Goal: Task Accomplishment & Management: Manage account settings

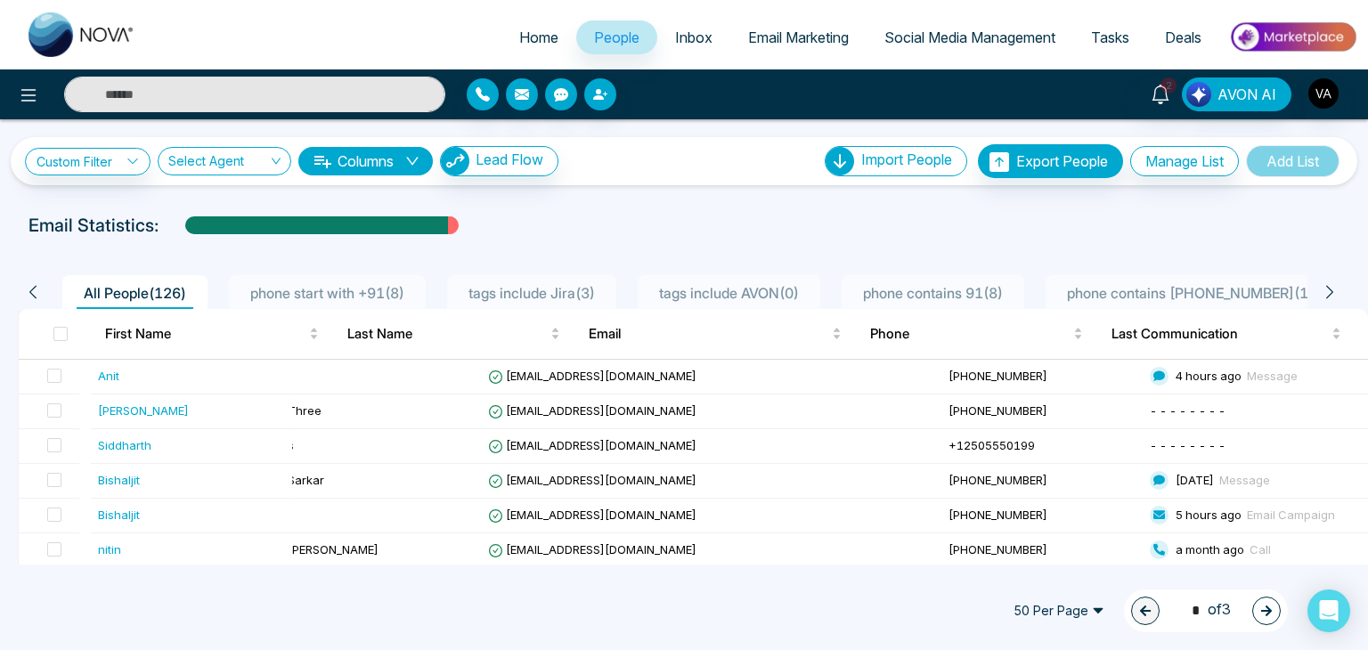
click at [914, 34] on span "Social Media Management" at bounding box center [969, 37] width 171 height 18
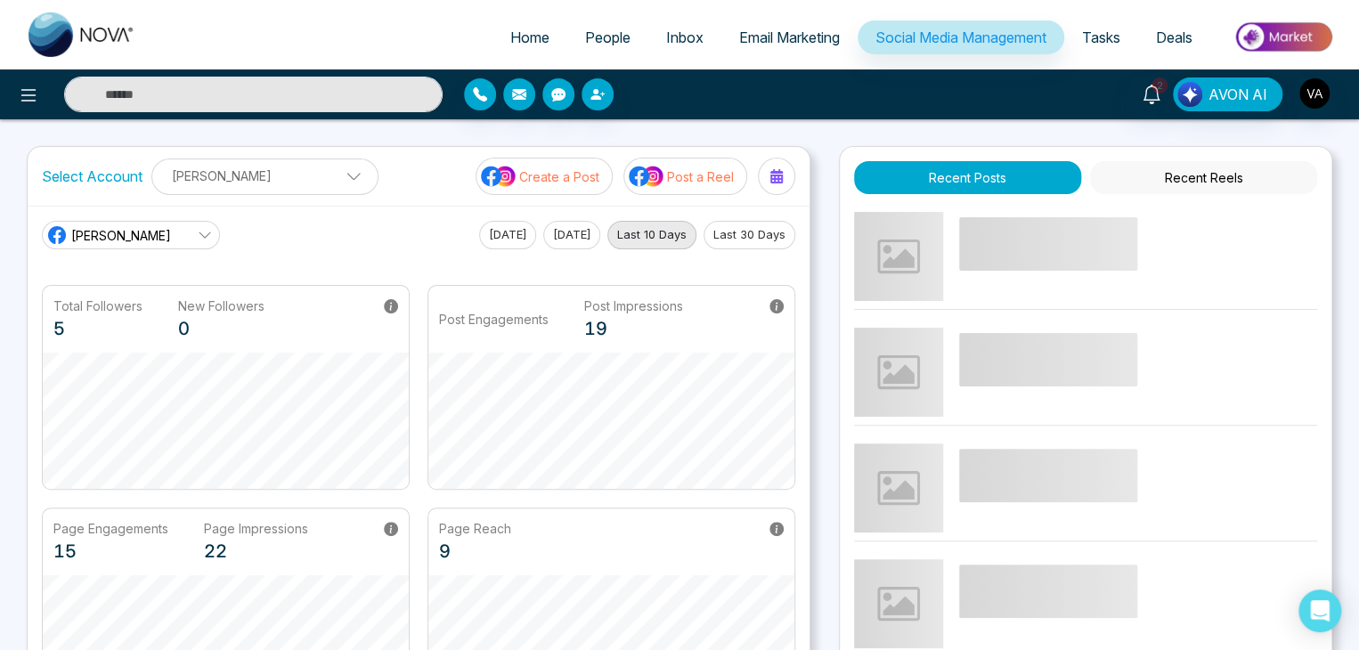
click at [772, 28] on link "Email Marketing" at bounding box center [789, 37] width 136 height 34
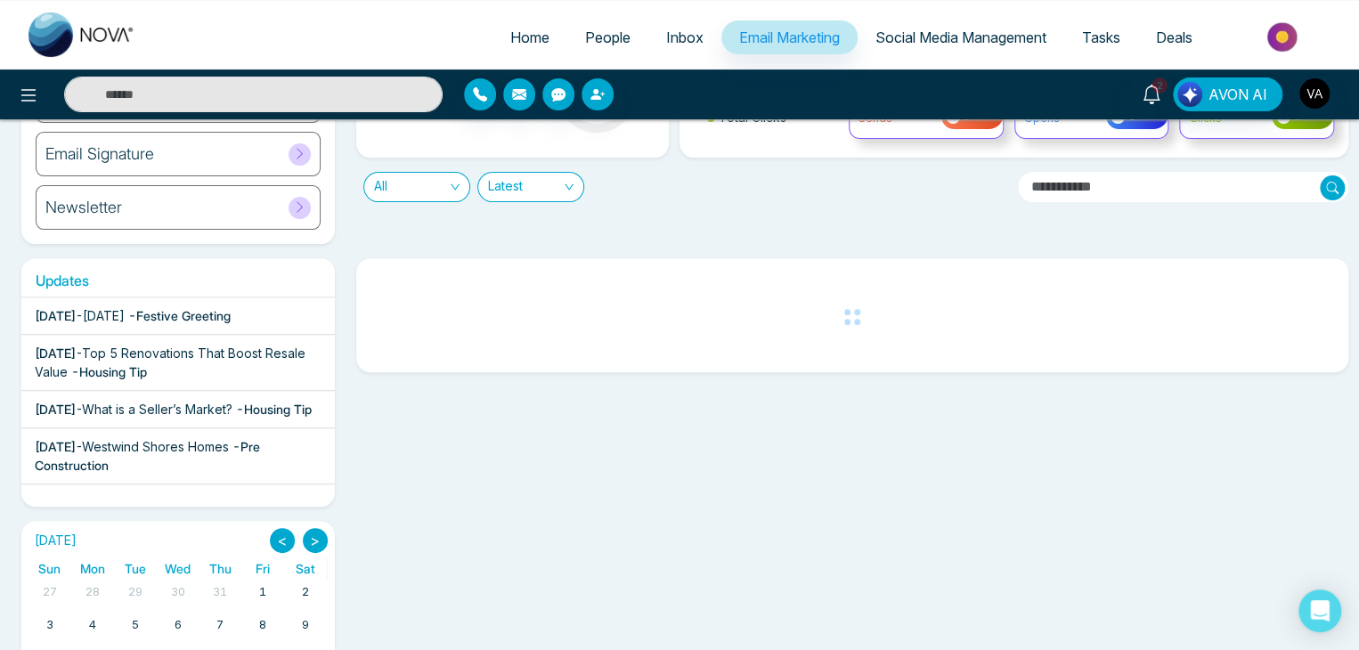
scroll to position [171, 0]
click at [214, 359] on div "[DATE] - Top 5 Renovations That Boost Resale Value - Housing Tip" at bounding box center [178, 360] width 287 height 37
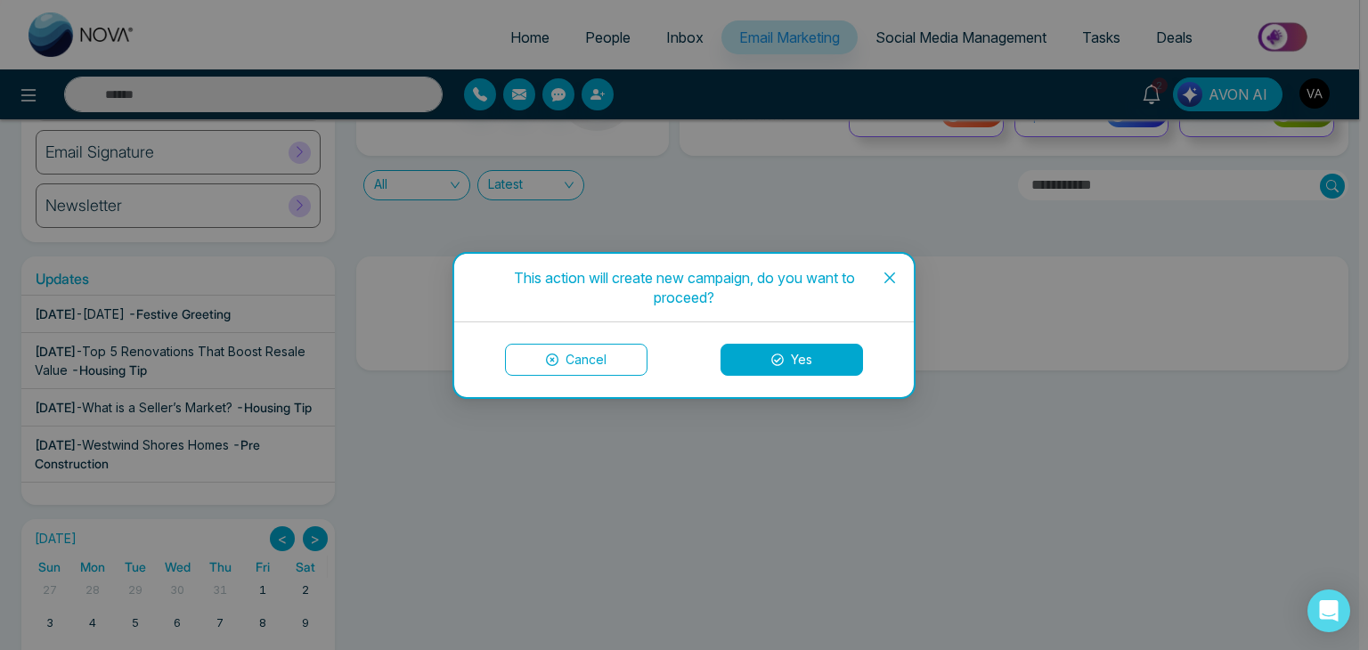
click at [778, 364] on icon at bounding box center [777, 359] width 12 height 12
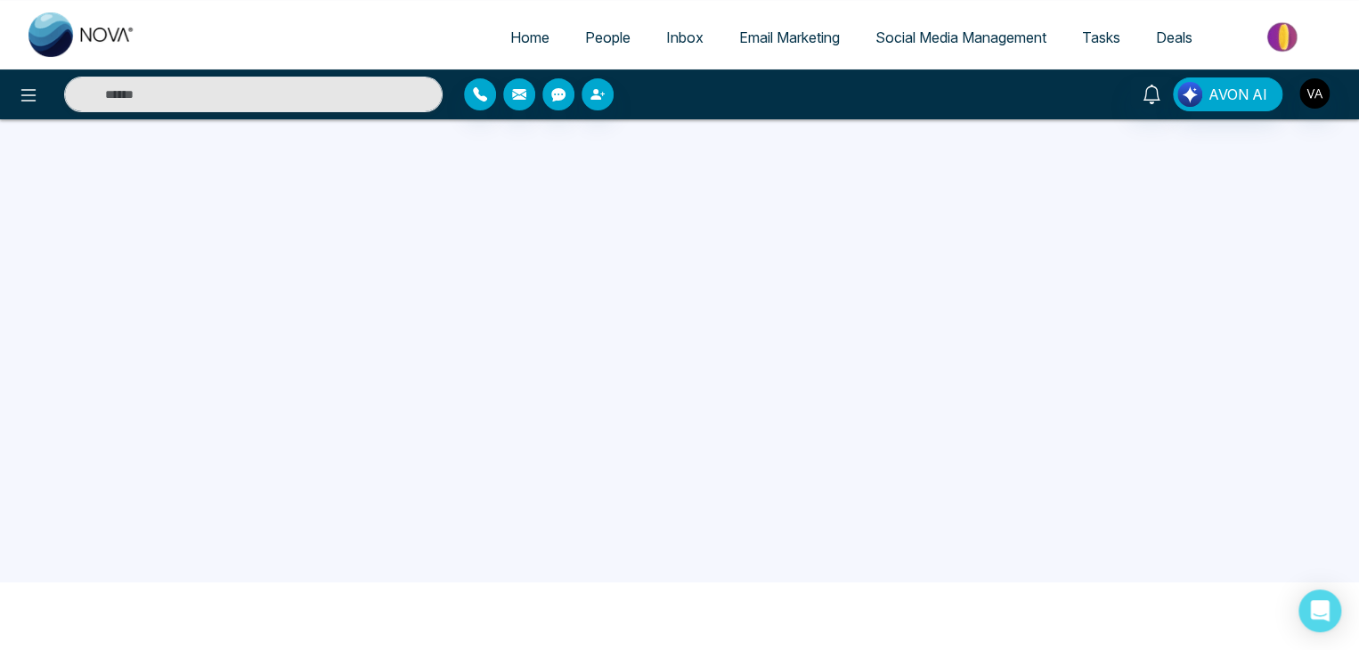
scroll to position [84, 0]
click at [588, 37] on span "People" at bounding box center [607, 37] width 45 height 18
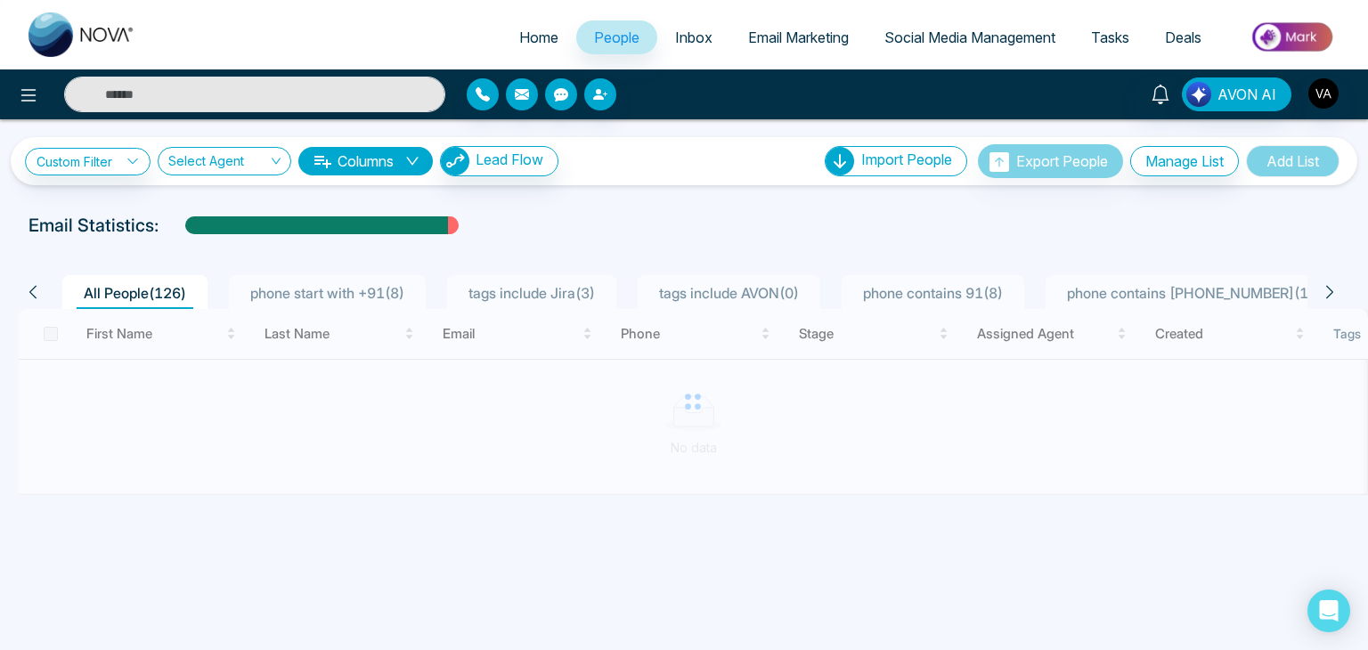
click at [641, 243] on div at bounding box center [684, 242] width 1346 height 7
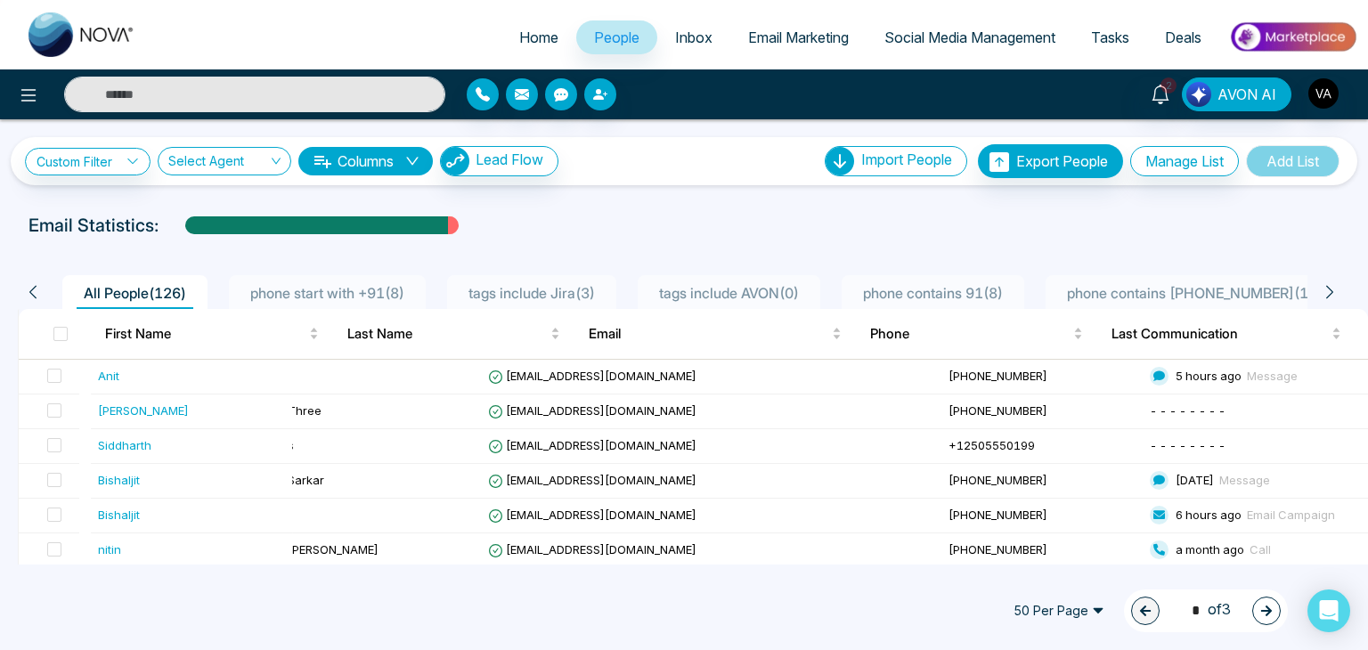
click at [748, 199] on div "**********" at bounding box center [684, 341] width 1368 height 445
click at [687, 33] on span "Inbox" at bounding box center [693, 37] width 37 height 18
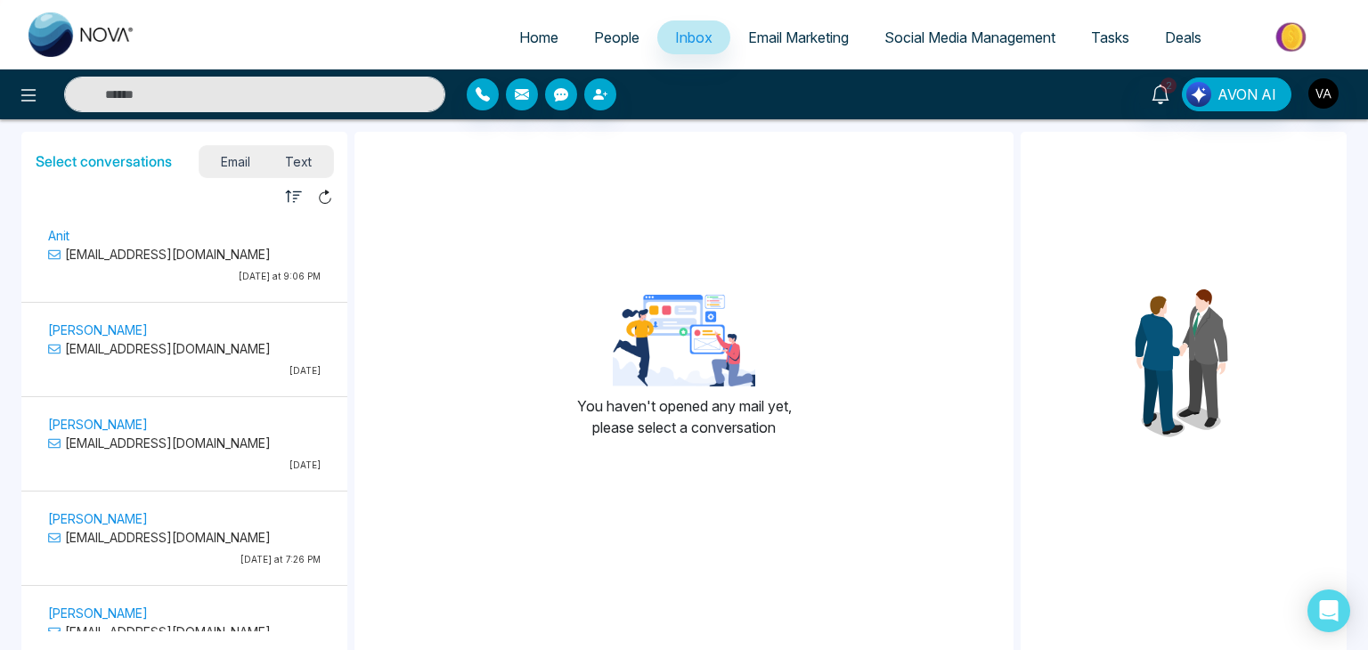
click at [542, 35] on span "Home" at bounding box center [538, 37] width 39 height 18
select select "*"
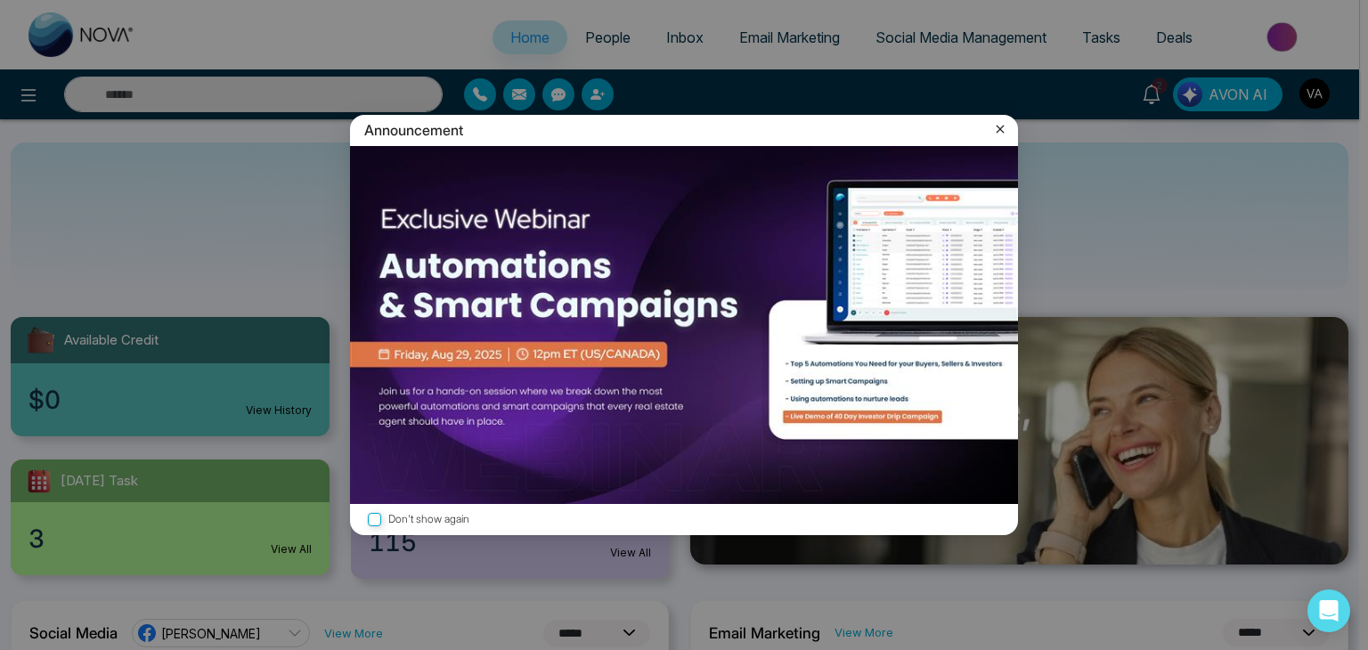
click at [997, 120] on icon at bounding box center [1000, 129] width 18 height 18
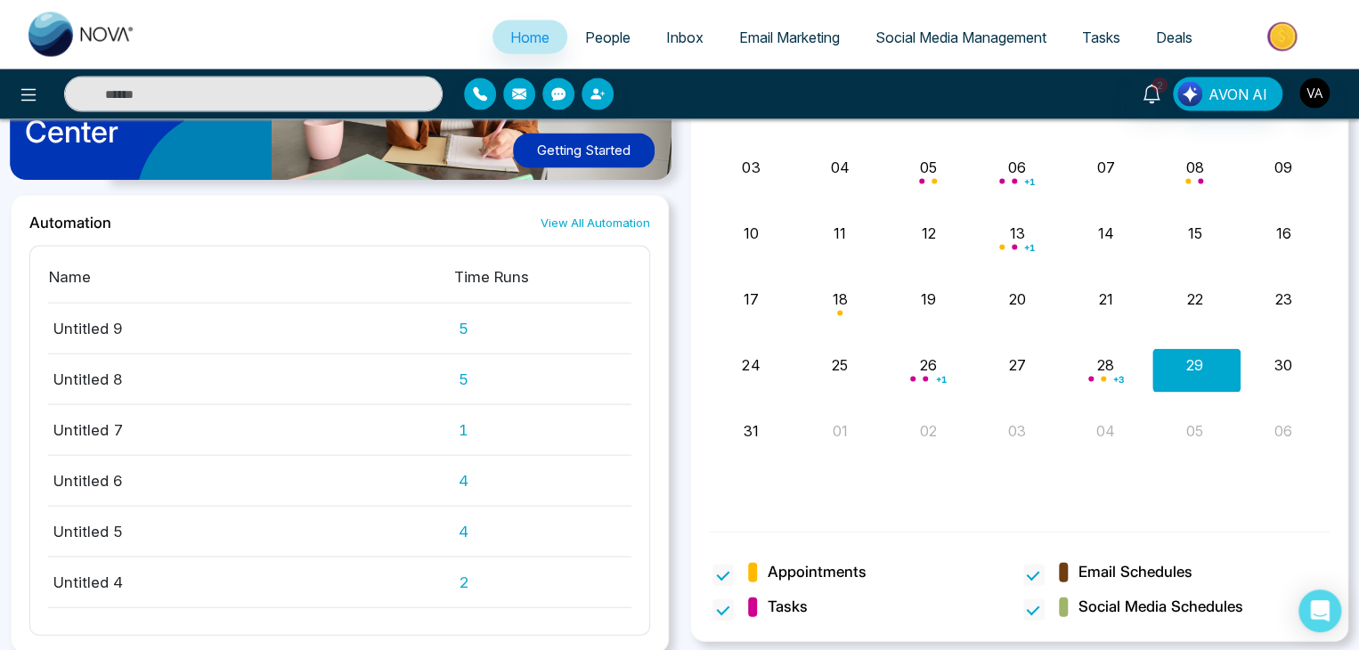
scroll to position [127, 0]
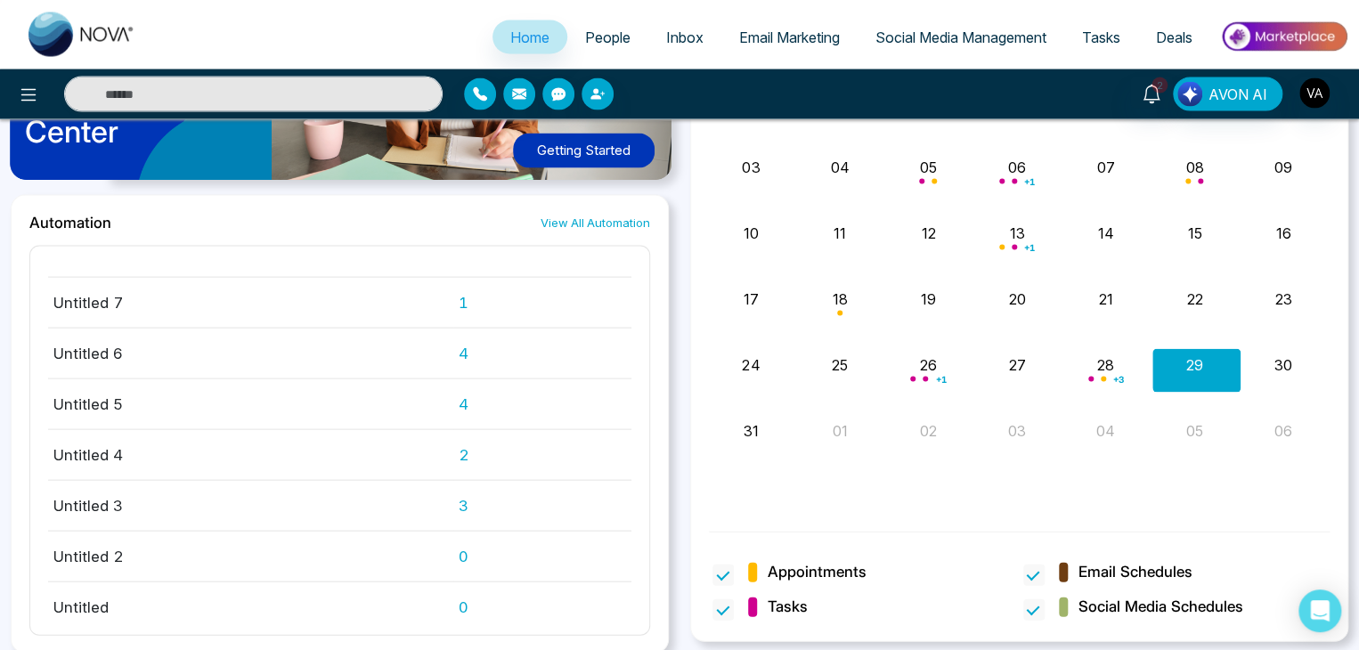
click at [601, 215] on link "View All Automation" at bounding box center [595, 223] width 110 height 17
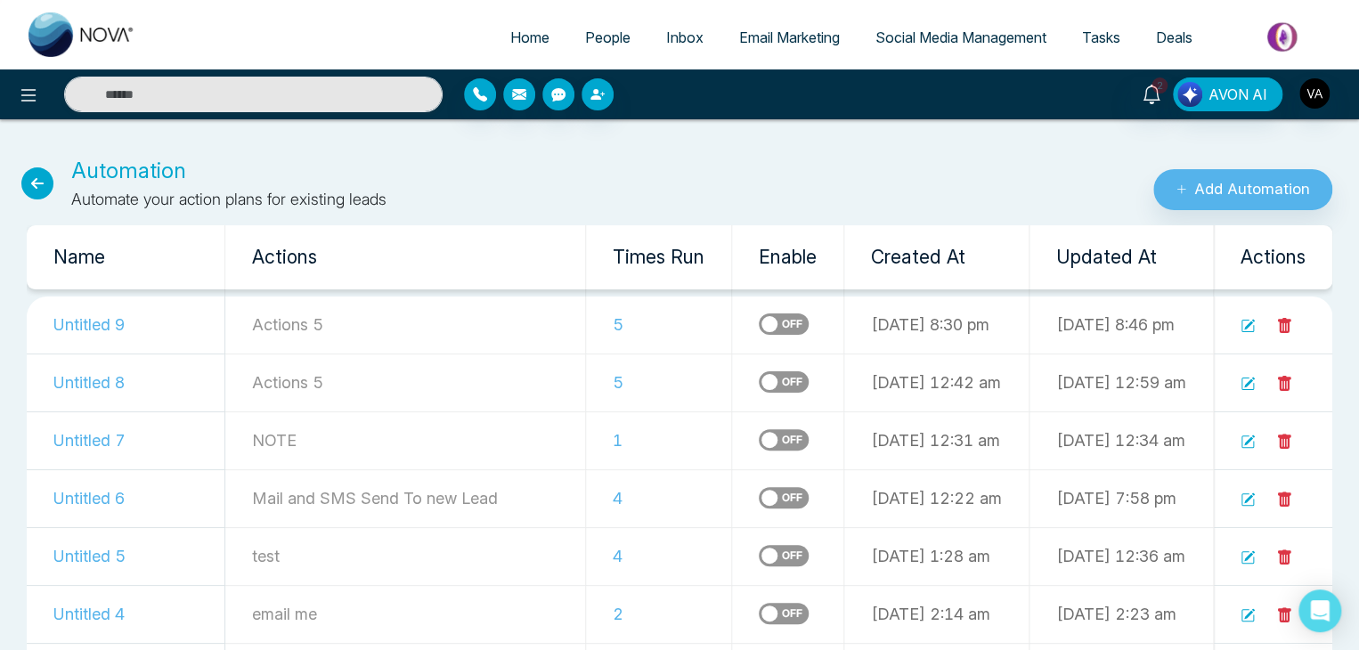
click at [759, 321] on label at bounding box center [784, 323] width 50 height 21
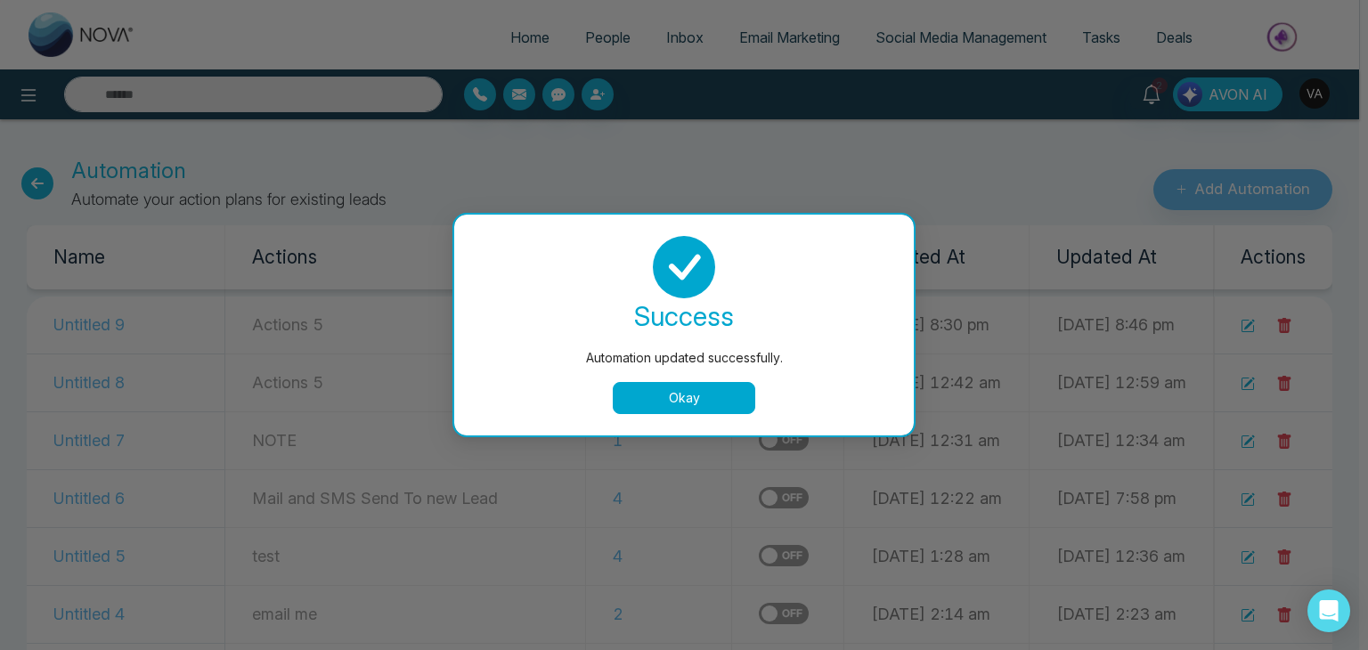
click at [680, 374] on div "success Automation updated successfully. Okay" at bounding box center [683, 325] width 417 height 178
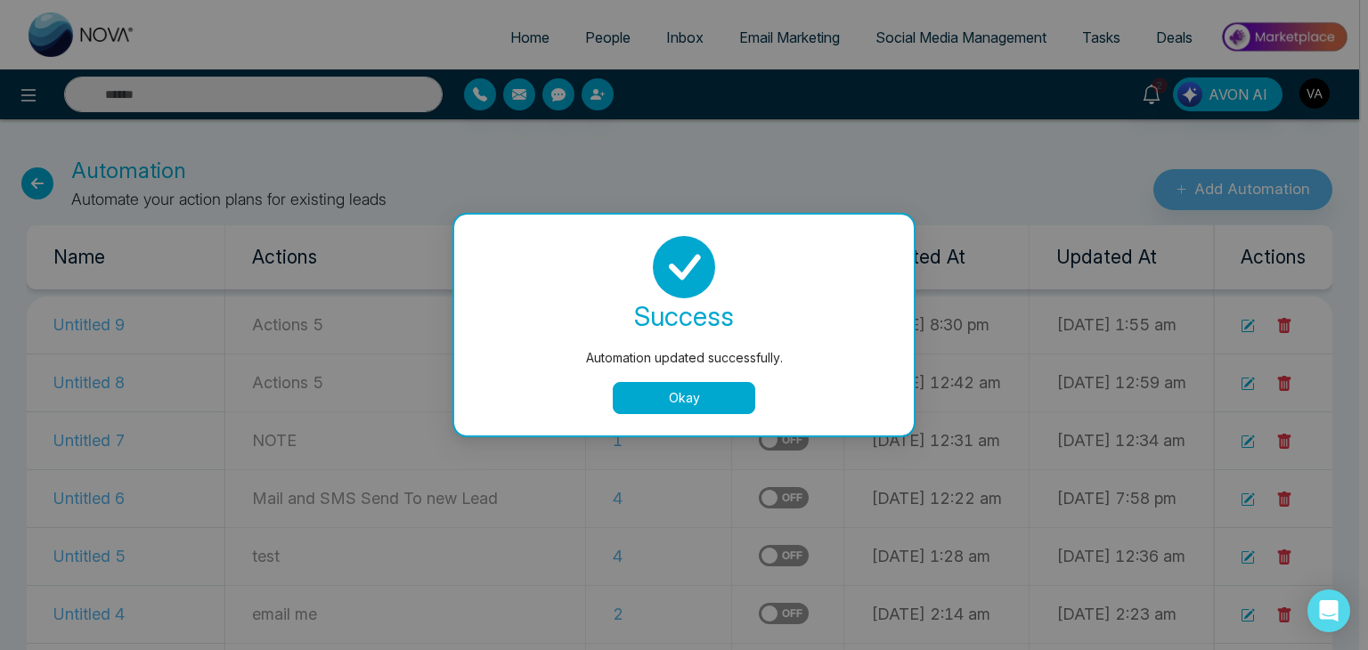
click at [690, 392] on button "Okay" at bounding box center [684, 398] width 142 height 32
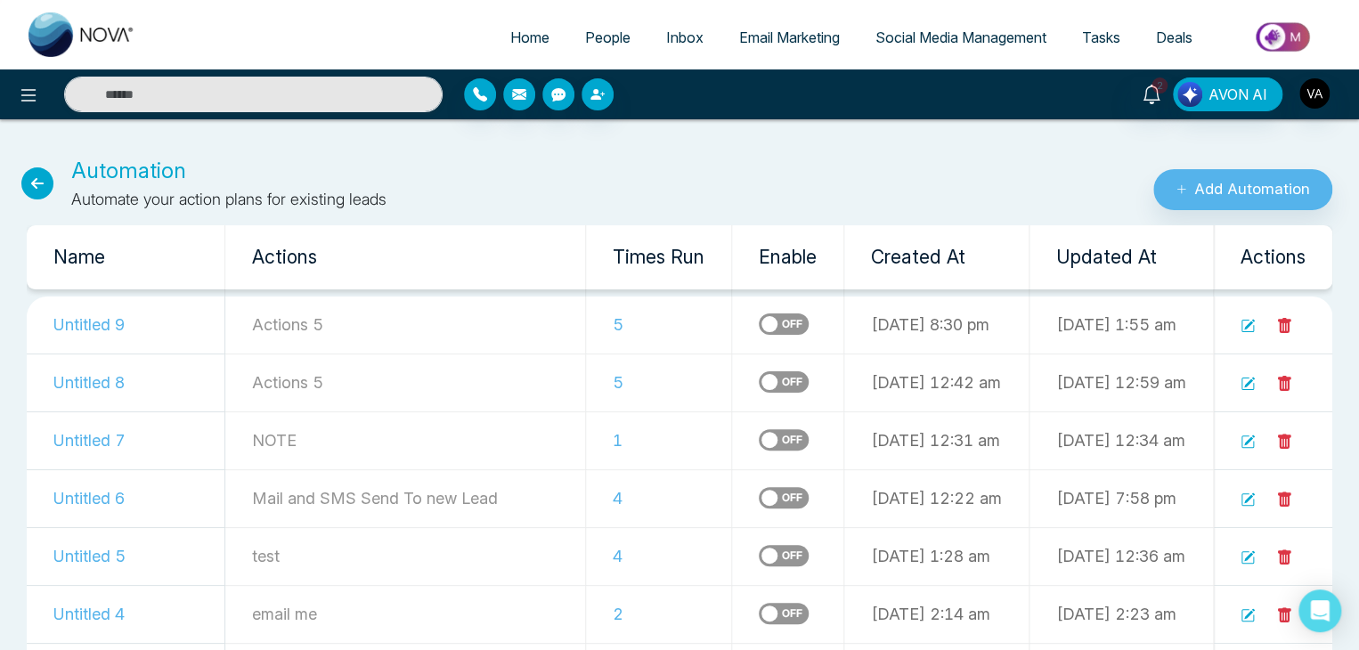
click at [759, 392] on label at bounding box center [784, 381] width 50 height 21
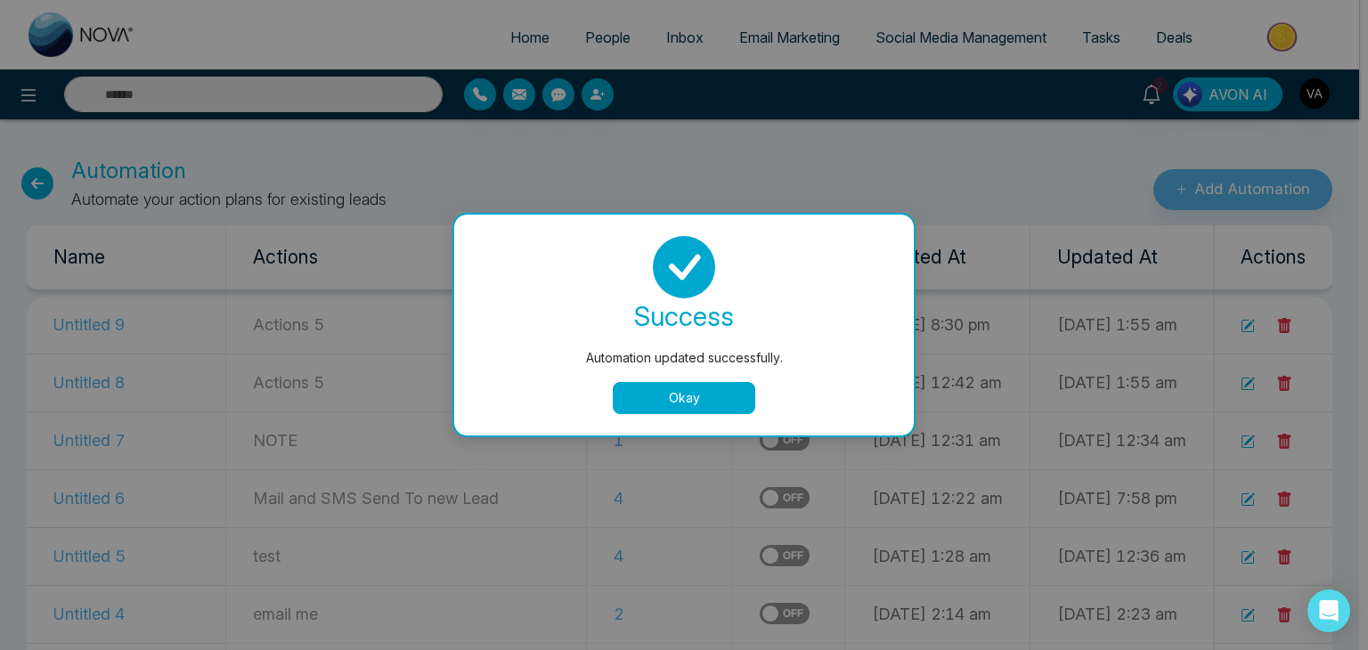
click at [709, 407] on button "Okay" at bounding box center [684, 398] width 142 height 32
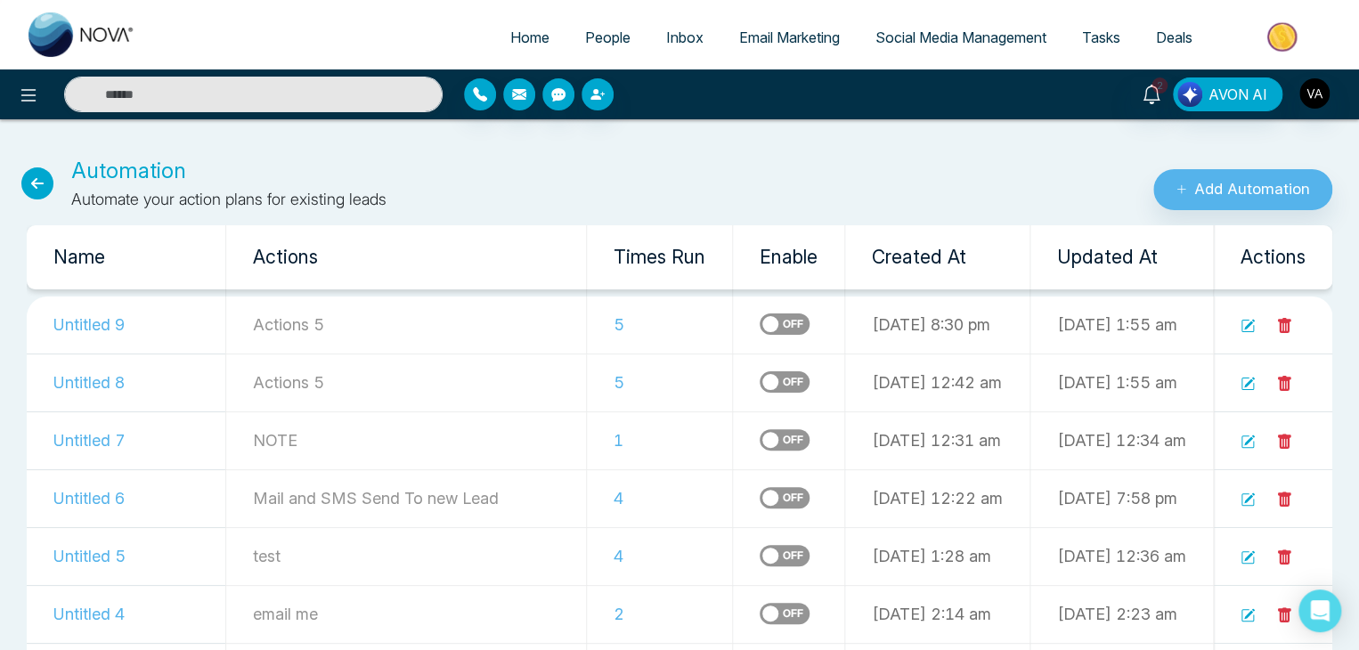
click at [759, 432] on label at bounding box center [784, 439] width 50 height 21
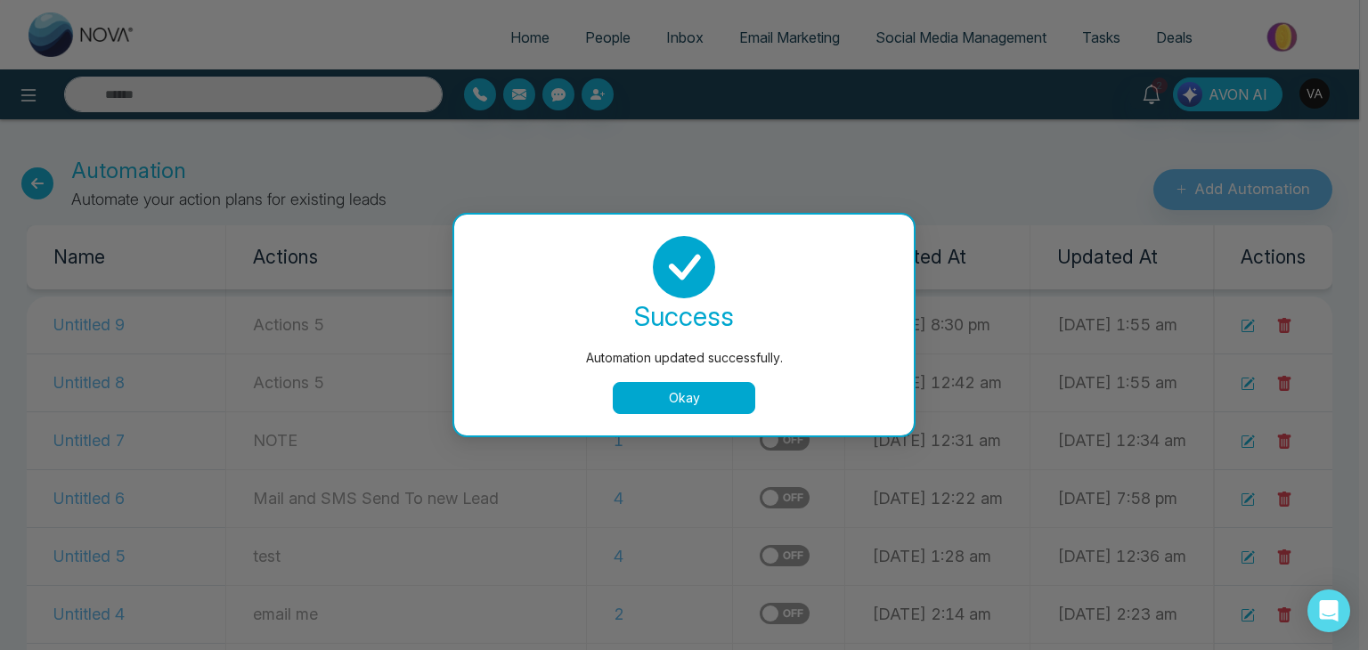
click at [684, 499] on div "Automation updated successfully. success Automation updated successfully. Okay" at bounding box center [684, 325] width 1368 height 650
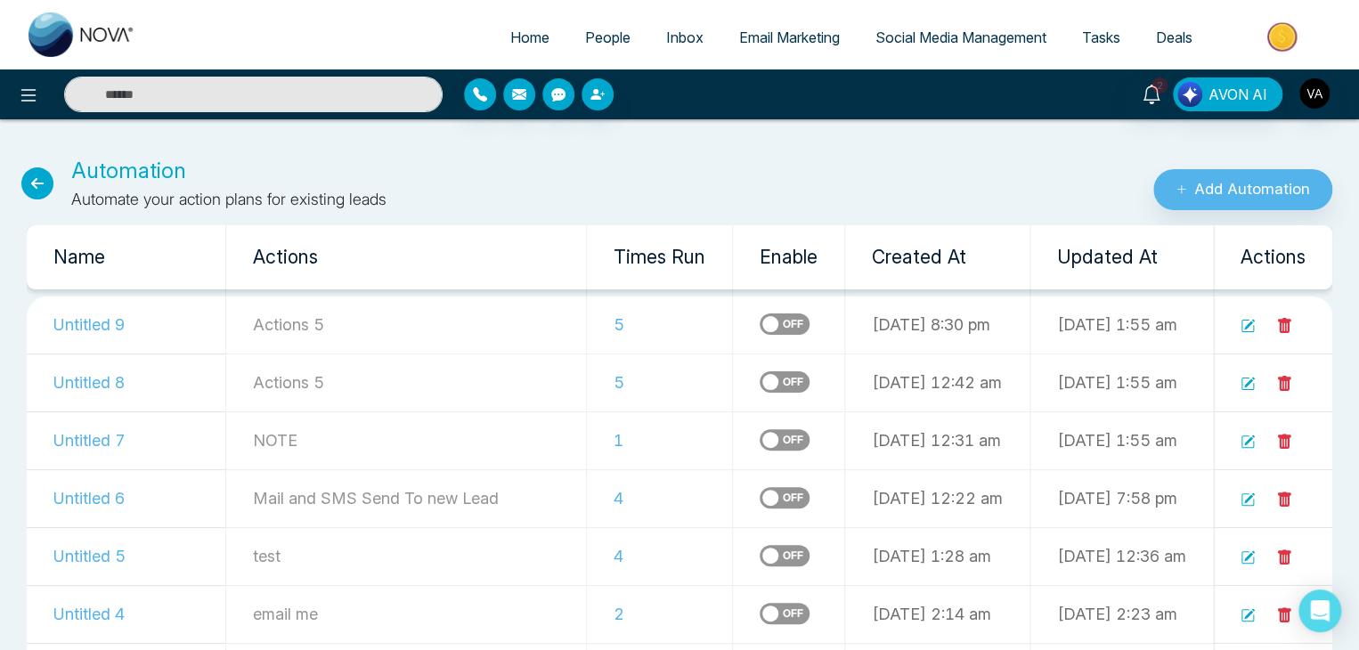
click at [759, 499] on label at bounding box center [784, 497] width 50 height 21
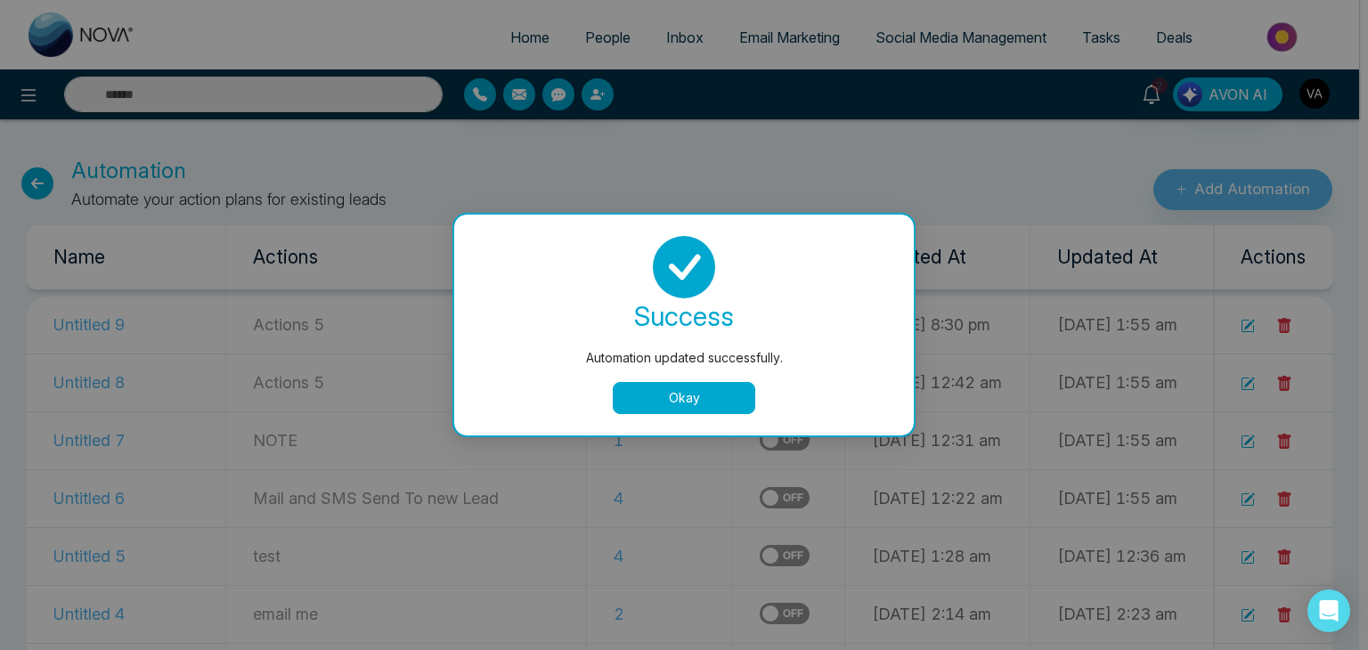
click at [698, 387] on button "Okay" at bounding box center [684, 398] width 142 height 32
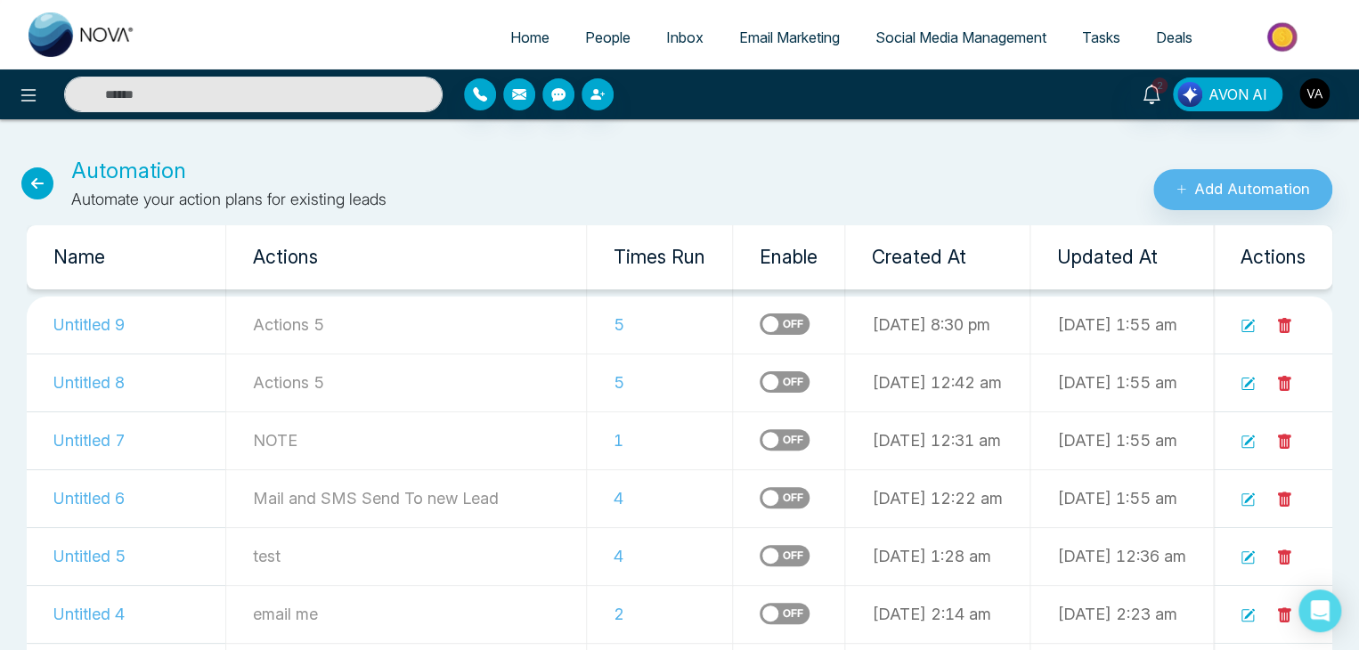
click at [759, 549] on label at bounding box center [784, 555] width 50 height 21
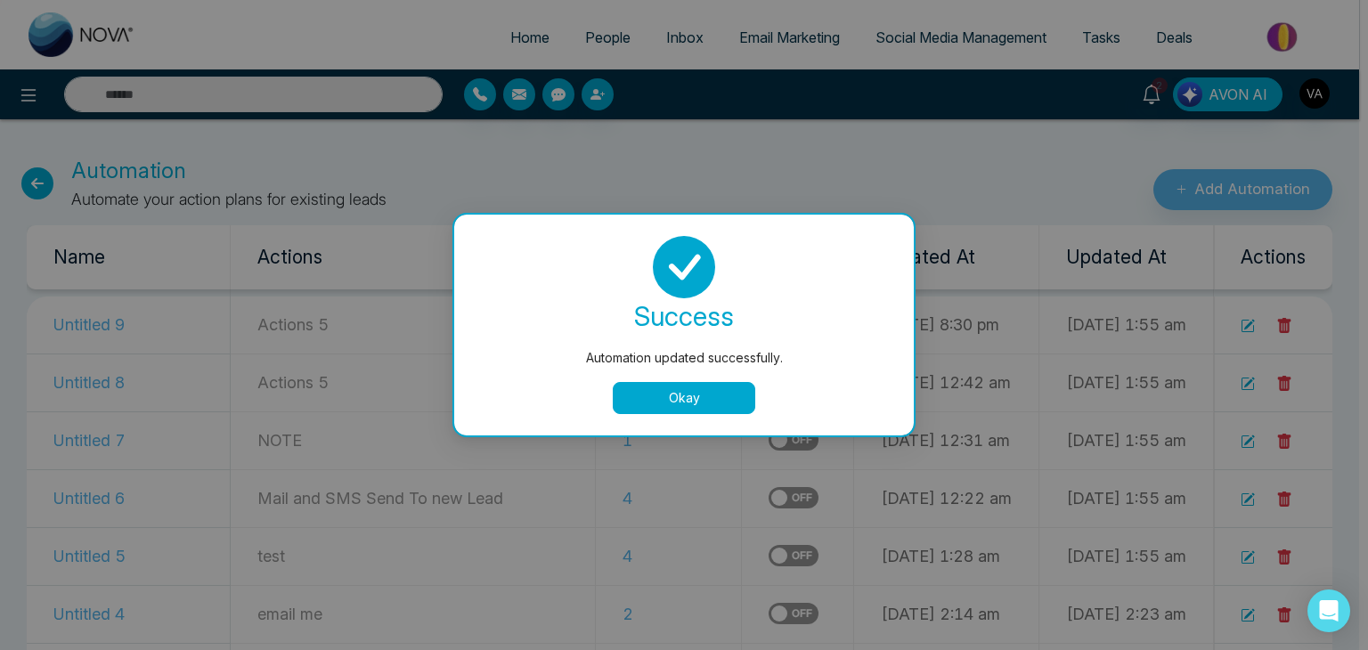
click at [686, 621] on div "Automation updated successfully. success Automation updated successfully. Okay" at bounding box center [684, 325] width 1368 height 650
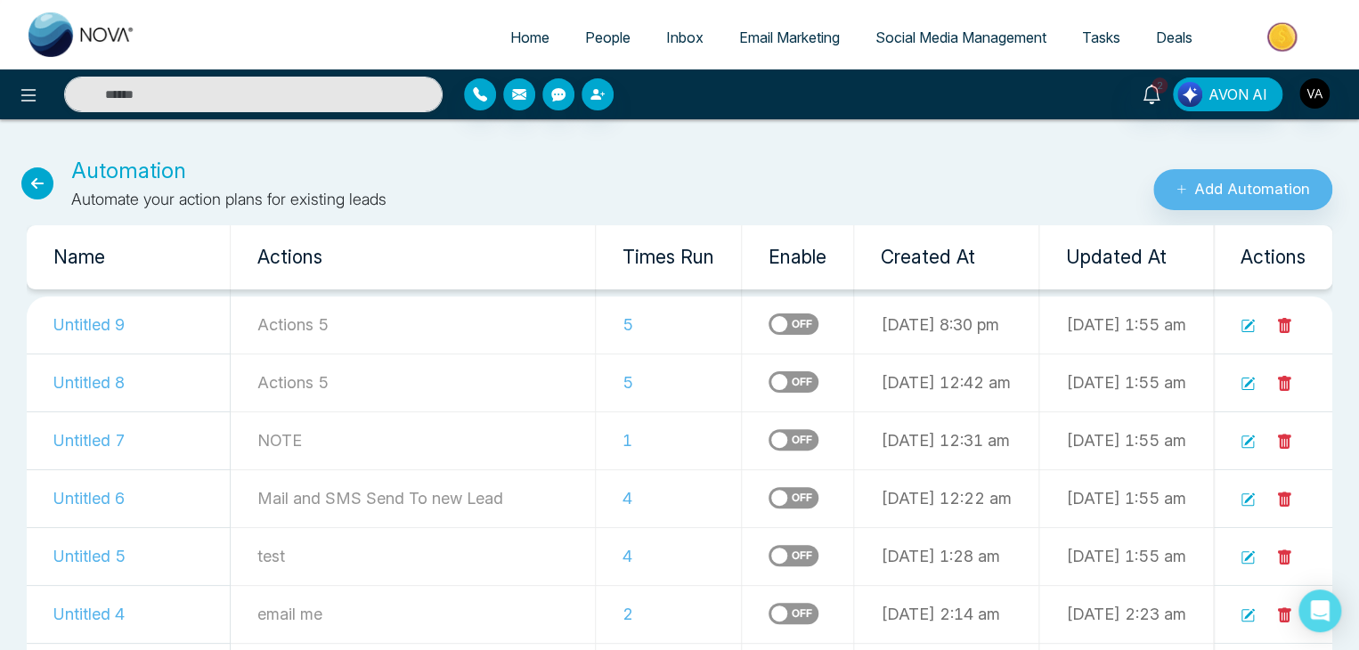
click at [768, 621] on label at bounding box center [793, 613] width 50 height 21
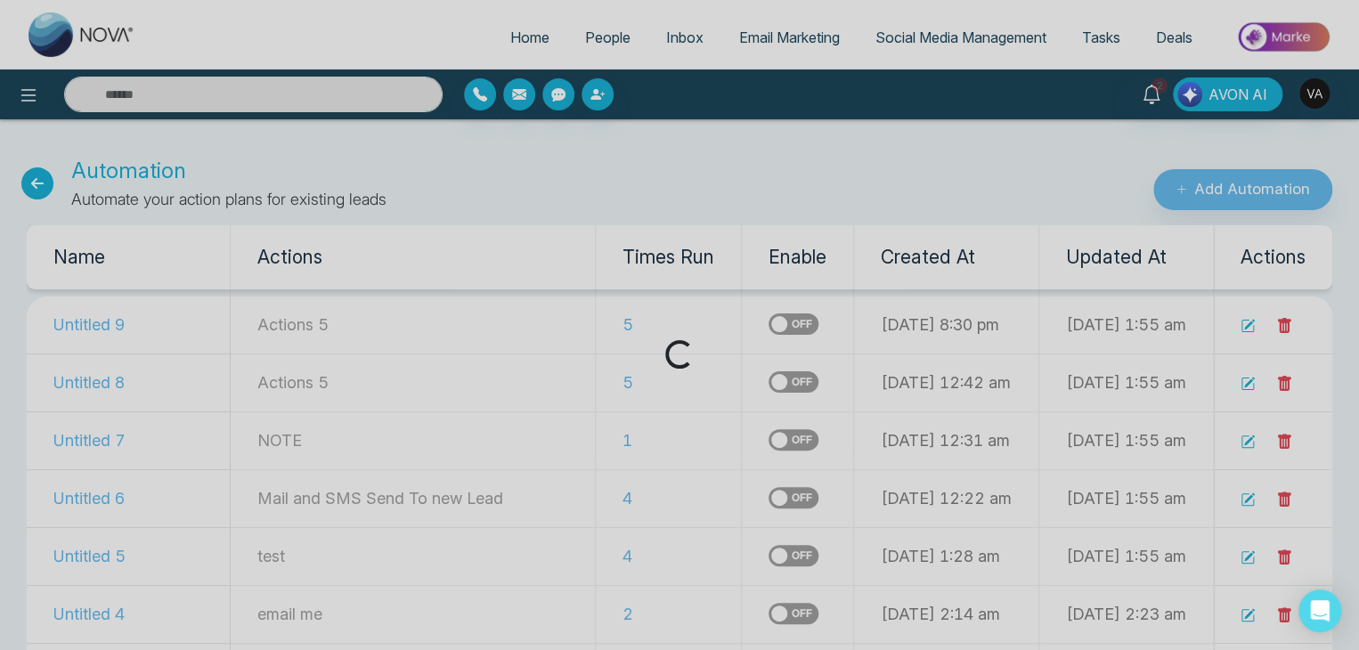
scroll to position [186, 0]
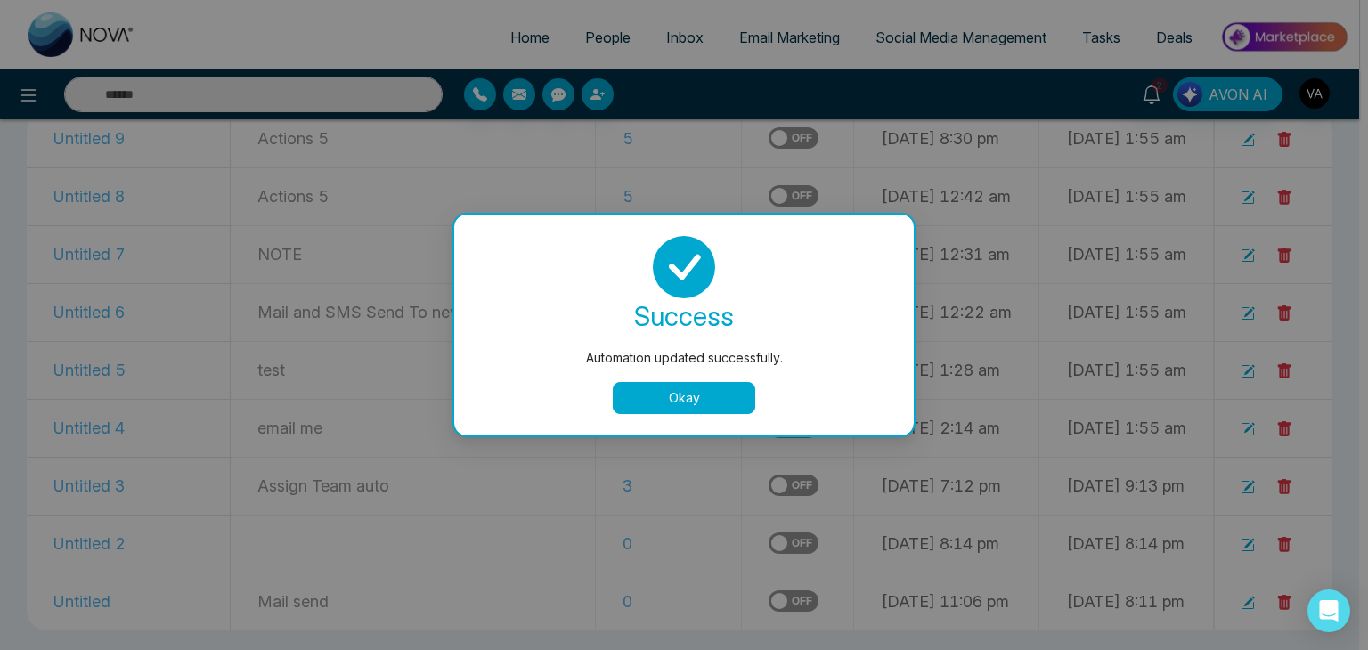
click at [687, 479] on div "Automation updated successfully. success Automation updated successfully. Okay" at bounding box center [684, 325] width 1368 height 650
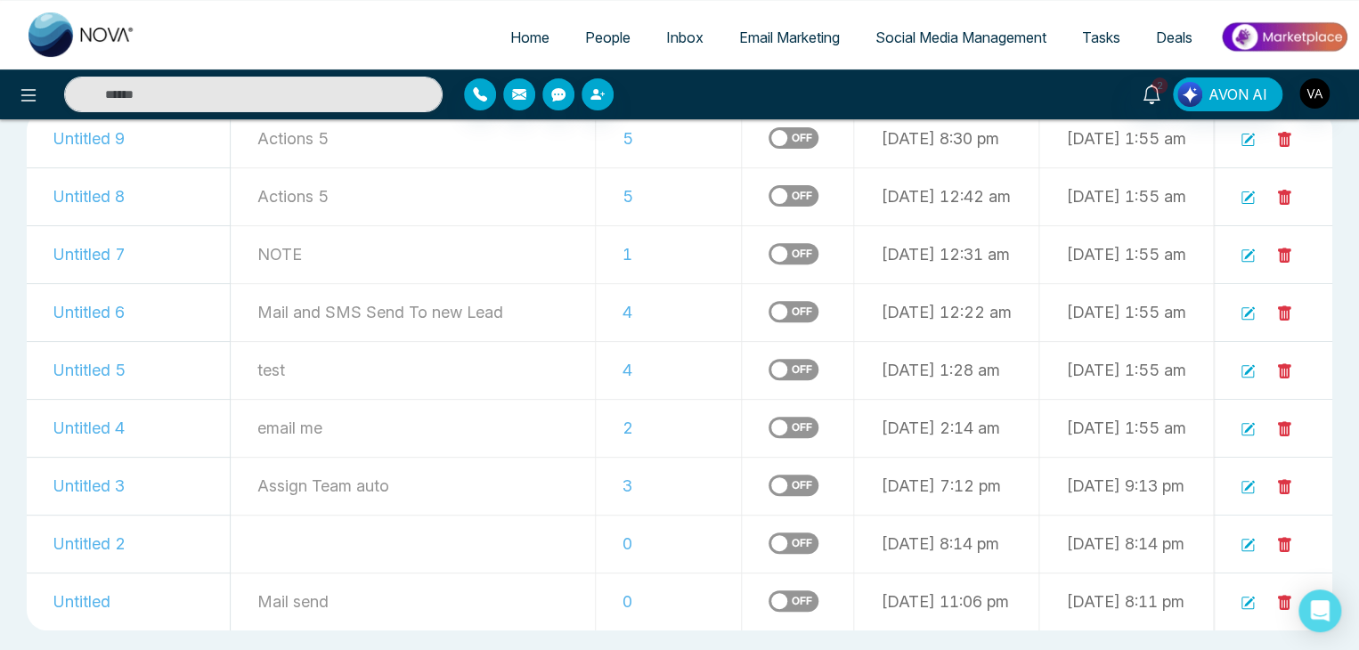
click at [768, 479] on label at bounding box center [793, 485] width 50 height 21
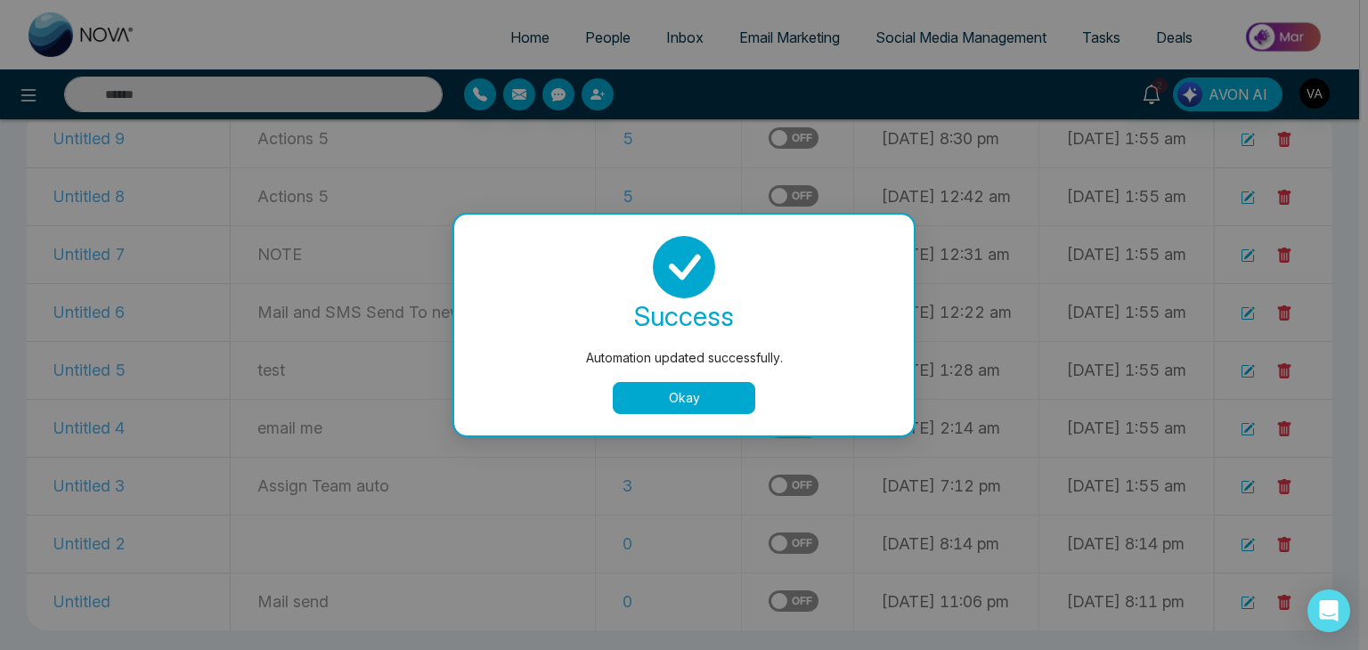
click at [706, 410] on button "Okay" at bounding box center [684, 398] width 142 height 32
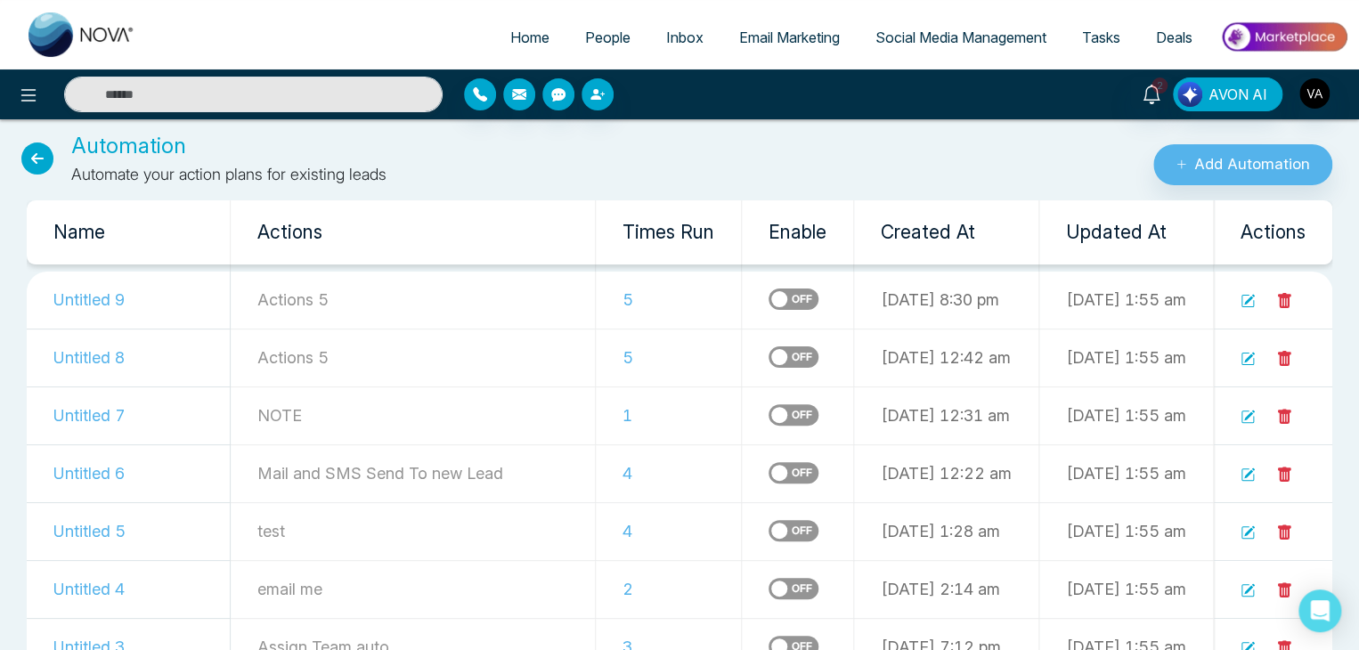
scroll to position [0, 0]
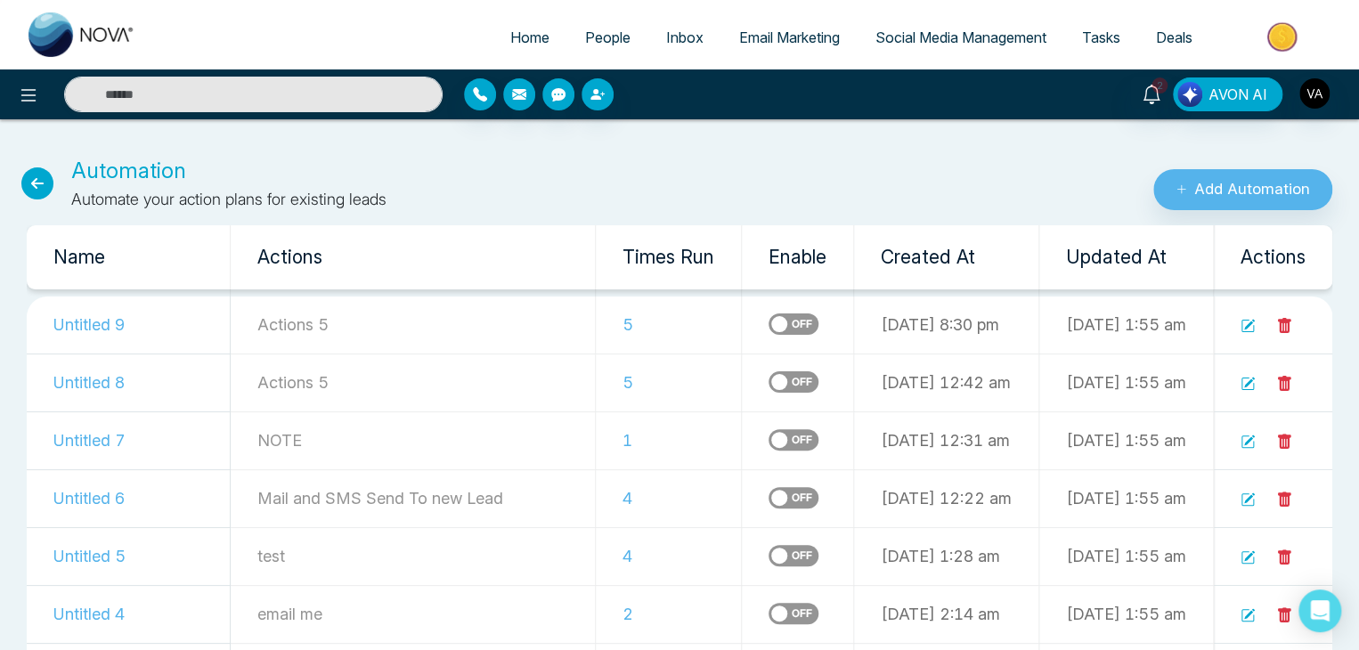
click at [876, 183] on div "Automation Automate your action plans for existing leads" at bounding box center [453, 183] width 906 height 56
click at [1287, 315] on td at bounding box center [1273, 325] width 119 height 58
click at [1287, 319] on icon at bounding box center [1284, 325] width 13 height 15
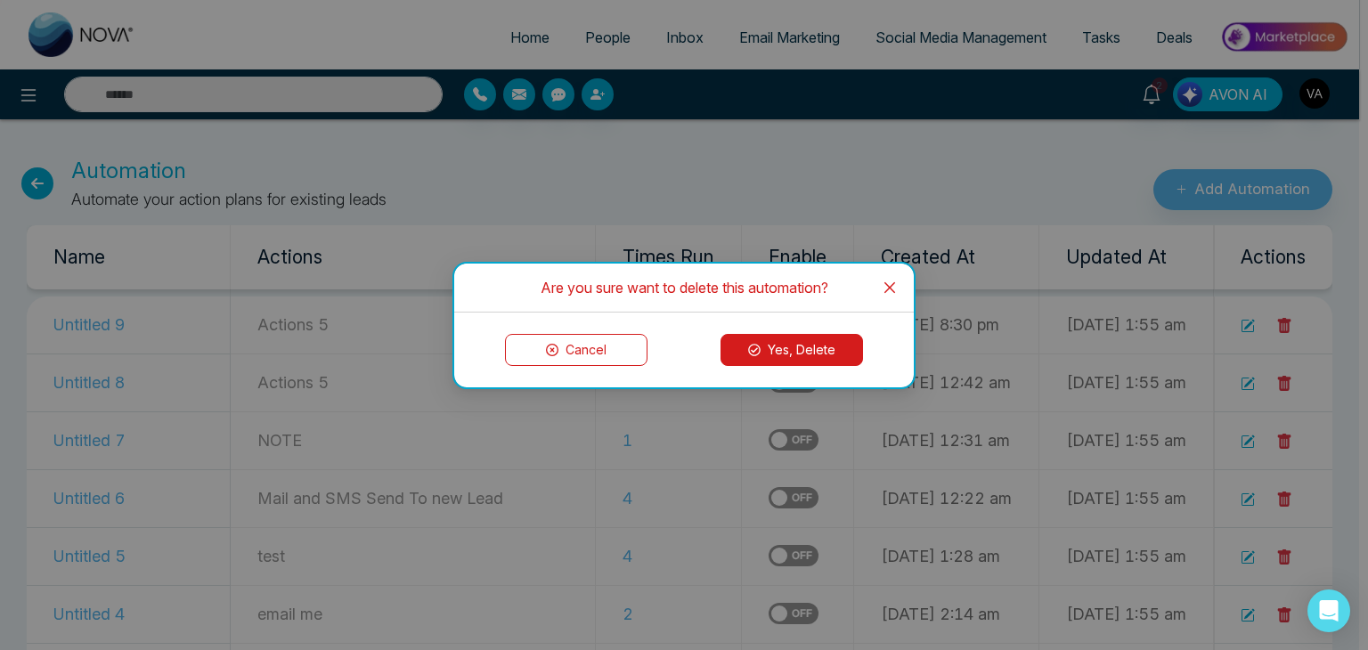
click at [784, 358] on button "Yes, Delete" at bounding box center [791, 350] width 142 height 32
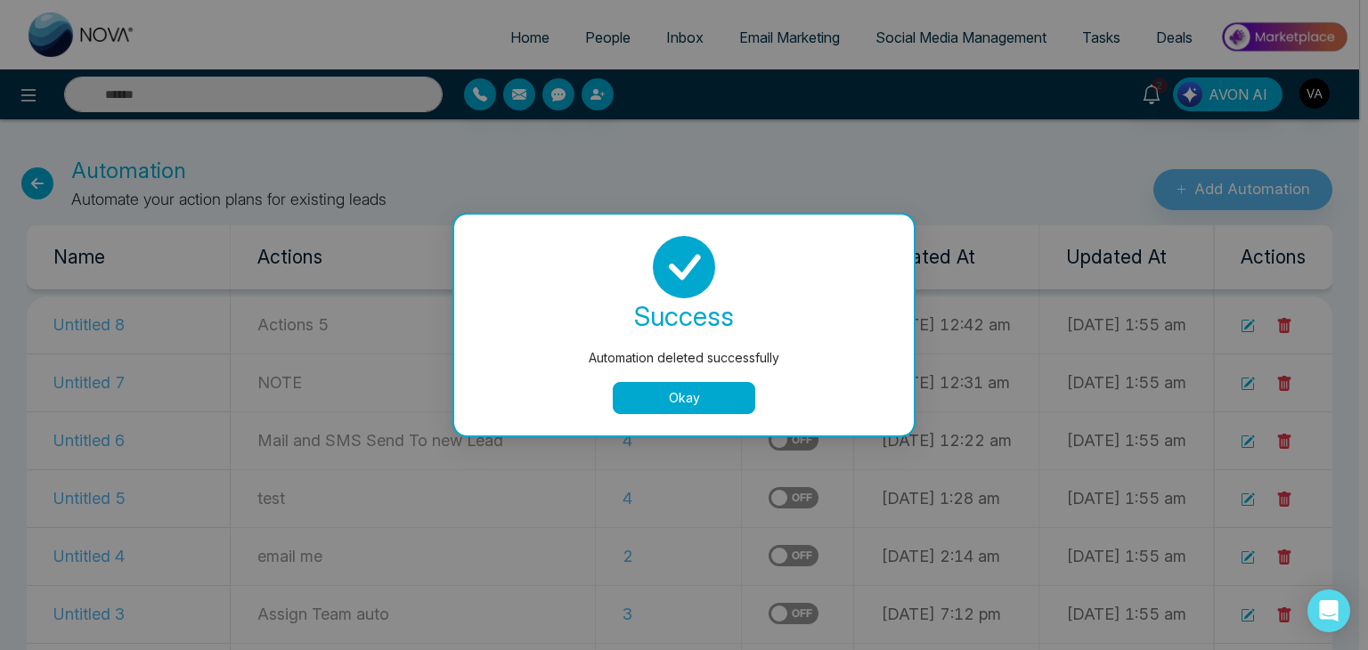
click at [1294, 382] on div "Automation deleted successfully success Automation deleted successfully Okay" at bounding box center [684, 325] width 1368 height 650
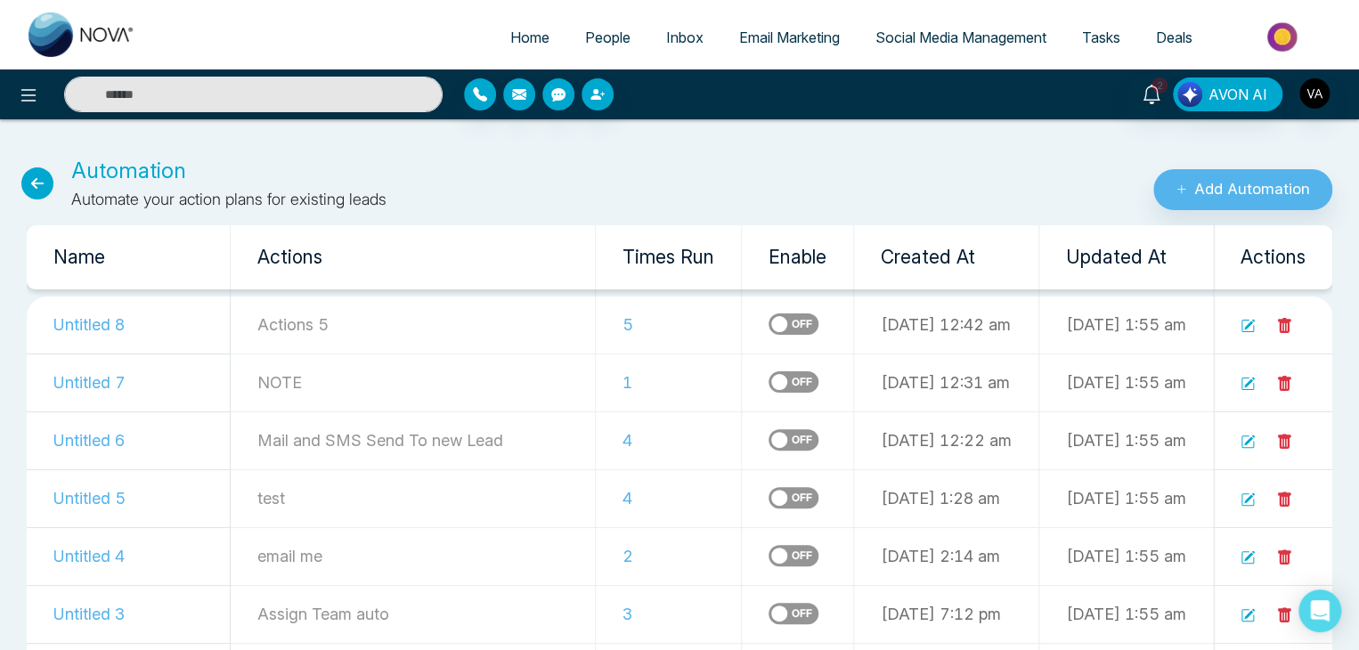
click at [1289, 381] on icon at bounding box center [1284, 383] width 13 height 15
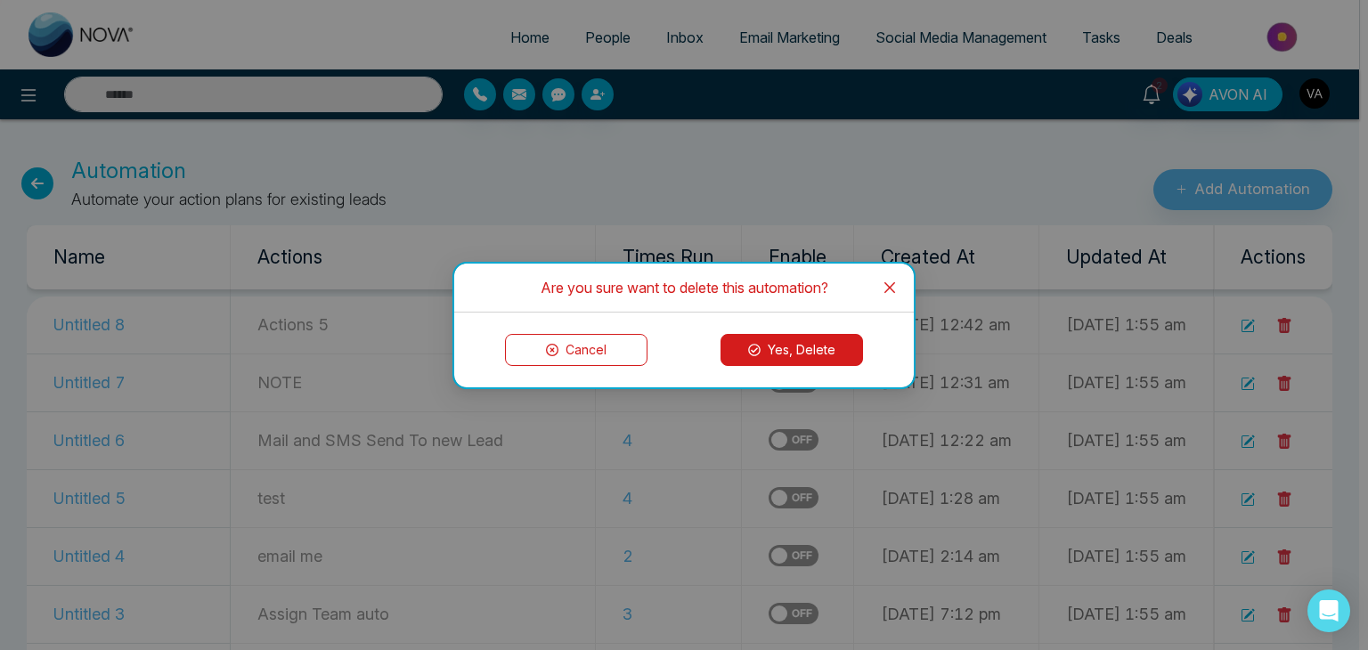
click at [795, 361] on button "Yes, Delete" at bounding box center [791, 350] width 142 height 32
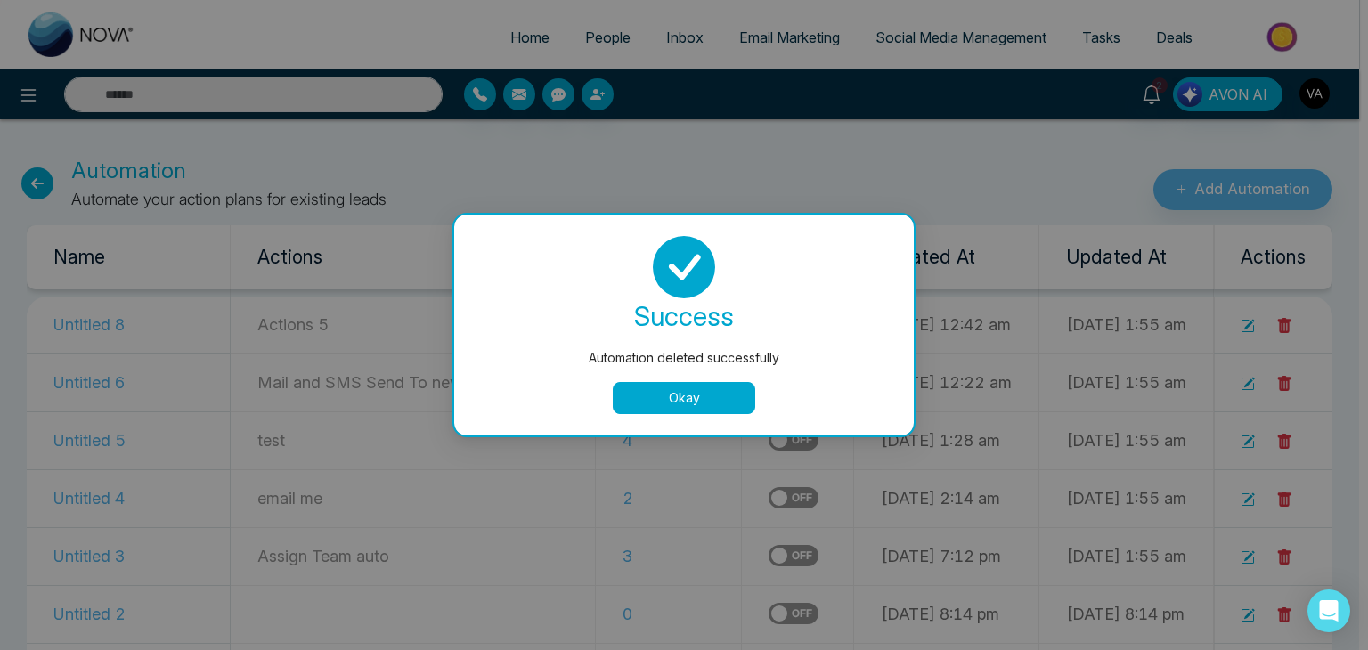
click at [678, 394] on button "Okay" at bounding box center [684, 398] width 142 height 32
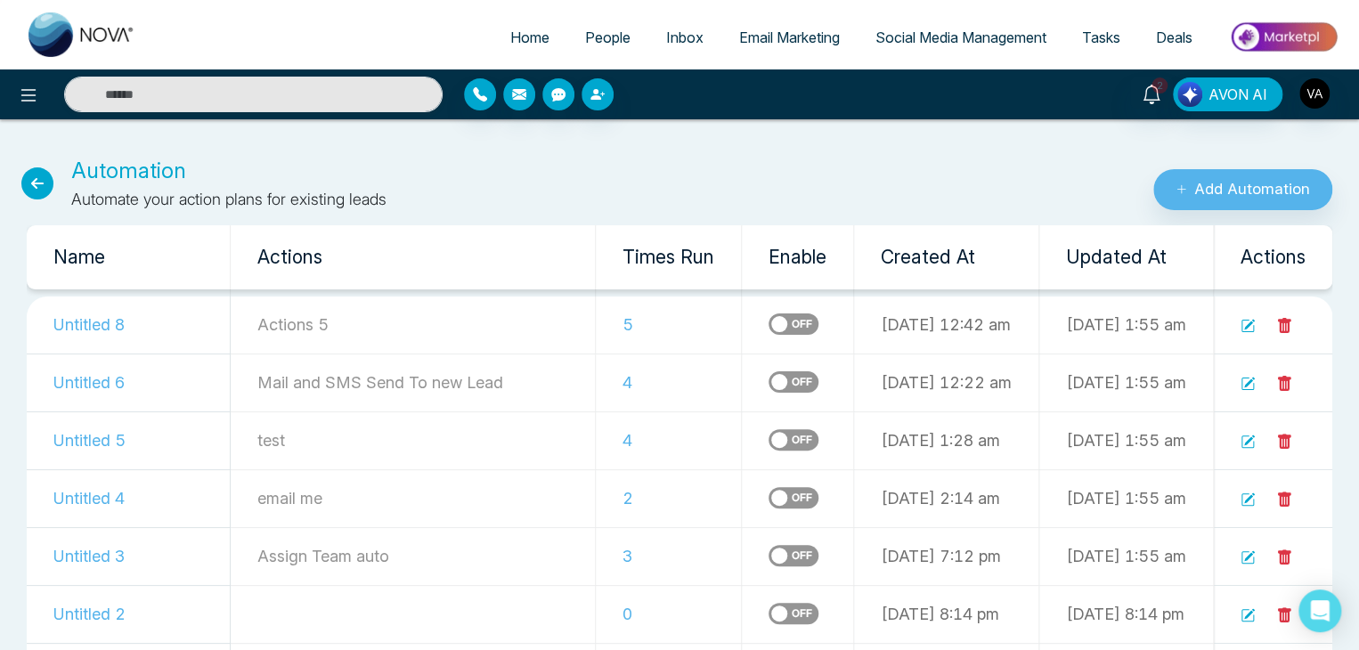
click at [1277, 317] on td at bounding box center [1273, 325] width 119 height 58
click at [1283, 325] on icon at bounding box center [1284, 325] width 13 height 15
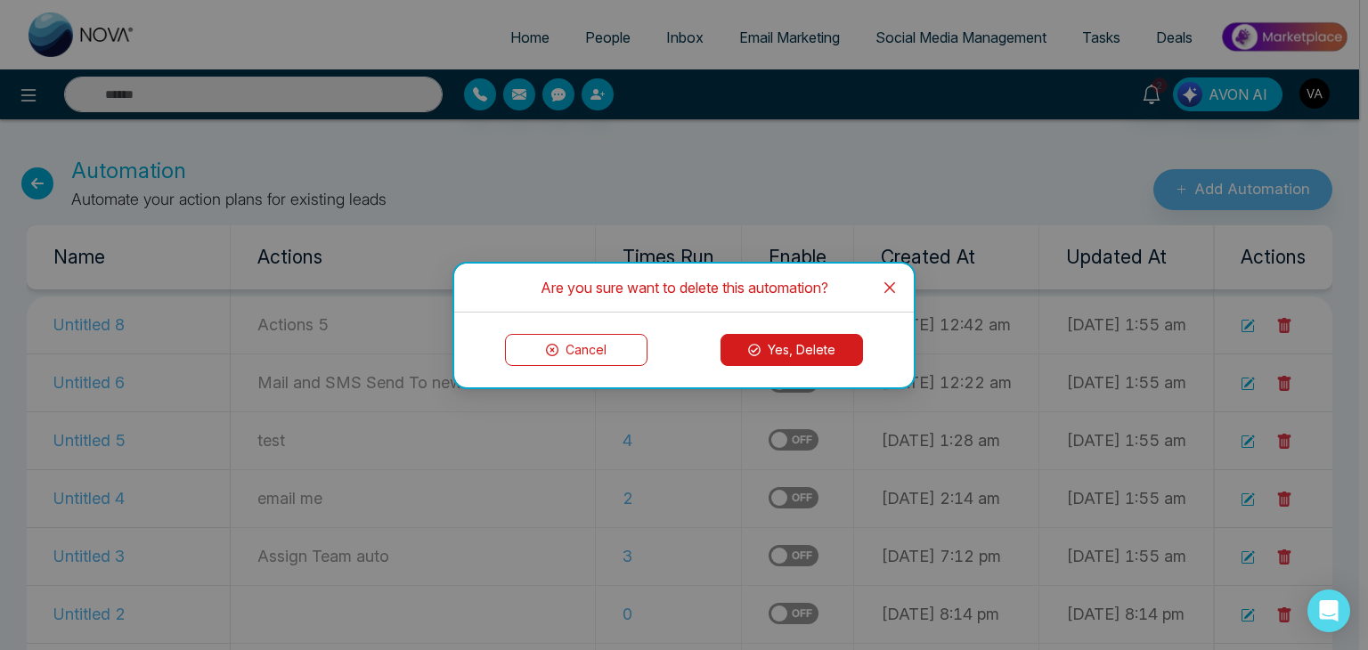
click at [779, 355] on button "Yes, Delete" at bounding box center [791, 350] width 142 height 32
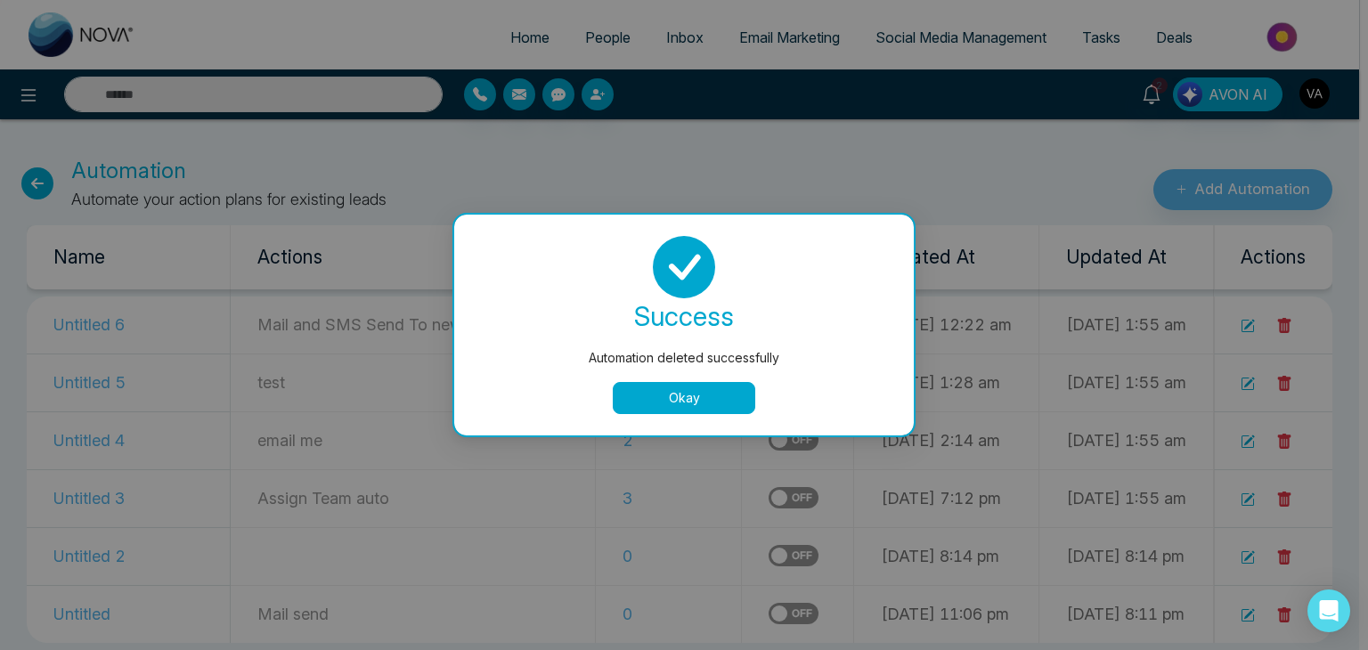
click at [1287, 386] on div "Automation deleted successfully success Automation deleted successfully Okay" at bounding box center [684, 325] width 1368 height 650
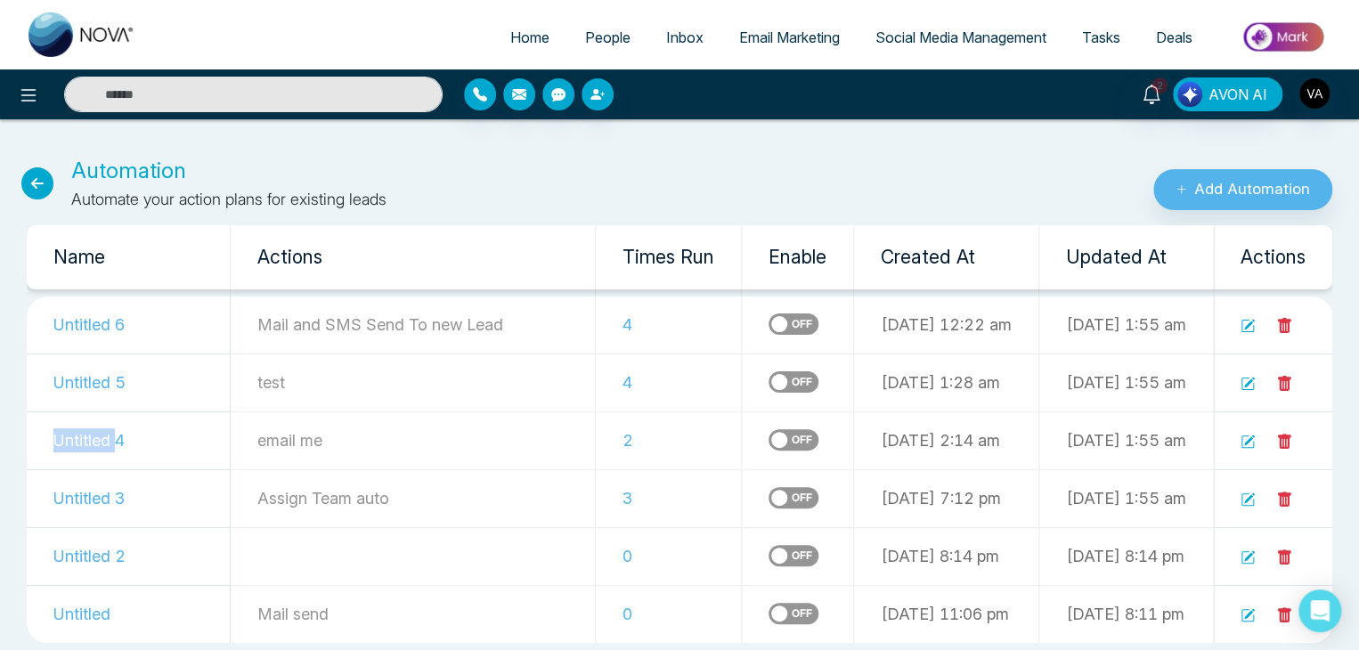
click at [1287, 386] on icon at bounding box center [1284, 383] width 13 height 15
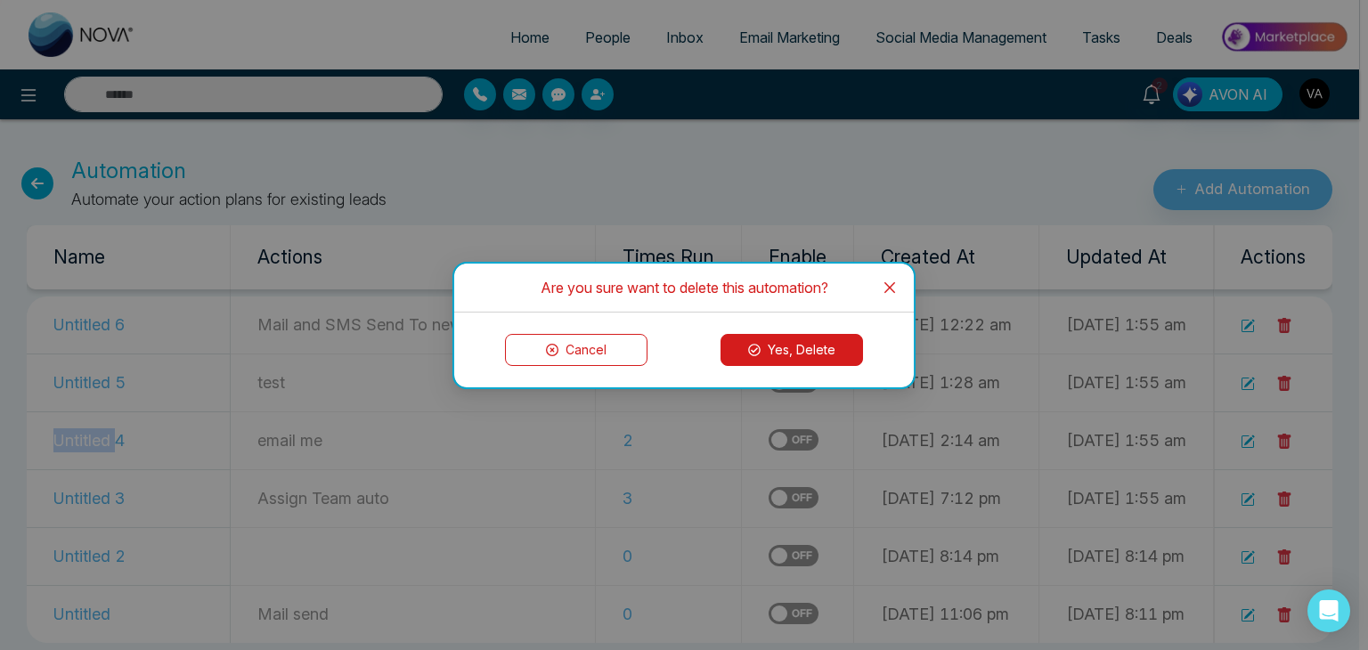
click at [837, 339] on button "Yes, Delete" at bounding box center [791, 350] width 142 height 32
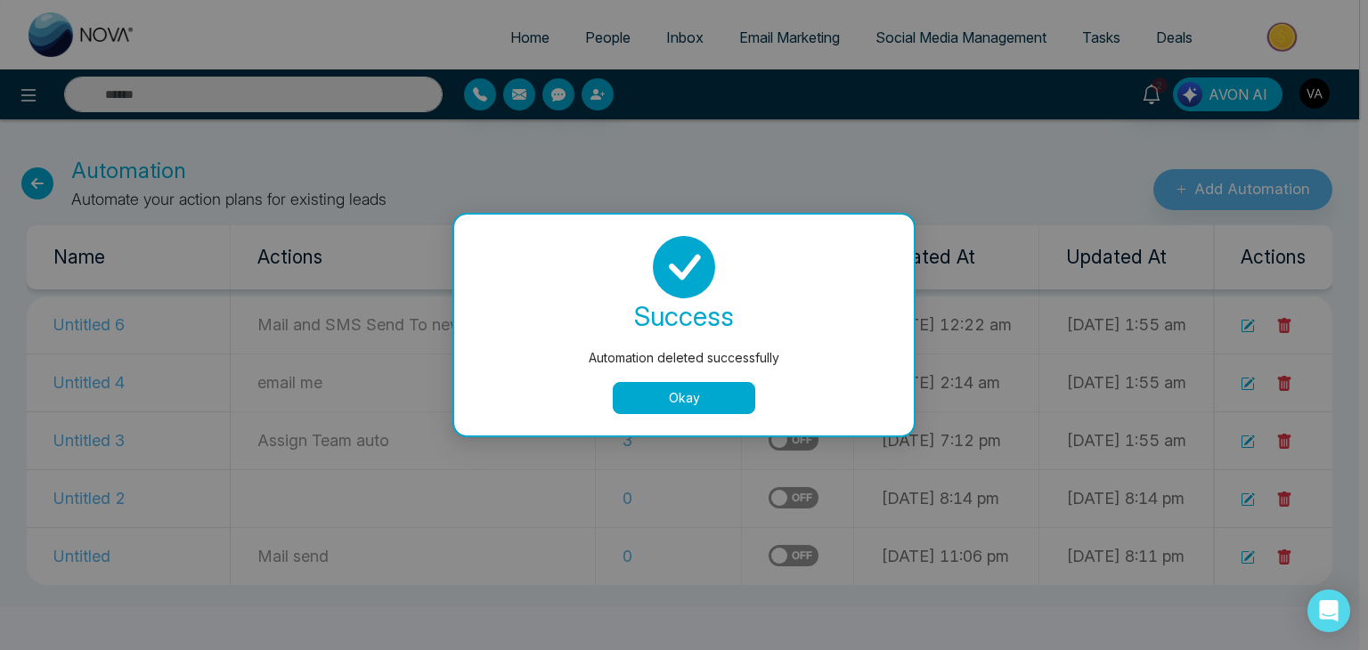
click at [1285, 446] on div "Automation deleted successfully success Automation deleted successfully Okay" at bounding box center [684, 325] width 1368 height 650
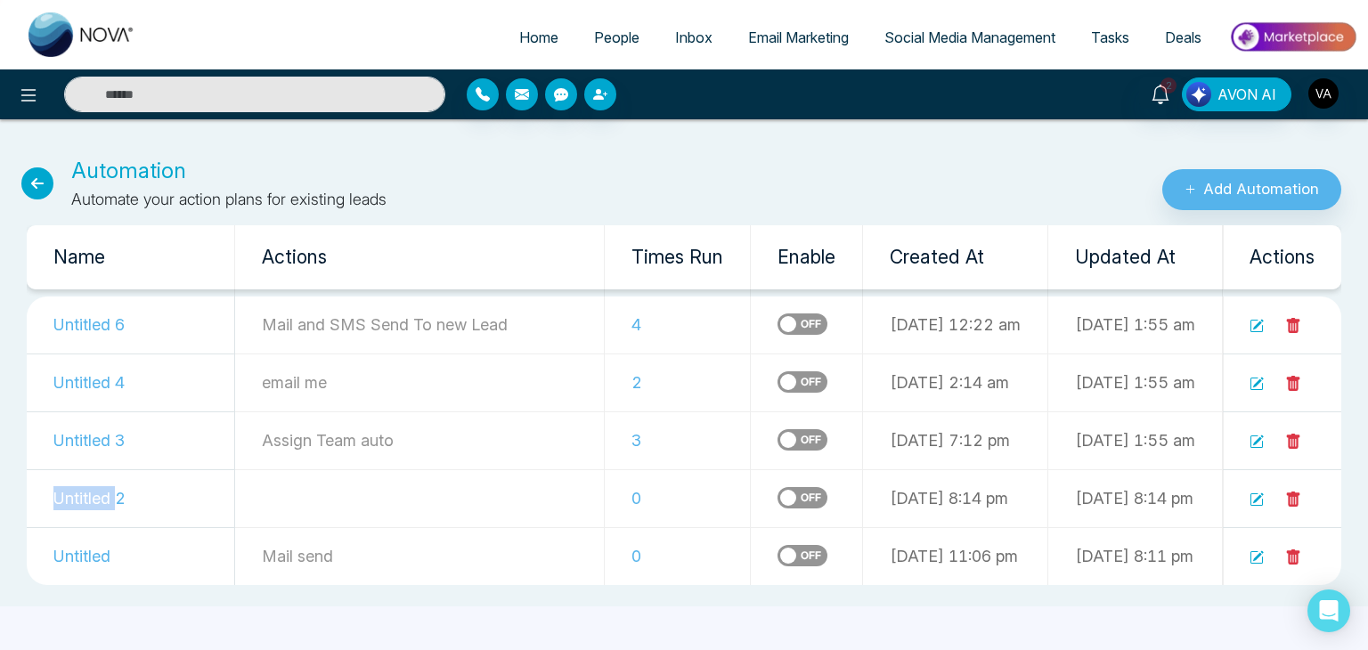
click at [1285, 446] on icon at bounding box center [1293, 442] width 16 height 16
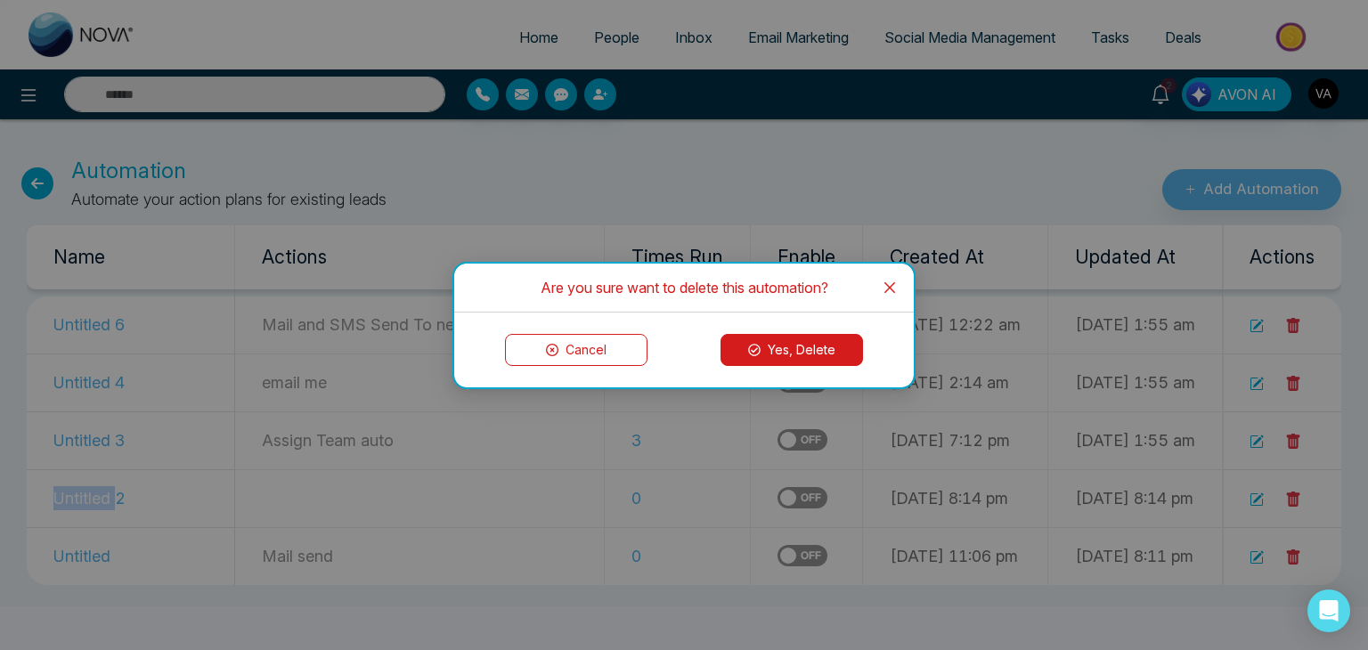
click at [761, 335] on button "Yes, Delete" at bounding box center [791, 350] width 142 height 32
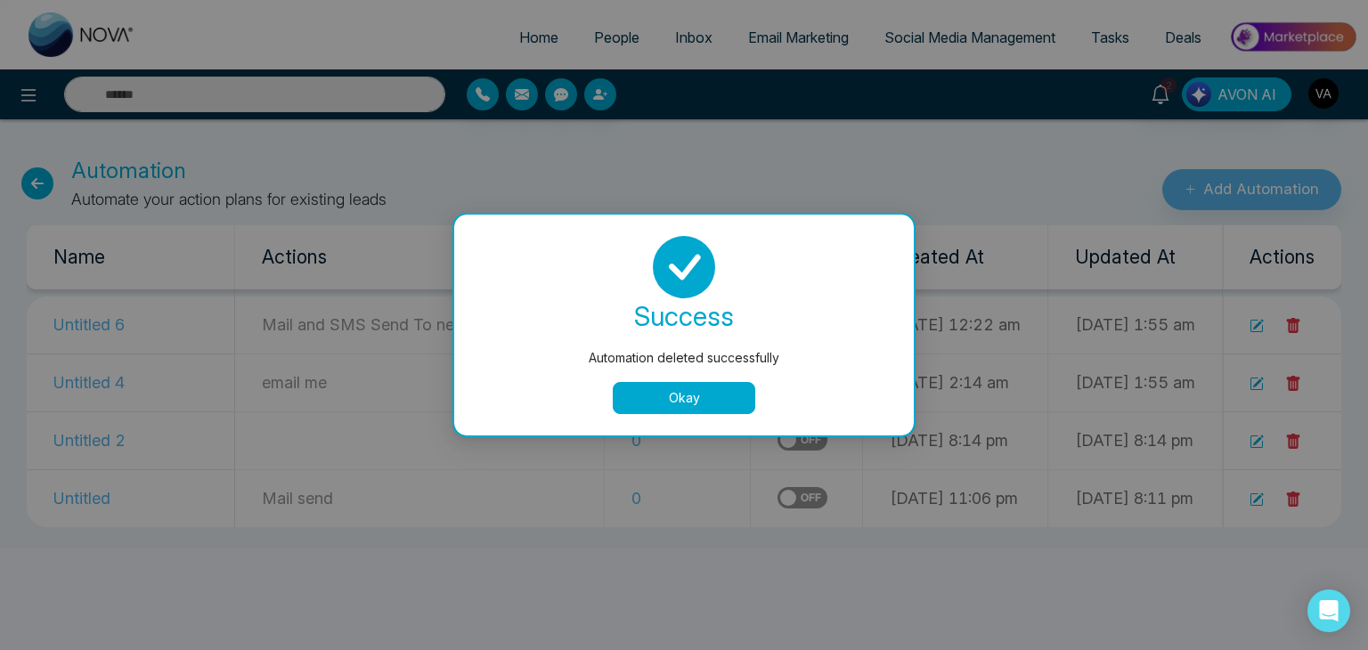
click at [1295, 328] on div "Automation deleted successfully success Automation deleted successfully Okay" at bounding box center [684, 325] width 1368 height 650
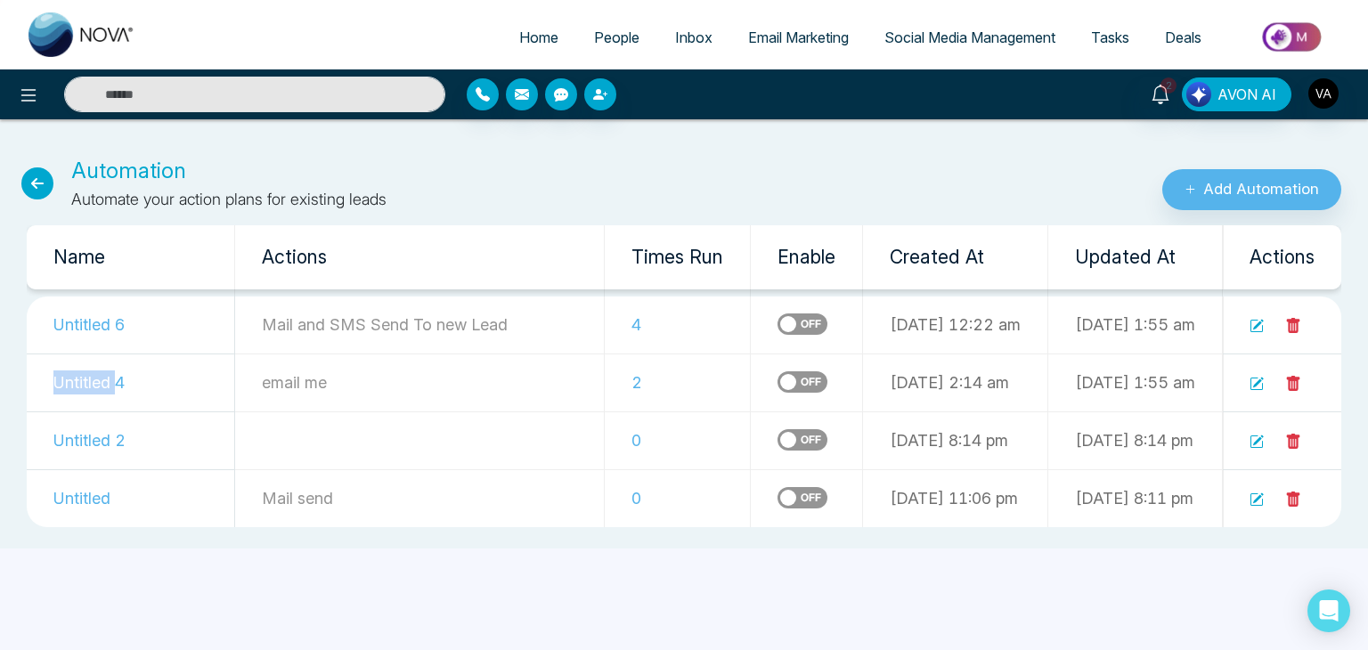
click at [1295, 328] on icon at bounding box center [1293, 325] width 13 height 15
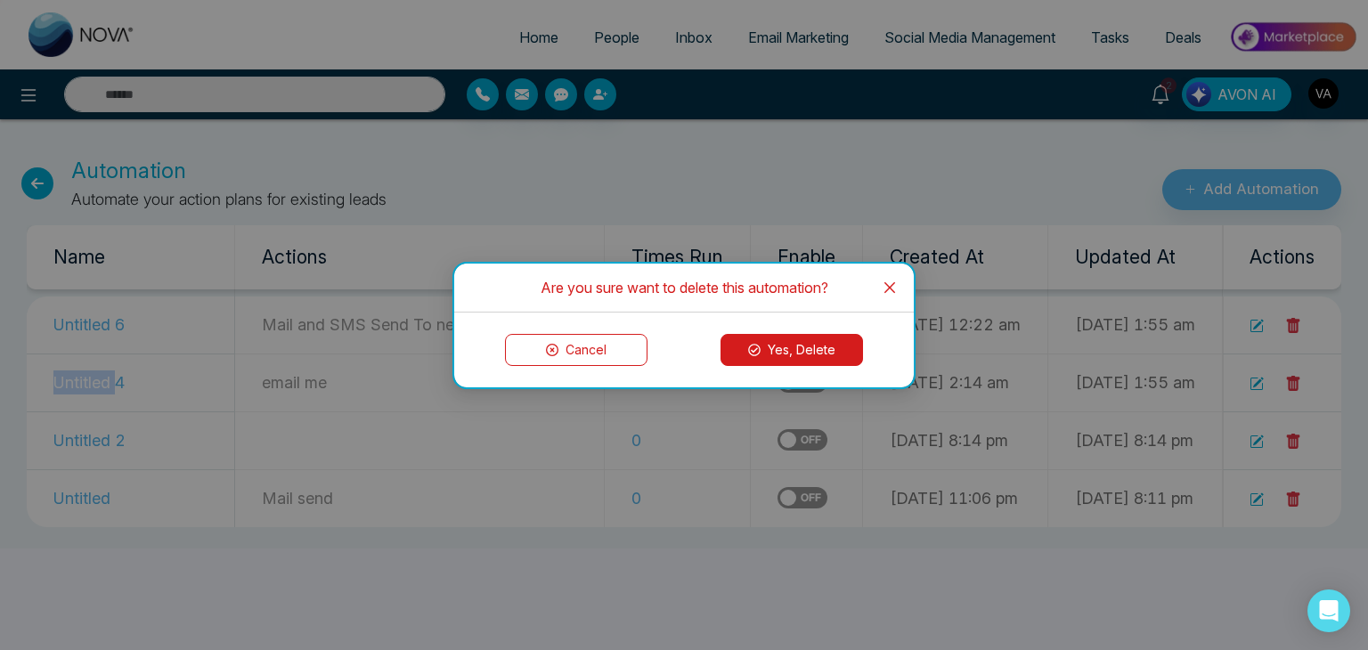
click at [808, 346] on button "Yes, Delete" at bounding box center [791, 350] width 142 height 32
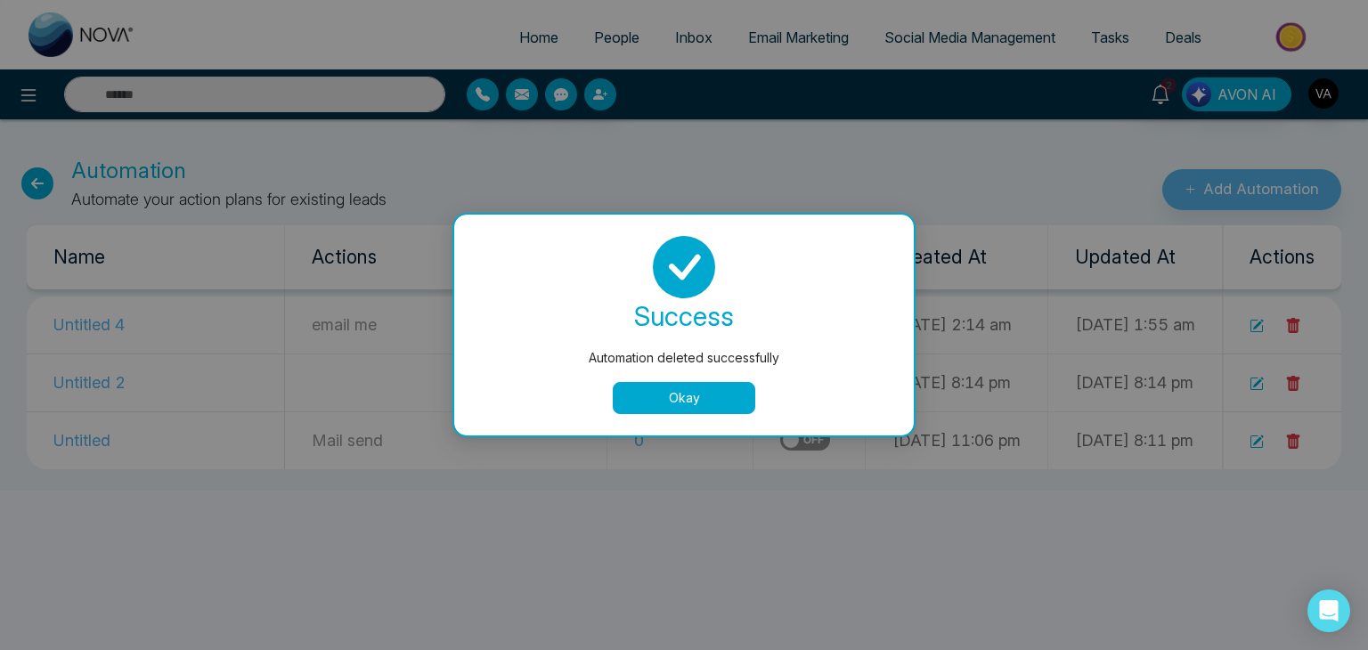
click at [1292, 452] on div "Automation deleted successfully success Automation deleted successfully Okay" at bounding box center [684, 325] width 1368 height 650
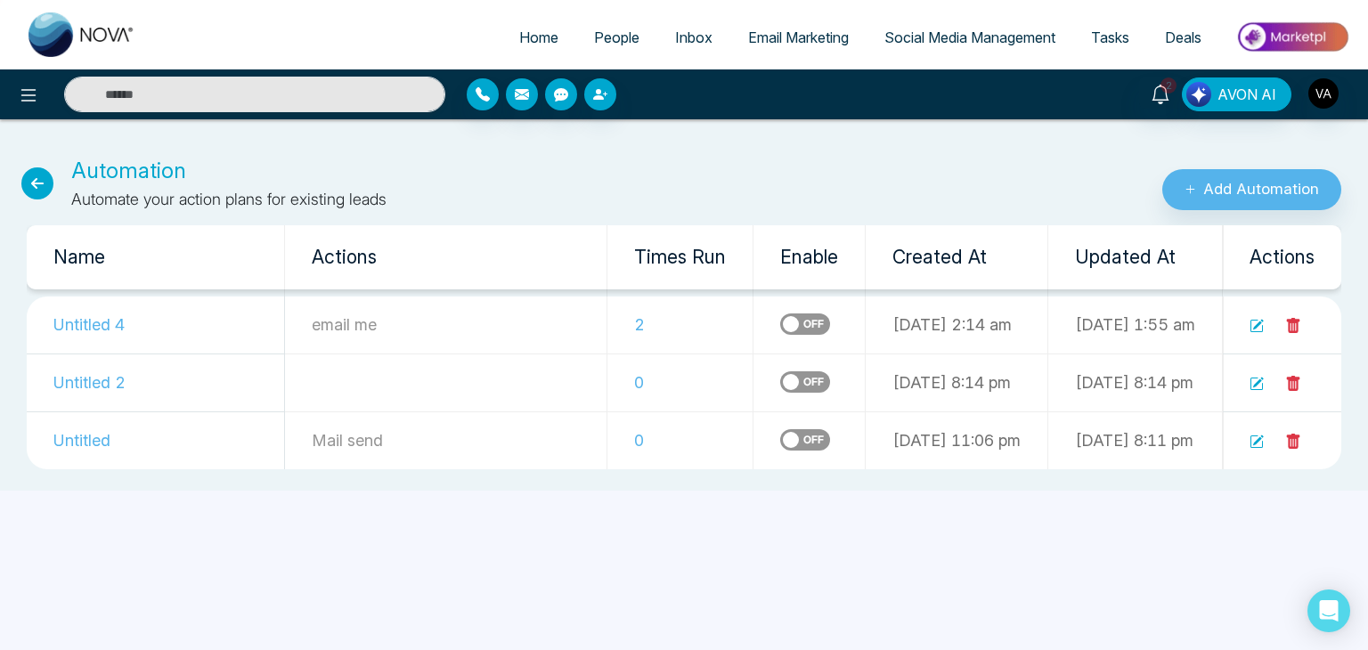
click at [1292, 443] on icon at bounding box center [1293, 441] width 13 height 15
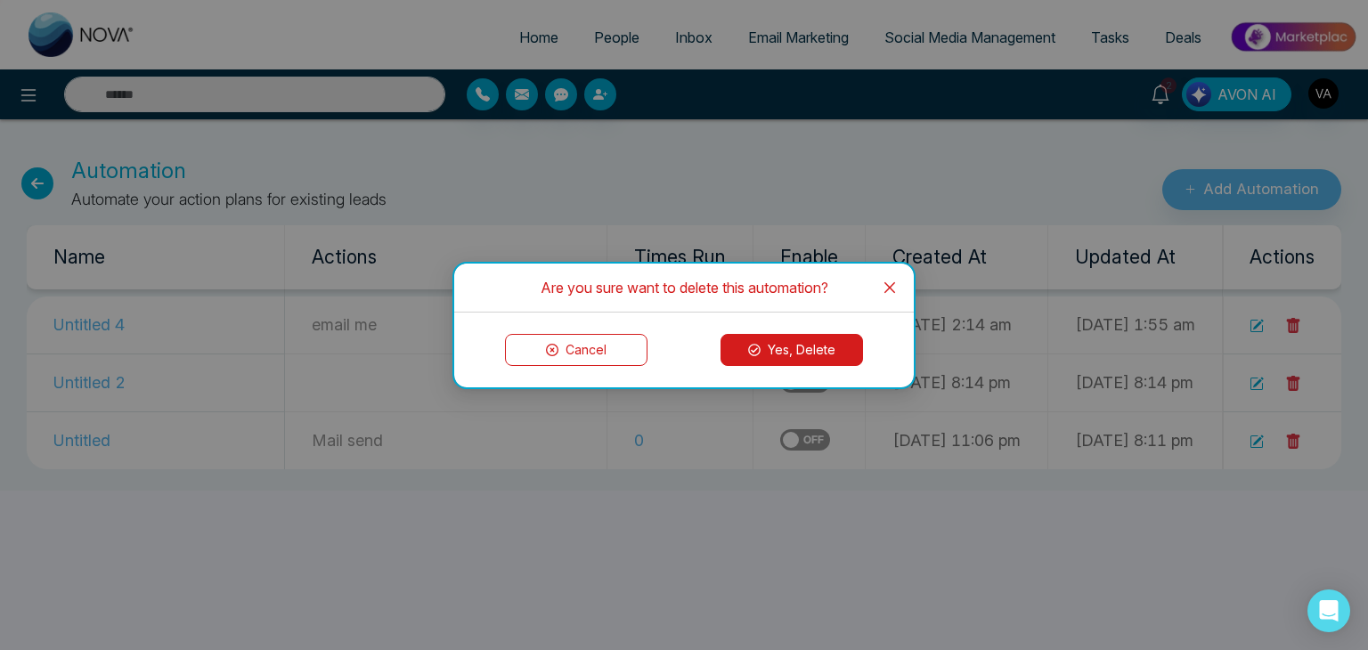
click at [766, 346] on button "Yes, Delete" at bounding box center [791, 350] width 142 height 32
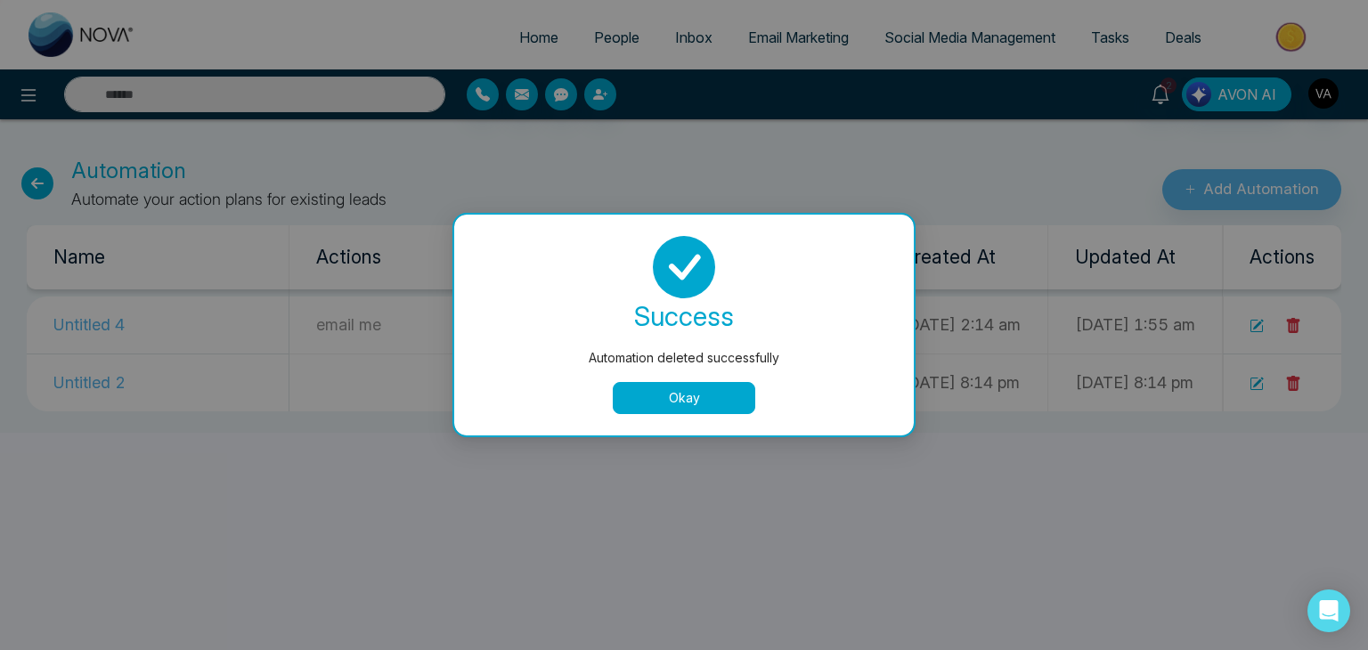
click at [694, 389] on button "Okay" at bounding box center [684, 398] width 142 height 32
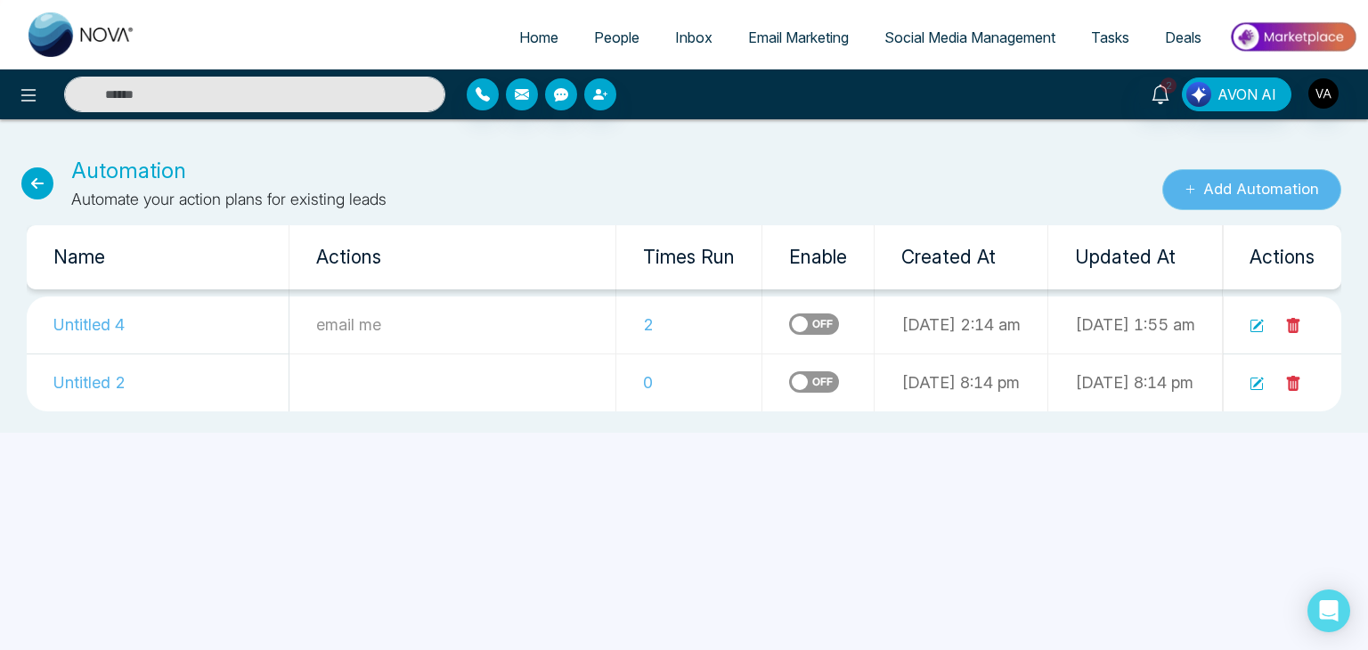
click at [1169, 198] on button "Add Automation" at bounding box center [1251, 189] width 179 height 41
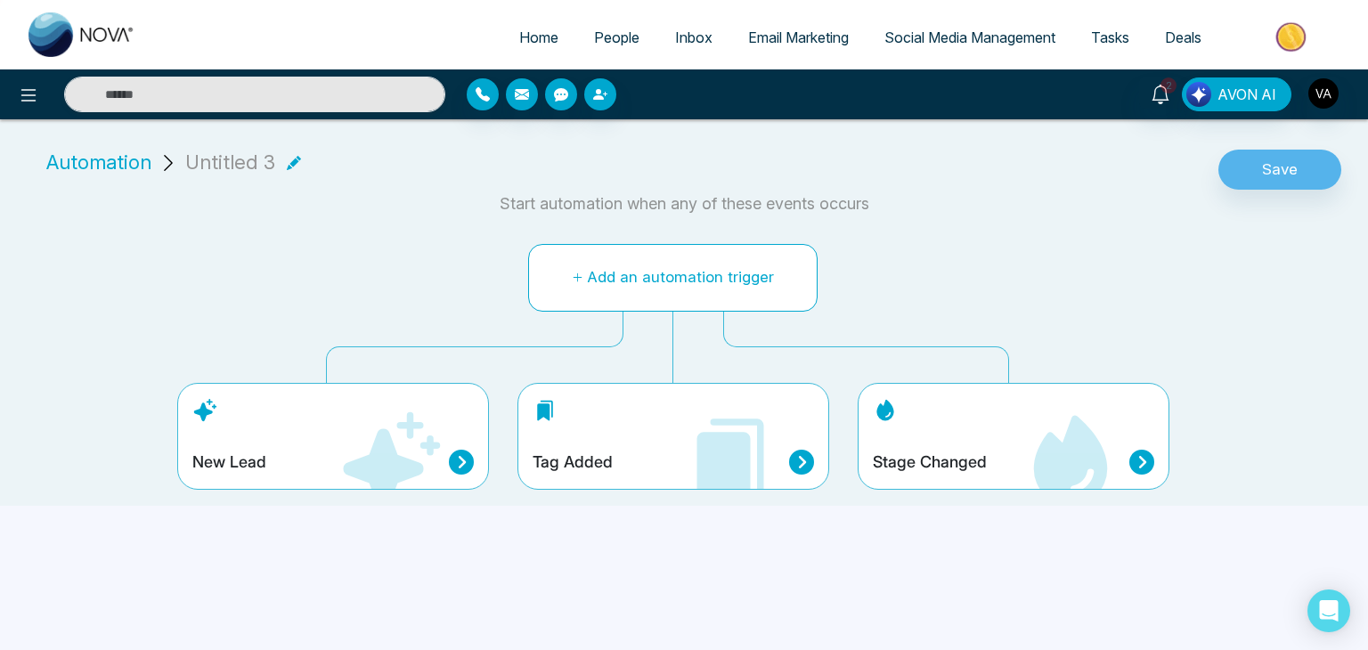
click at [719, 275] on button "Add an automation trigger" at bounding box center [672, 278] width 289 height 68
click at [438, 474] on icon at bounding box center [390, 462] width 107 height 107
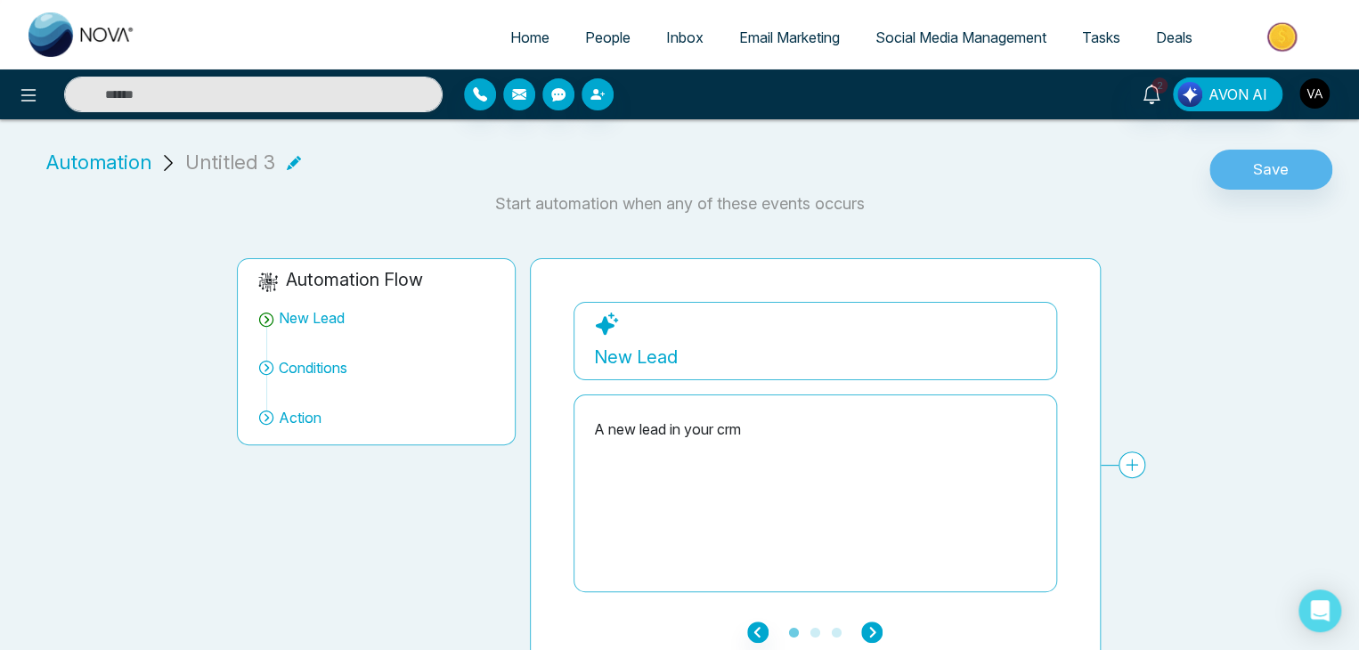
click at [875, 623] on icon "button" at bounding box center [871, 631] width 21 height 21
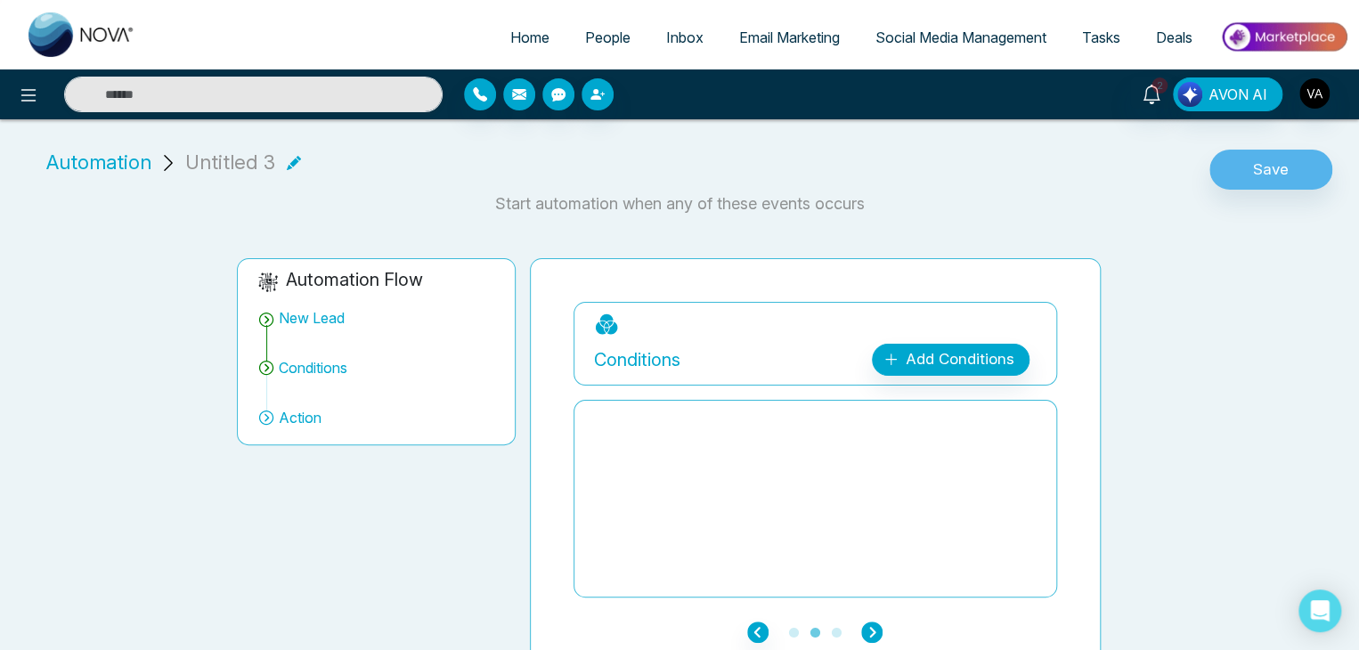
click at [875, 623] on icon "button" at bounding box center [871, 631] width 21 height 21
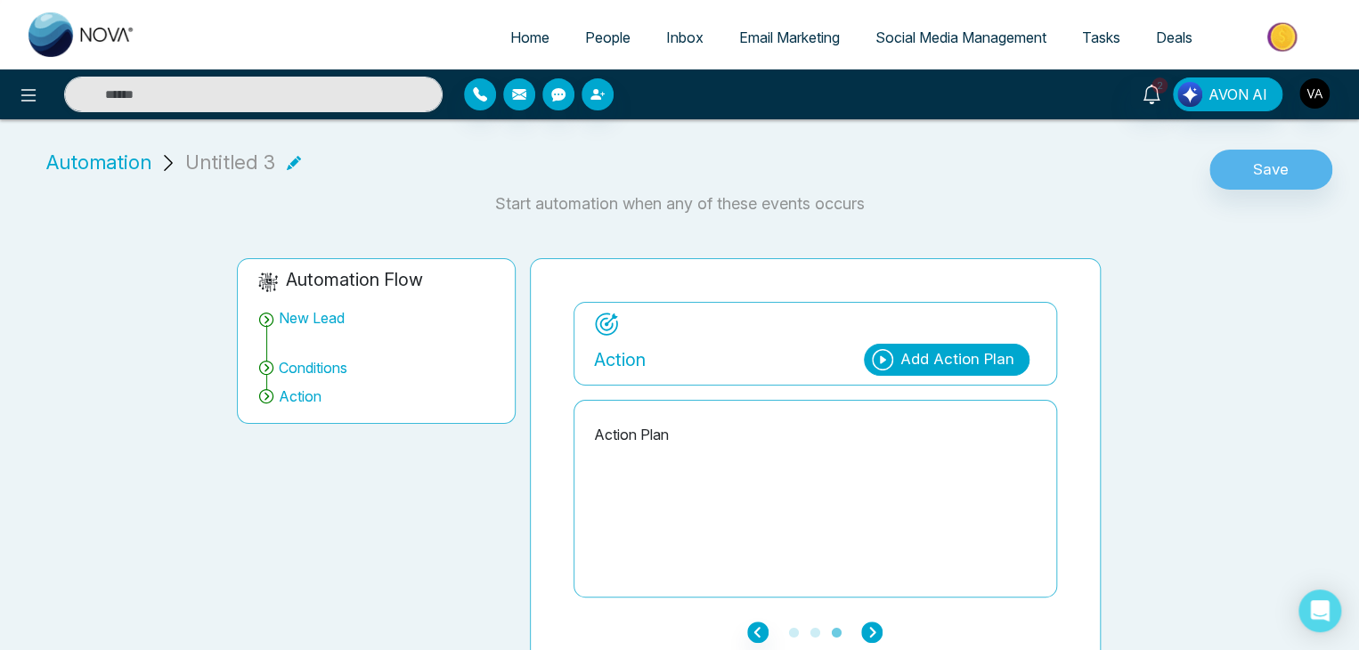
click at [875, 623] on icon "button" at bounding box center [871, 631] width 21 height 21
click at [1253, 183] on button "Save" at bounding box center [1270, 170] width 123 height 41
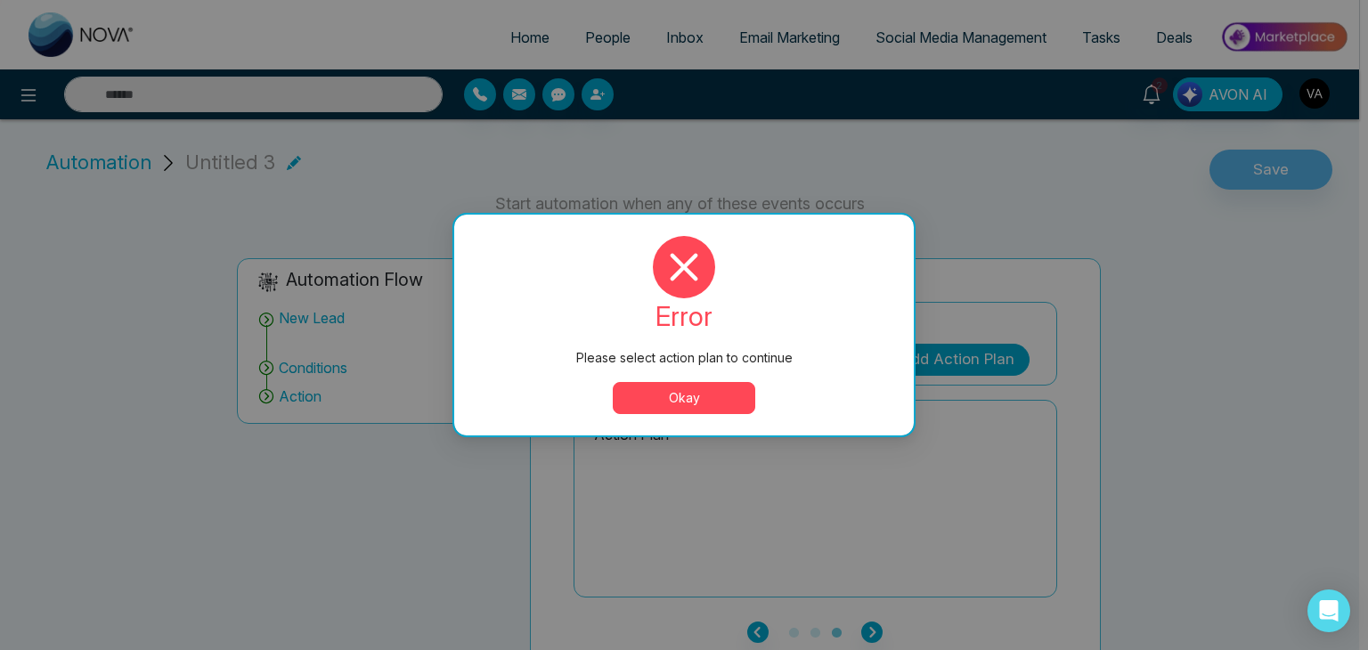
click at [725, 397] on button "Okay" at bounding box center [684, 398] width 142 height 32
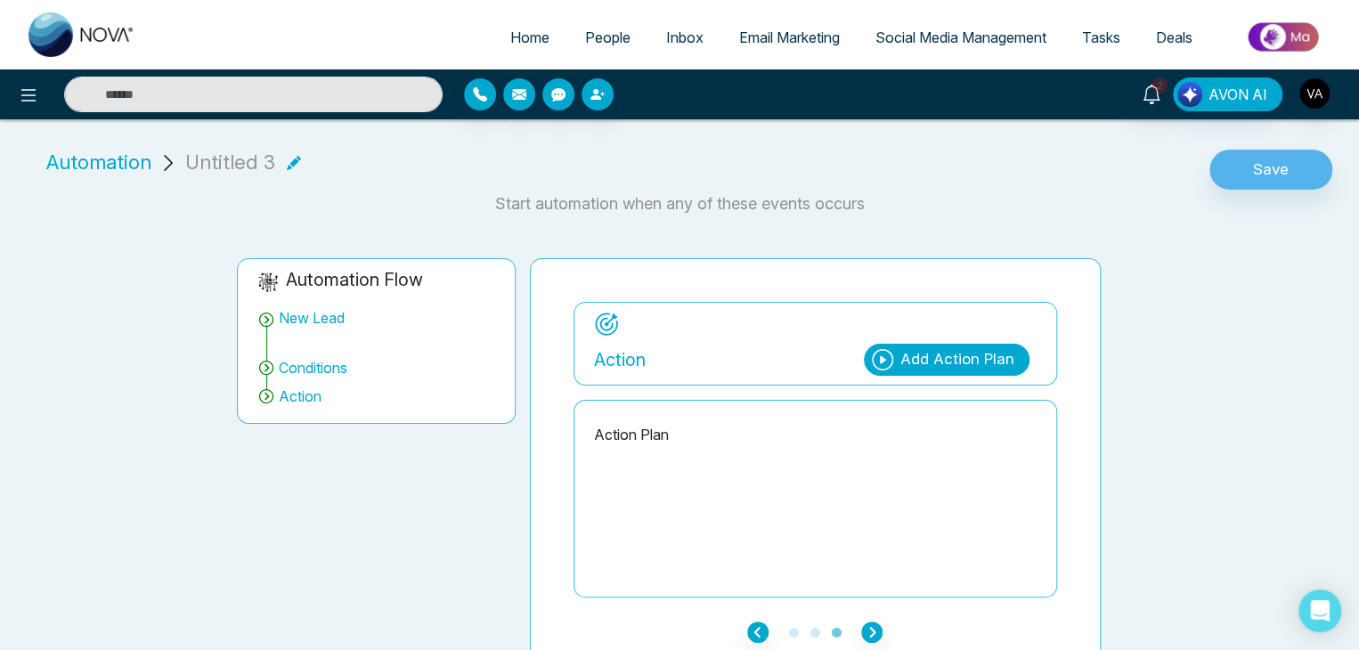
click at [939, 368] on div "Add Action Plan" at bounding box center [957, 359] width 114 height 23
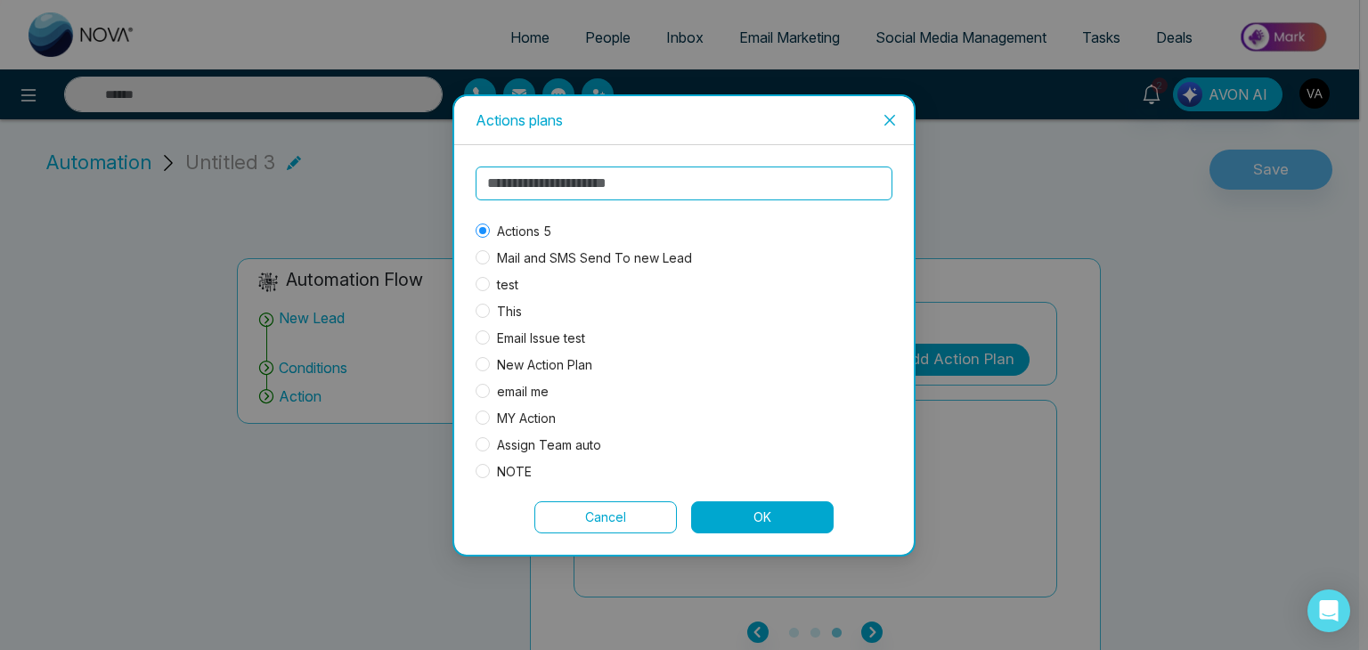
click at [524, 382] on span "email me" at bounding box center [523, 392] width 66 height 20
click at [757, 524] on button "OK" at bounding box center [762, 517] width 142 height 32
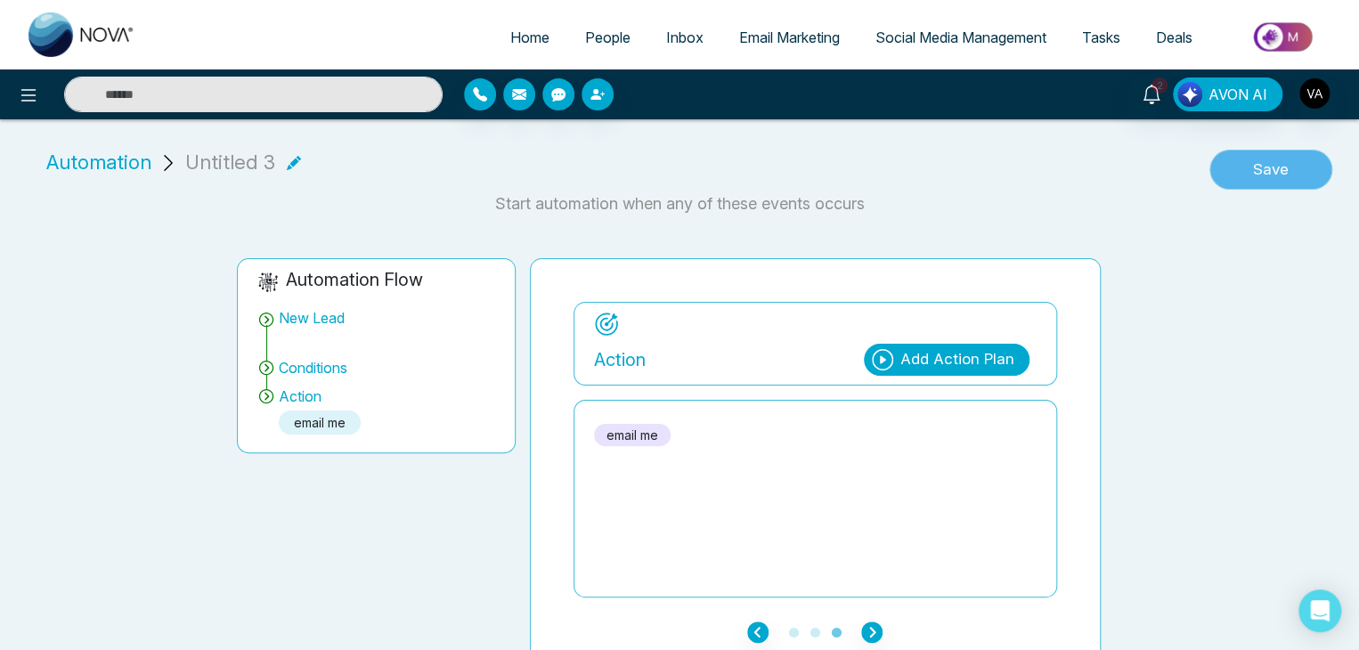
click at [1235, 189] on button "Save" at bounding box center [1270, 170] width 123 height 41
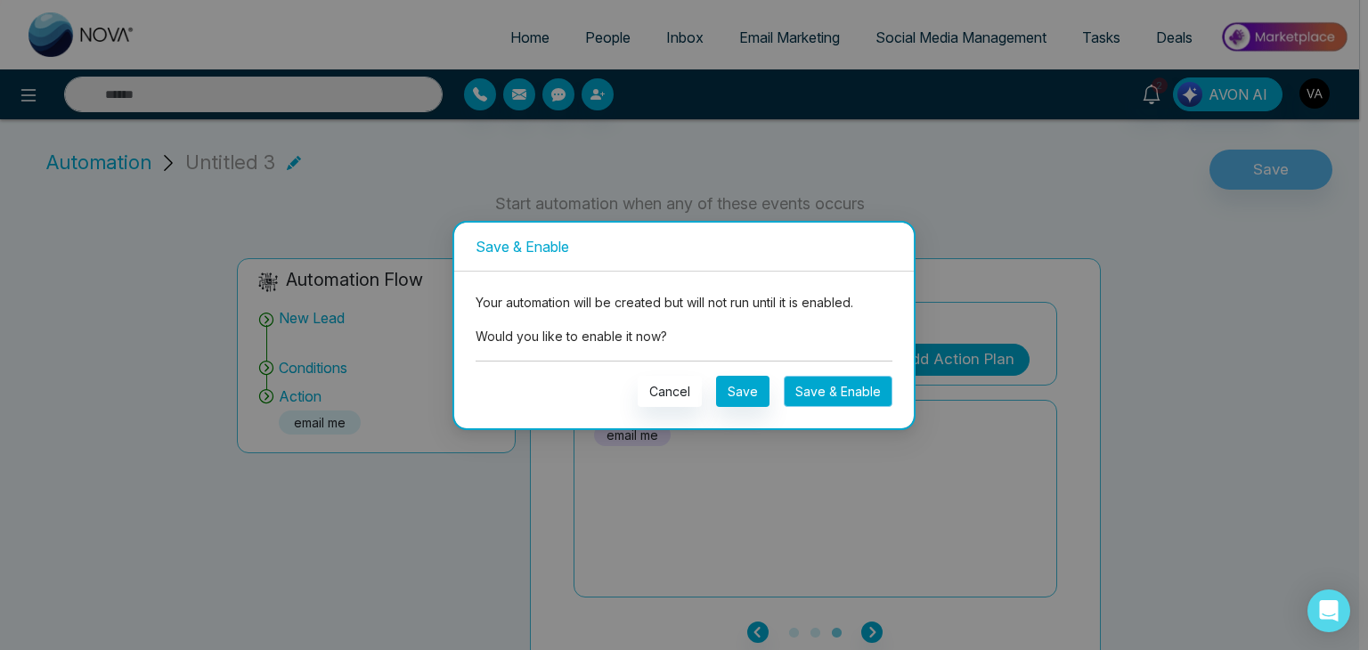
click at [830, 387] on button "Save & Enable" at bounding box center [838, 391] width 109 height 31
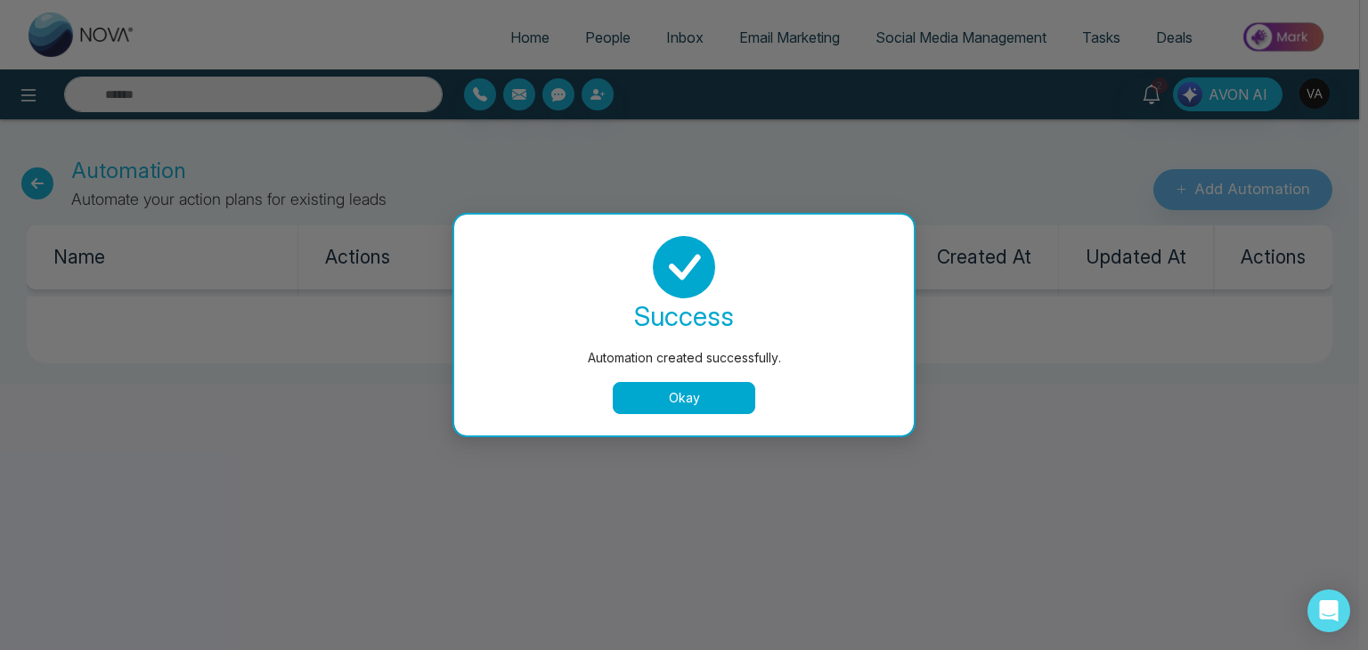
click at [742, 397] on button "Okay" at bounding box center [684, 398] width 142 height 32
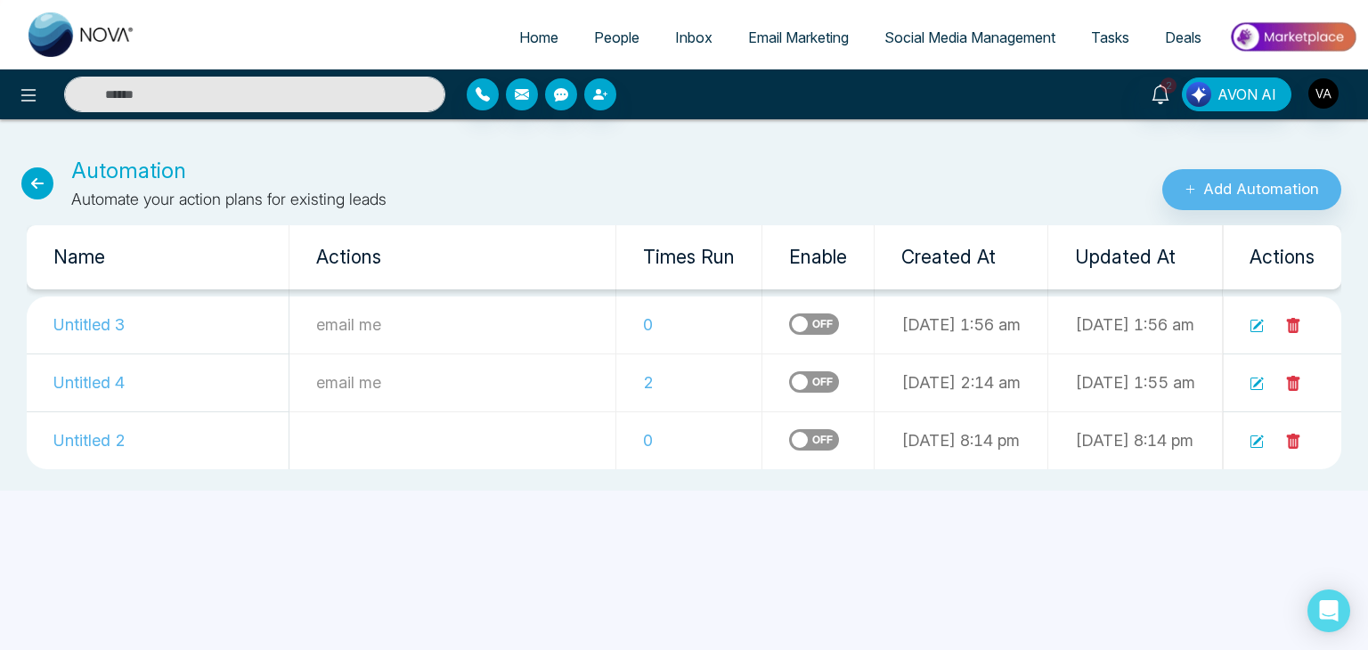
click at [789, 329] on label at bounding box center [814, 323] width 50 height 21
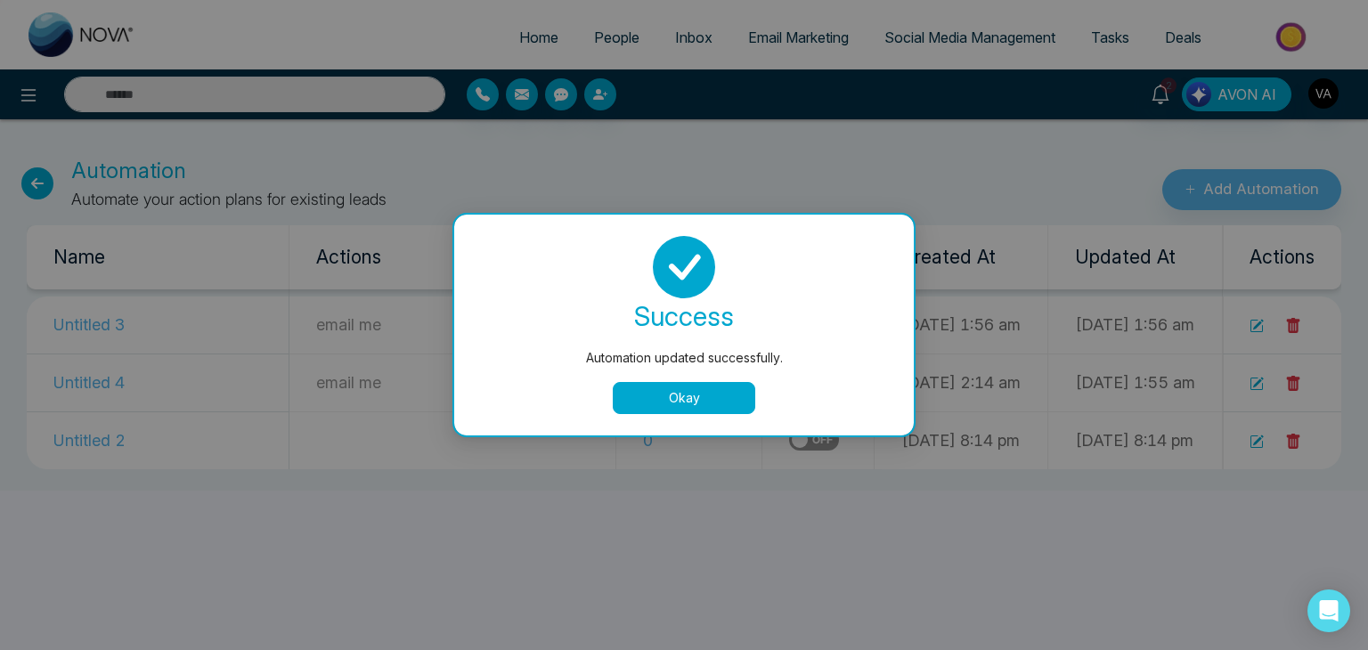
click at [719, 403] on button "Okay" at bounding box center [684, 398] width 142 height 32
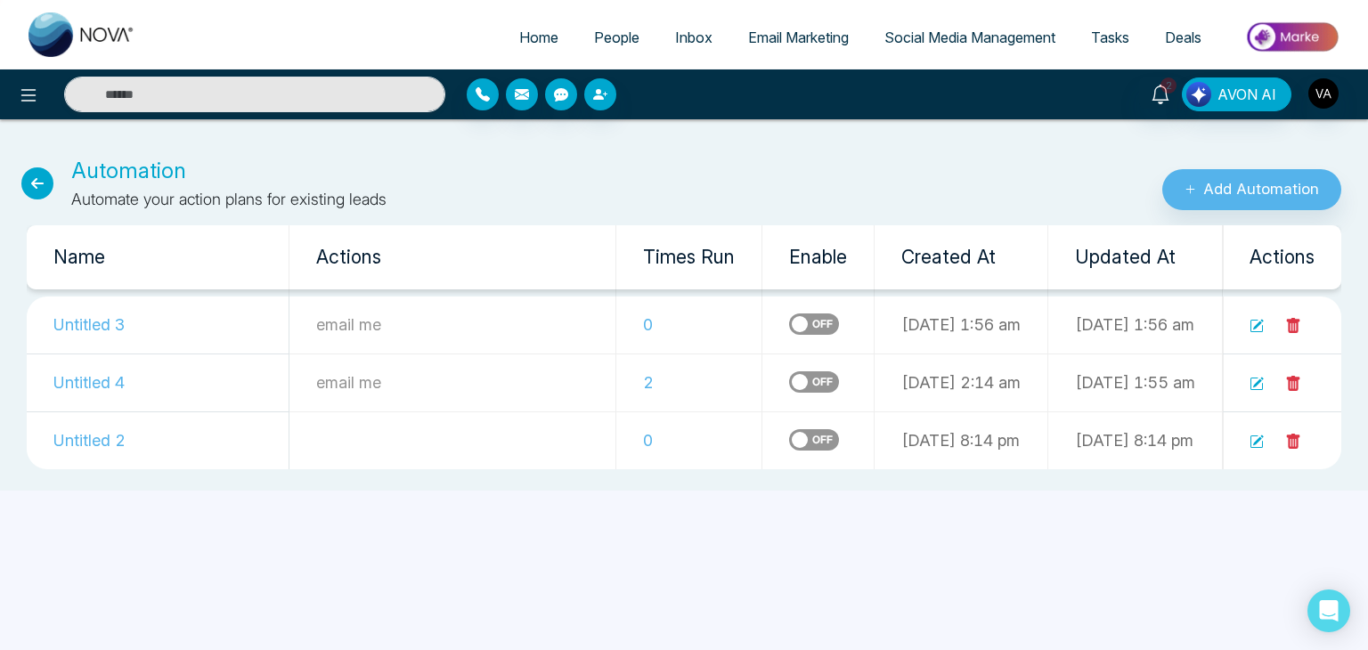
click at [762, 227] on th "Enable" at bounding box center [818, 257] width 112 height 64
click at [888, 235] on th "Created At" at bounding box center [961, 257] width 174 height 64
click at [890, 205] on div "Automation Automate your action plans for existing leads" at bounding box center [456, 183] width 912 height 56
click at [726, 187] on div "Automation Automate your action plans for existing leads" at bounding box center [456, 183] width 912 height 56
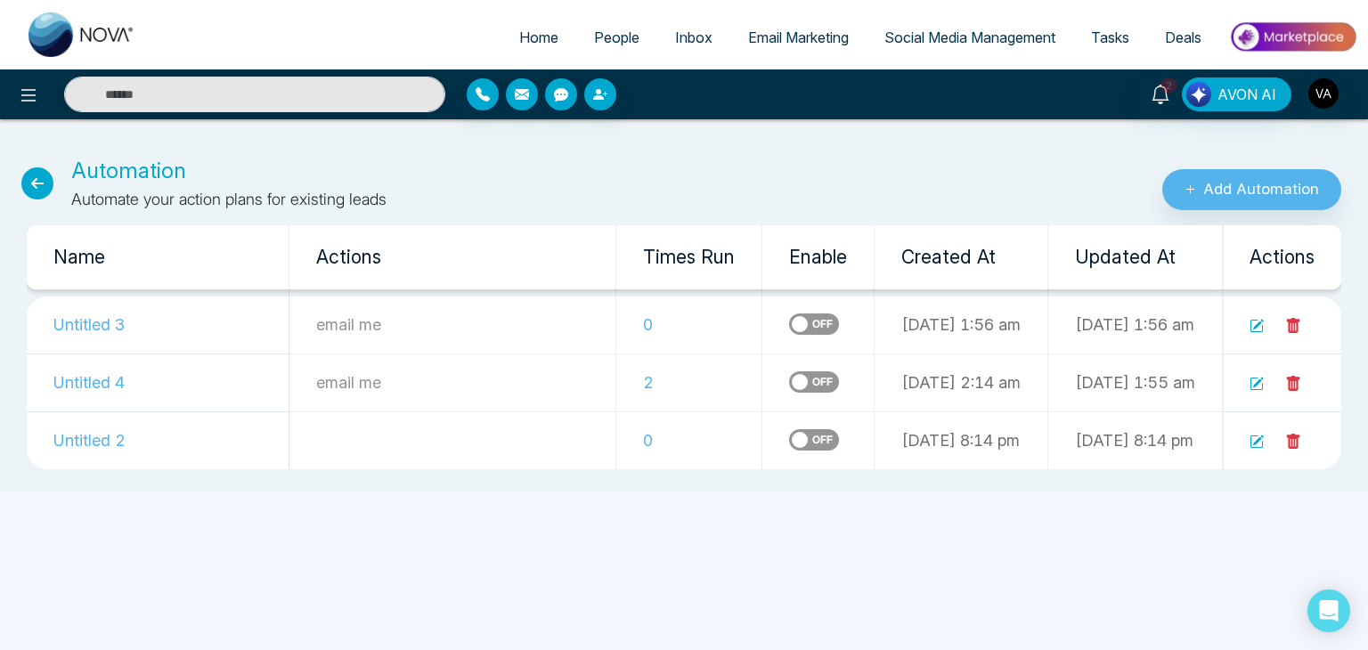
click at [795, 126] on div "Automation Automate your action plans for existing leads Add Automation Name Ac…" at bounding box center [684, 304] width 1368 height 371
click at [370, 646] on div "Home People Inbox Email Marketing Social Media Management Tasks Deals 2 AVON AI…" at bounding box center [684, 325] width 1368 height 650
click at [1025, 183] on div "Add Automation" at bounding box center [1140, 183] width 456 height 56
click at [527, 204] on div "Automation Automate your action plans for existing leads" at bounding box center [456, 183] width 912 height 56
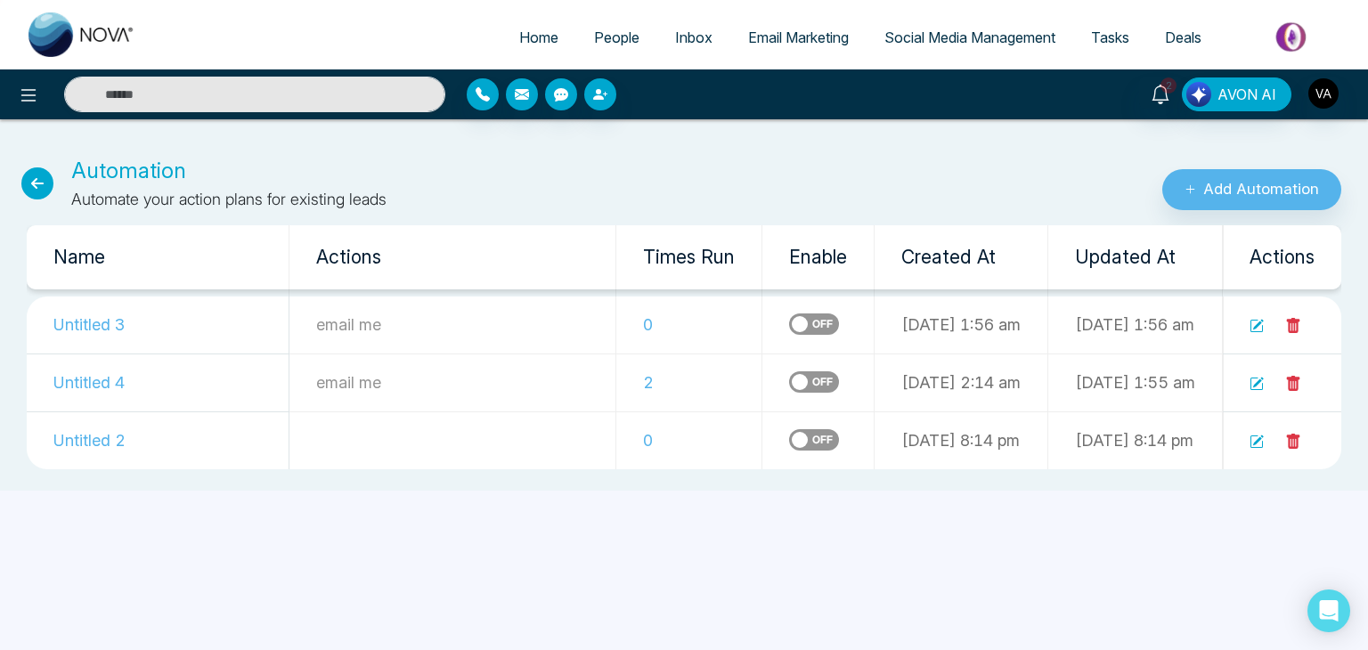
click at [1261, 329] on icon at bounding box center [1256, 326] width 14 height 14
click at [113, 170] on p "Automation" at bounding box center [228, 171] width 315 height 32
click at [32, 186] on icon at bounding box center [37, 183] width 32 height 32
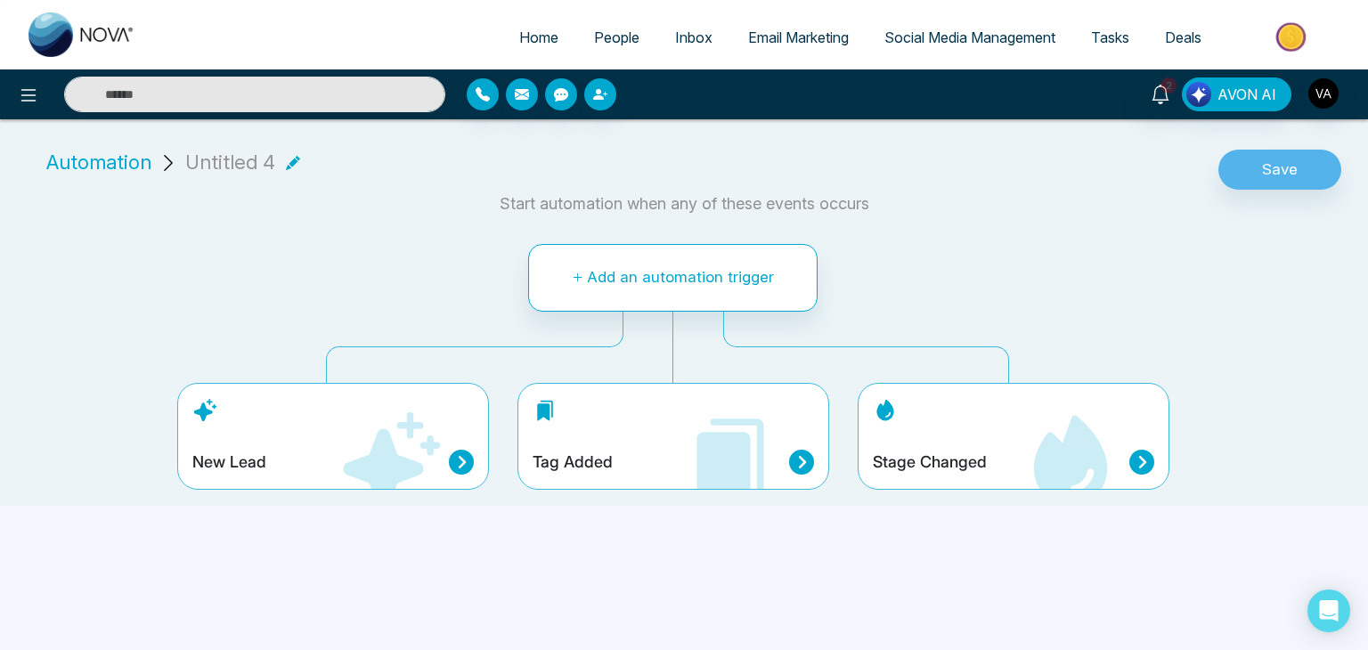
click at [85, 164] on span "Automation" at bounding box center [98, 162] width 105 height 29
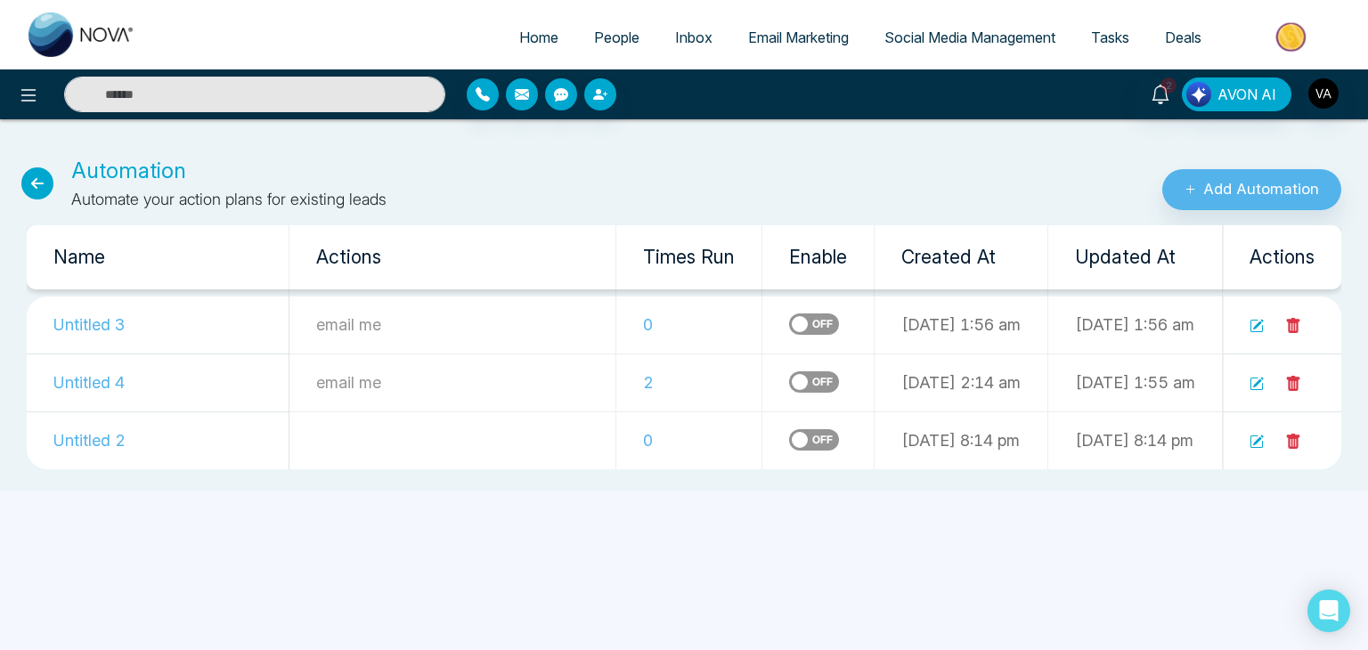
click at [24, 186] on icon at bounding box center [37, 183] width 32 height 32
select select "*"
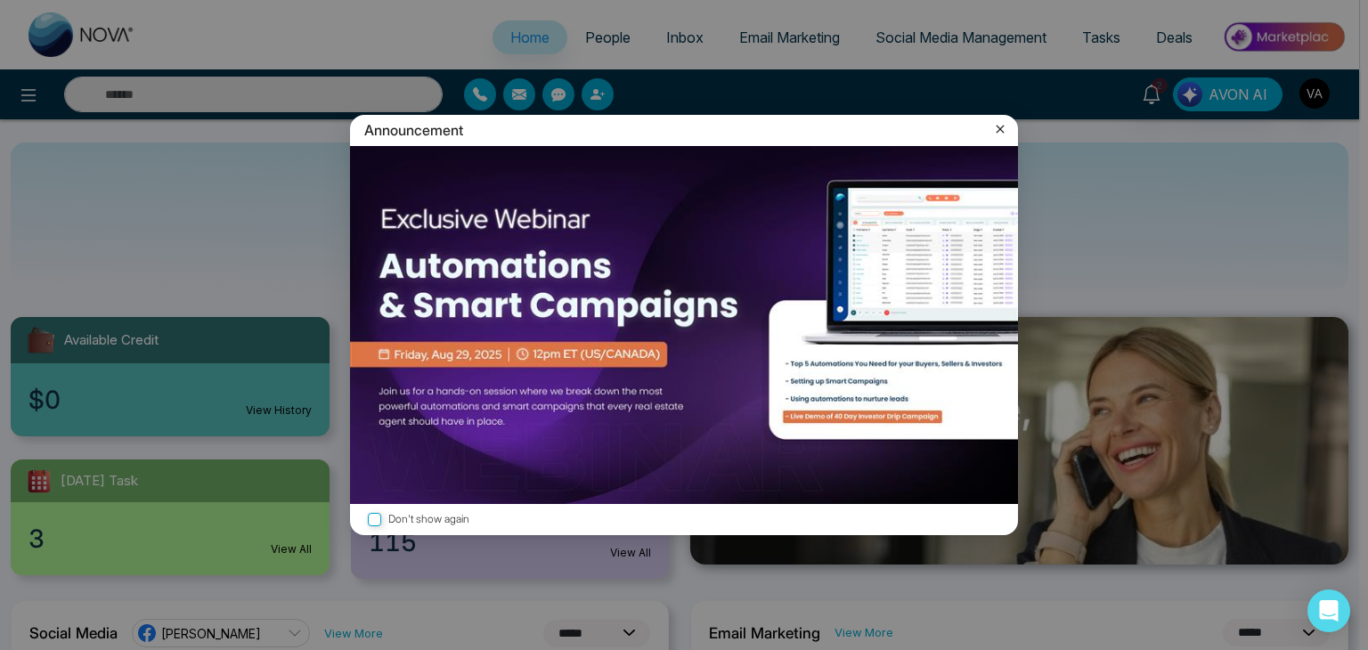
click at [1004, 126] on icon at bounding box center [1000, 129] width 18 height 18
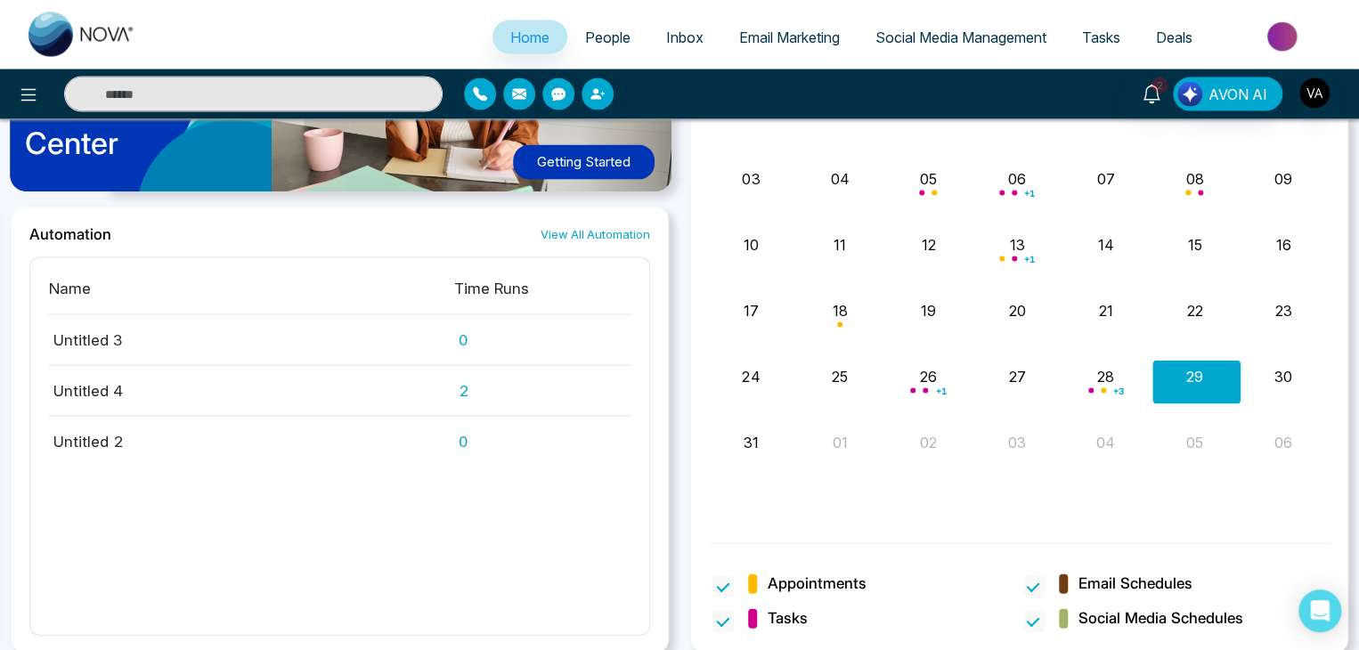
scroll to position [1710, 0]
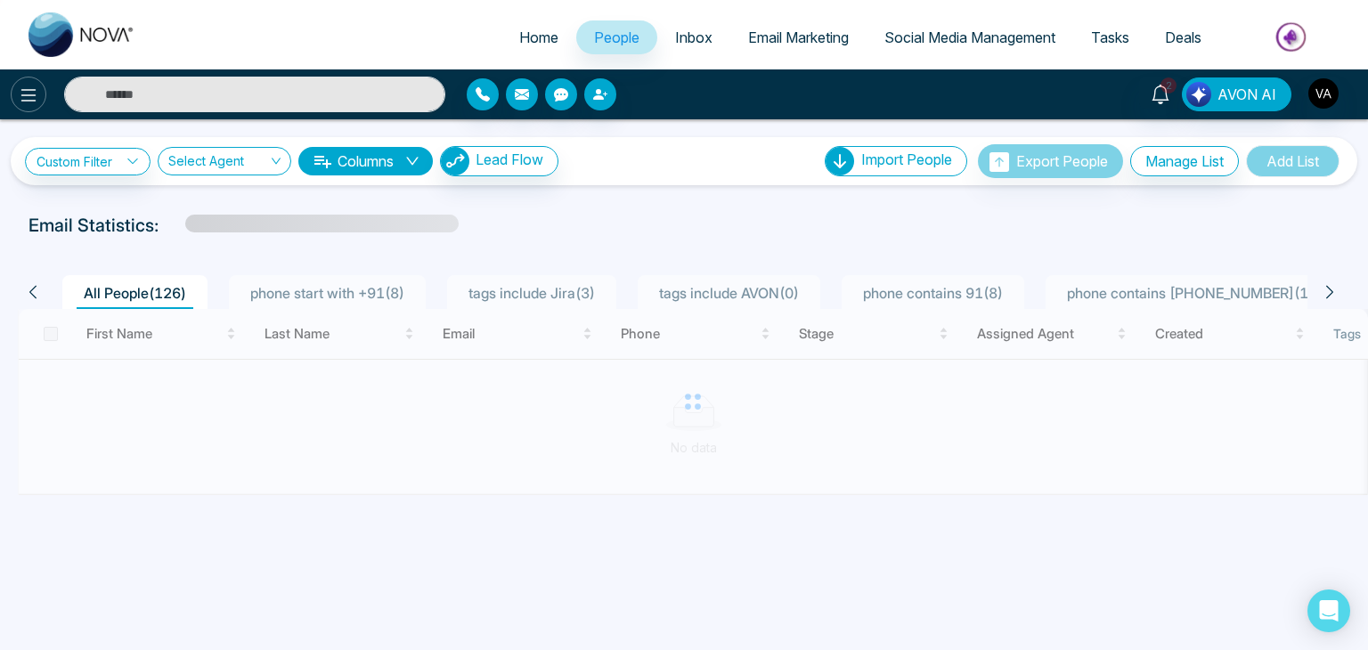
click at [24, 100] on icon at bounding box center [28, 95] width 15 height 12
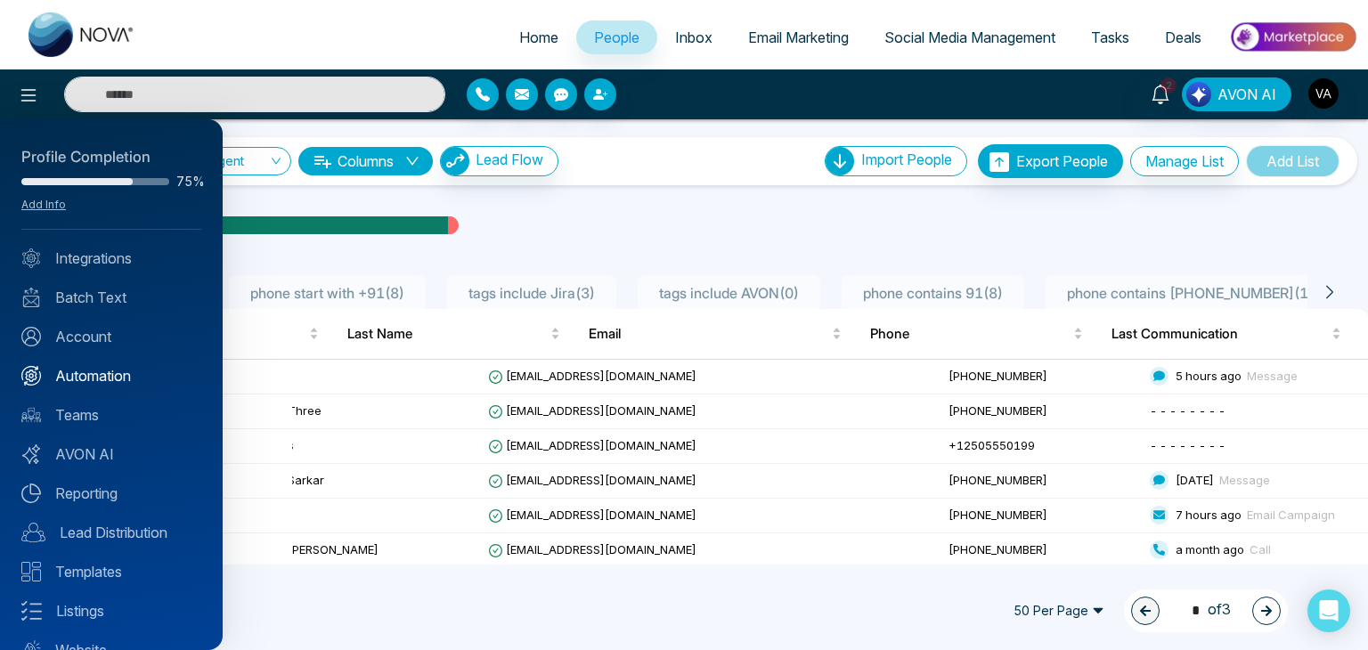
click at [93, 378] on link "Automation" at bounding box center [111, 375] width 180 height 21
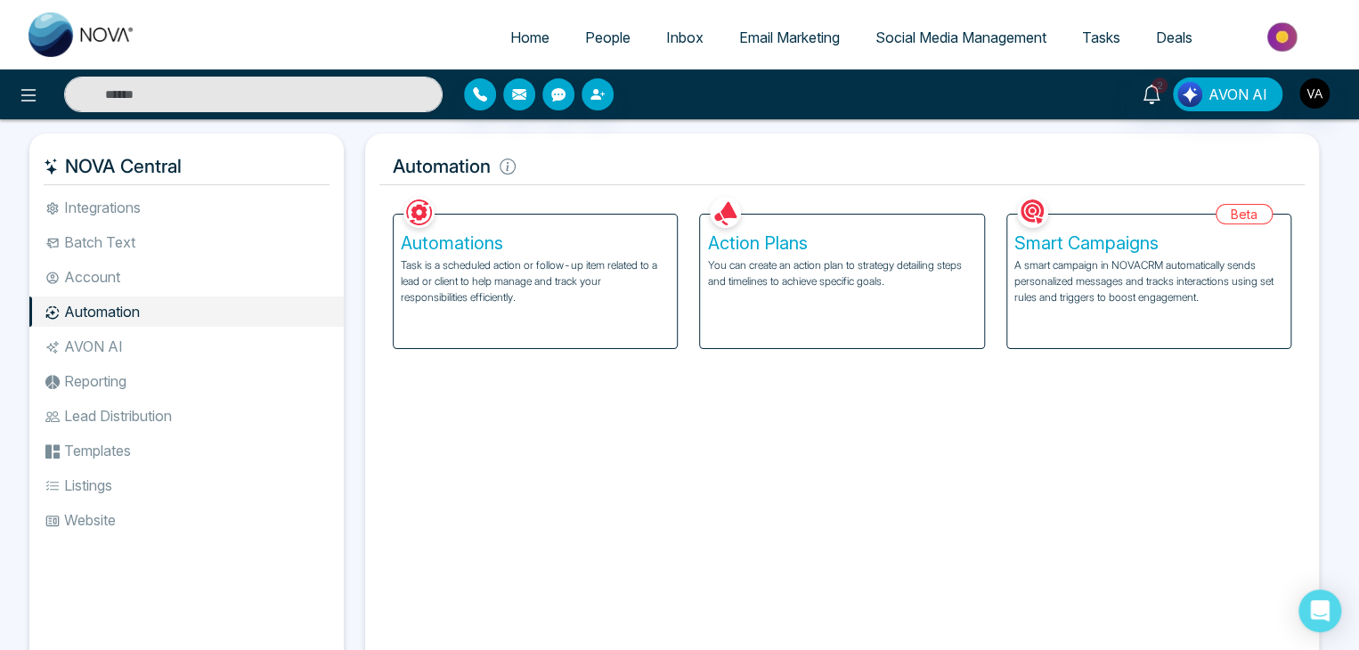
click at [462, 329] on div "Automations Task is a scheduled action or follow-up item related to a lead or c…" at bounding box center [535, 282] width 283 height 134
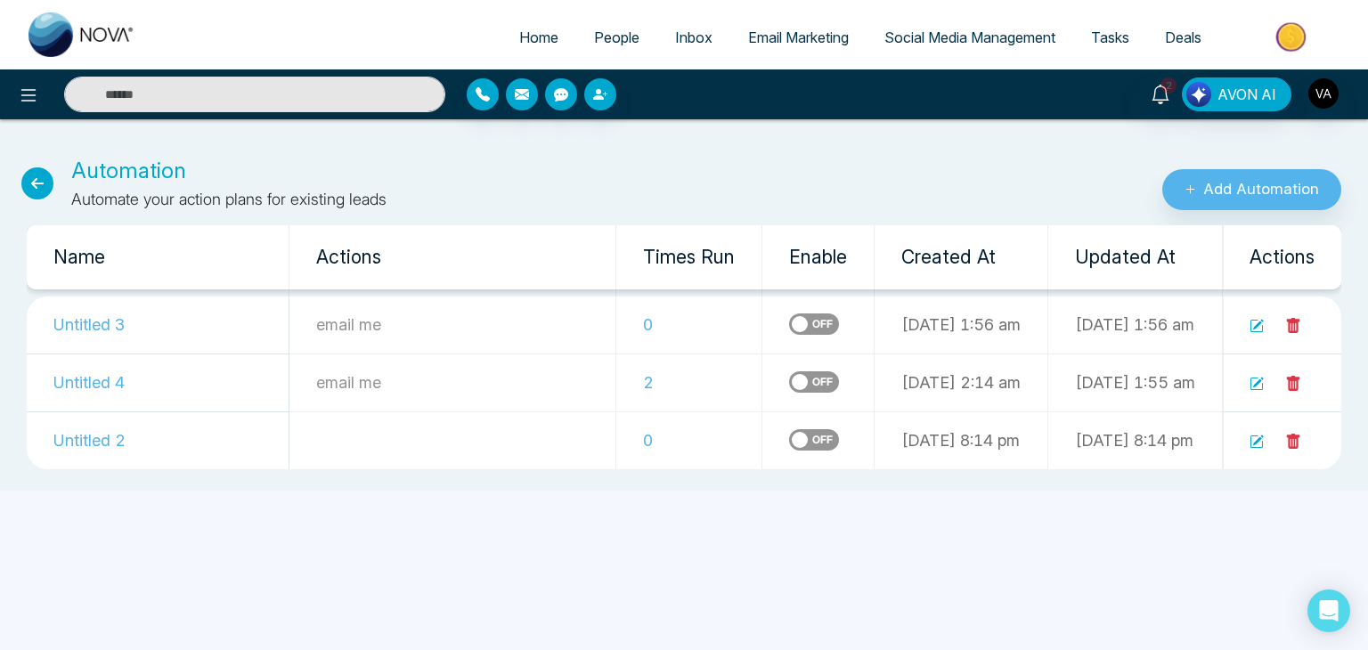
click at [594, 36] on span "People" at bounding box center [616, 37] width 45 height 18
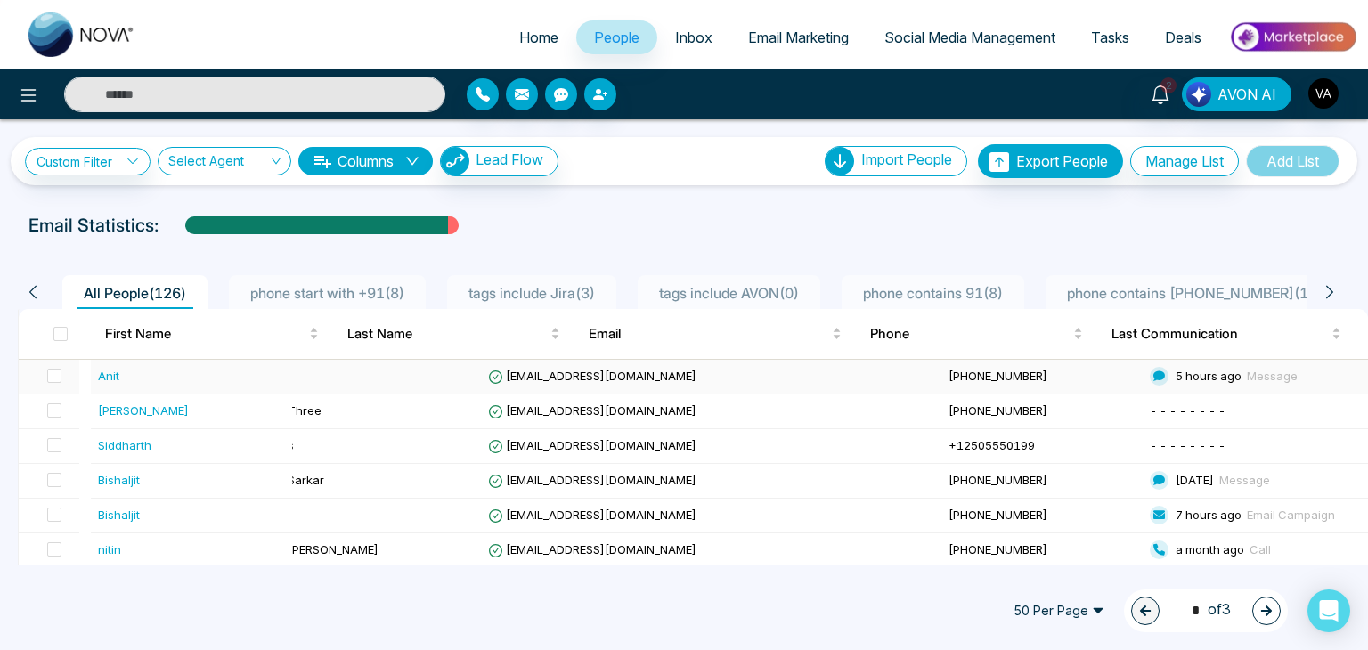
click at [684, 369] on span "[EMAIL_ADDRESS][DOMAIN_NAME]" at bounding box center [592, 376] width 208 height 14
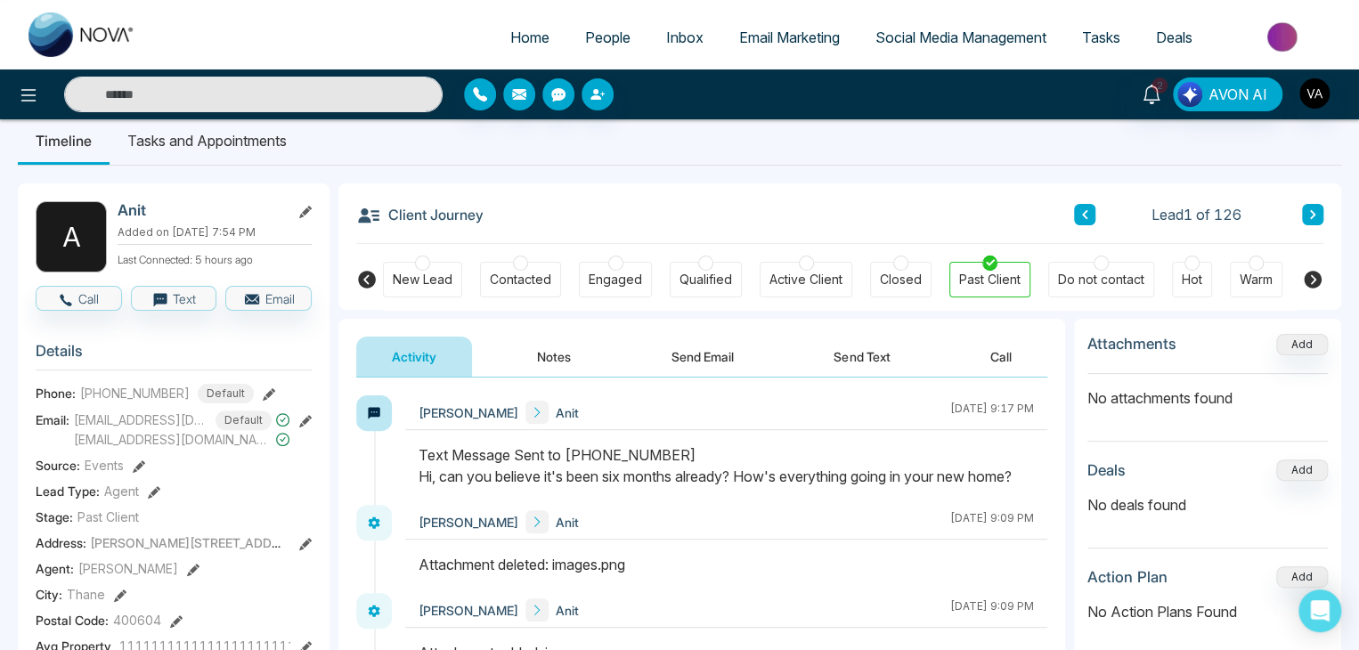
scroll to position [20, 0]
click at [964, 290] on div "Past Client" at bounding box center [989, 281] width 81 height 36
click at [421, 263] on div at bounding box center [422, 263] width 15 height 15
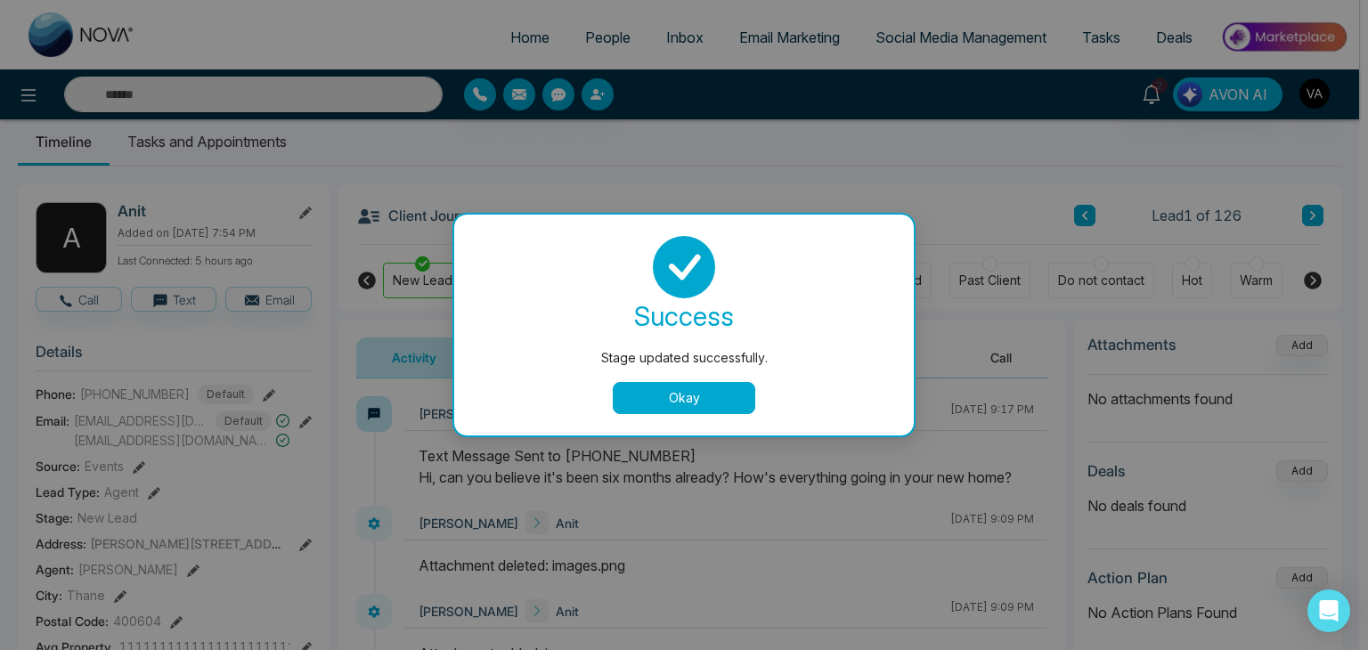
click at [727, 392] on button "Okay" at bounding box center [684, 398] width 142 height 32
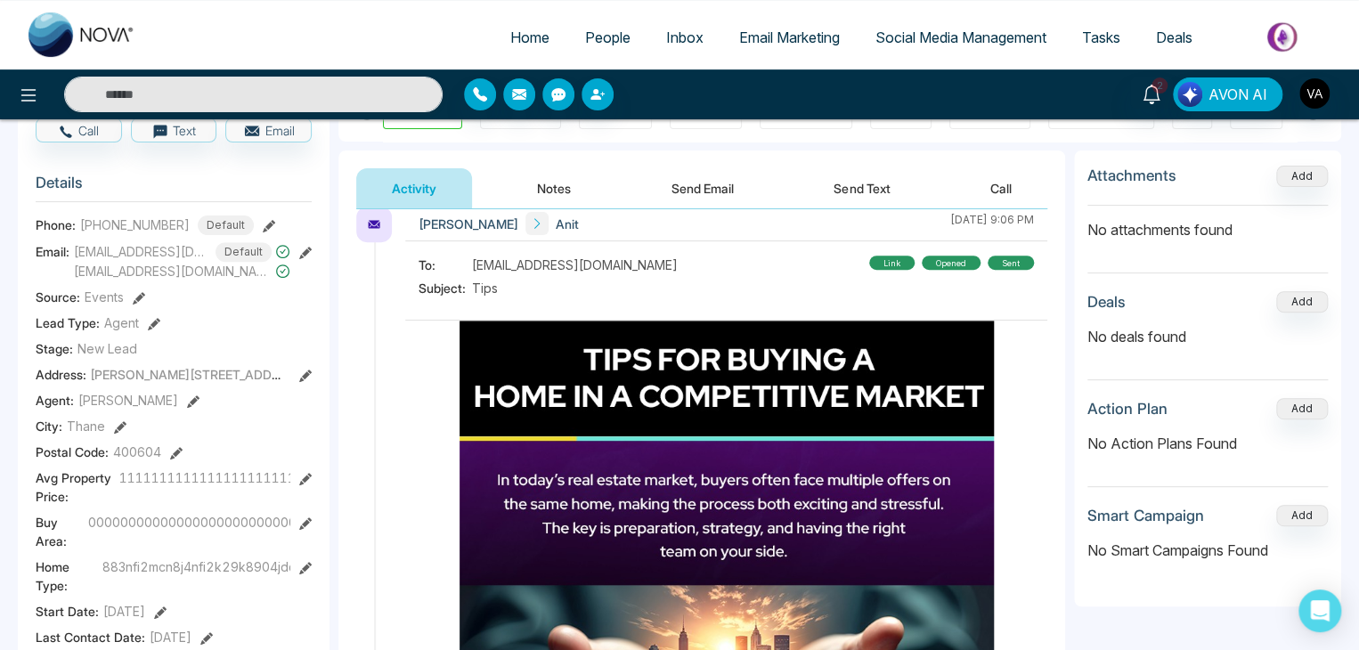
scroll to position [191, 0]
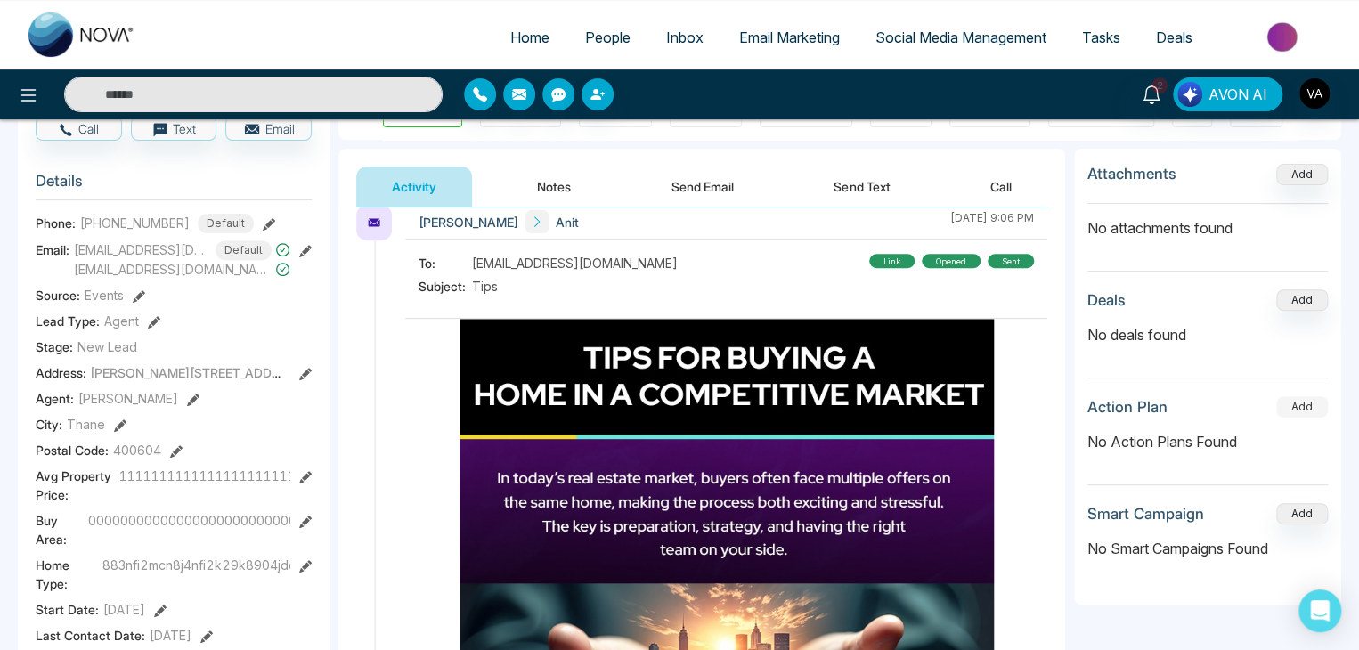
click at [1317, 400] on button "Add" at bounding box center [1302, 406] width 52 height 21
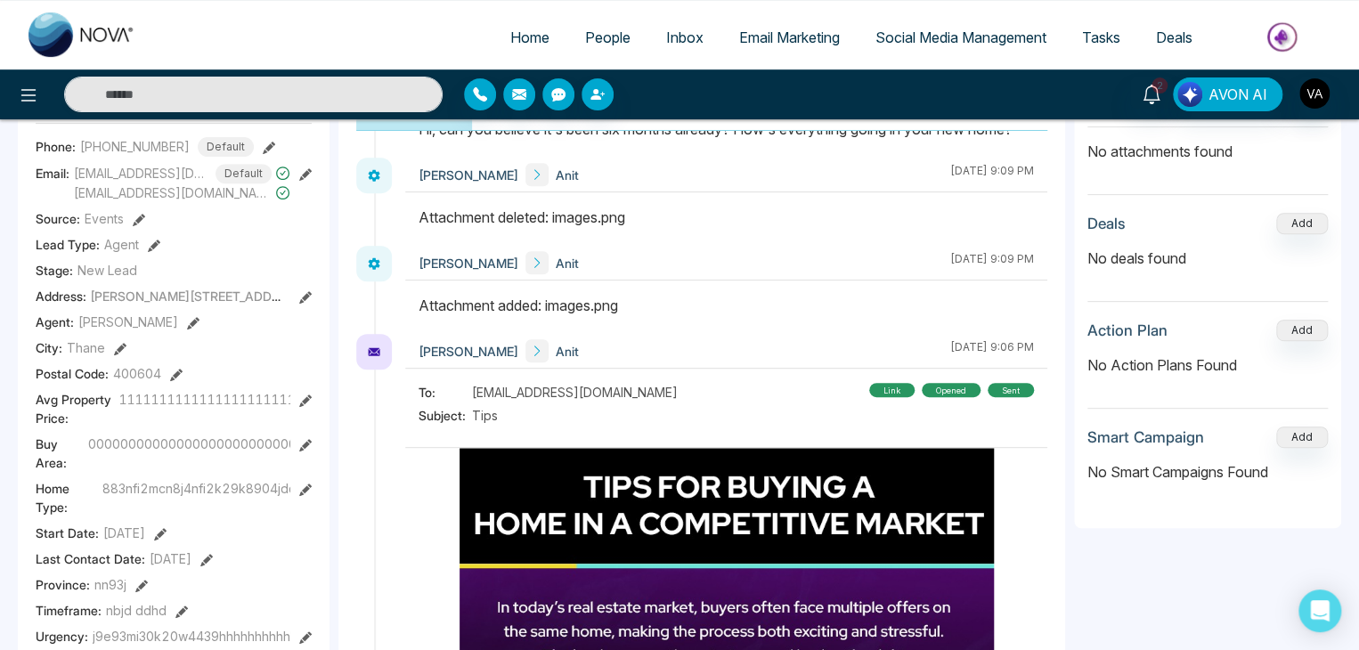
scroll to position [269, 0]
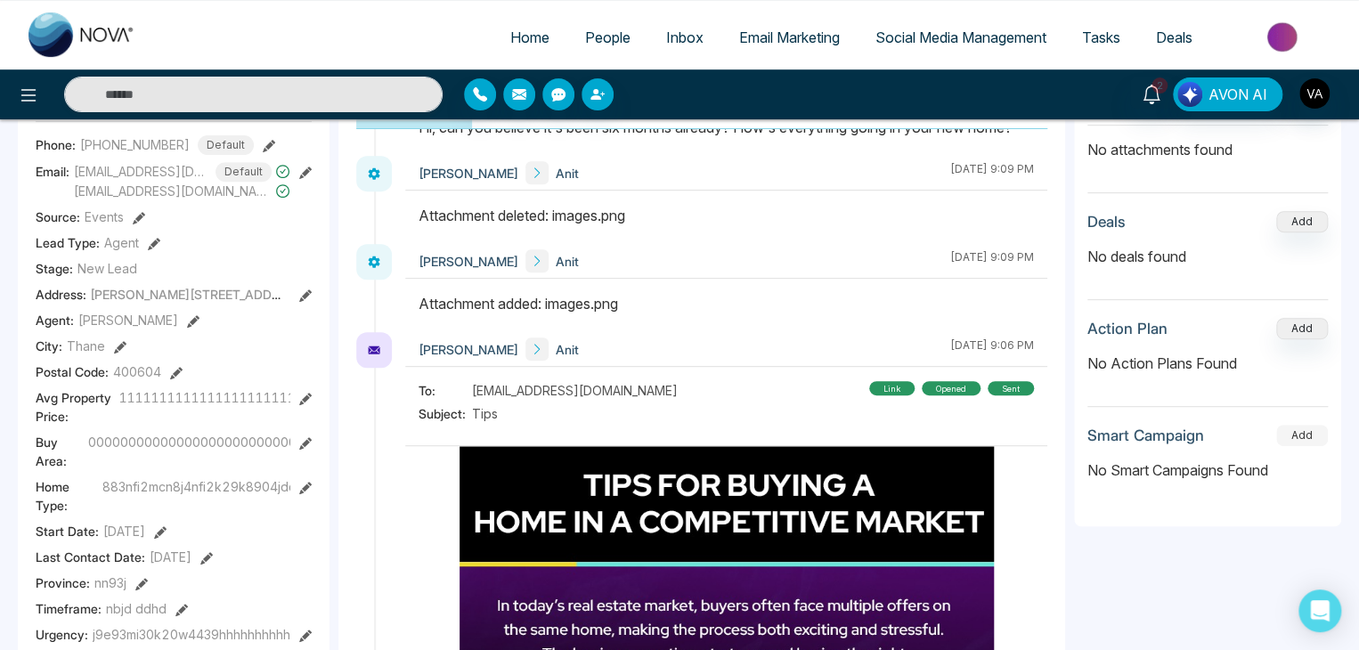
click at [1304, 425] on button "Add" at bounding box center [1302, 435] width 52 height 21
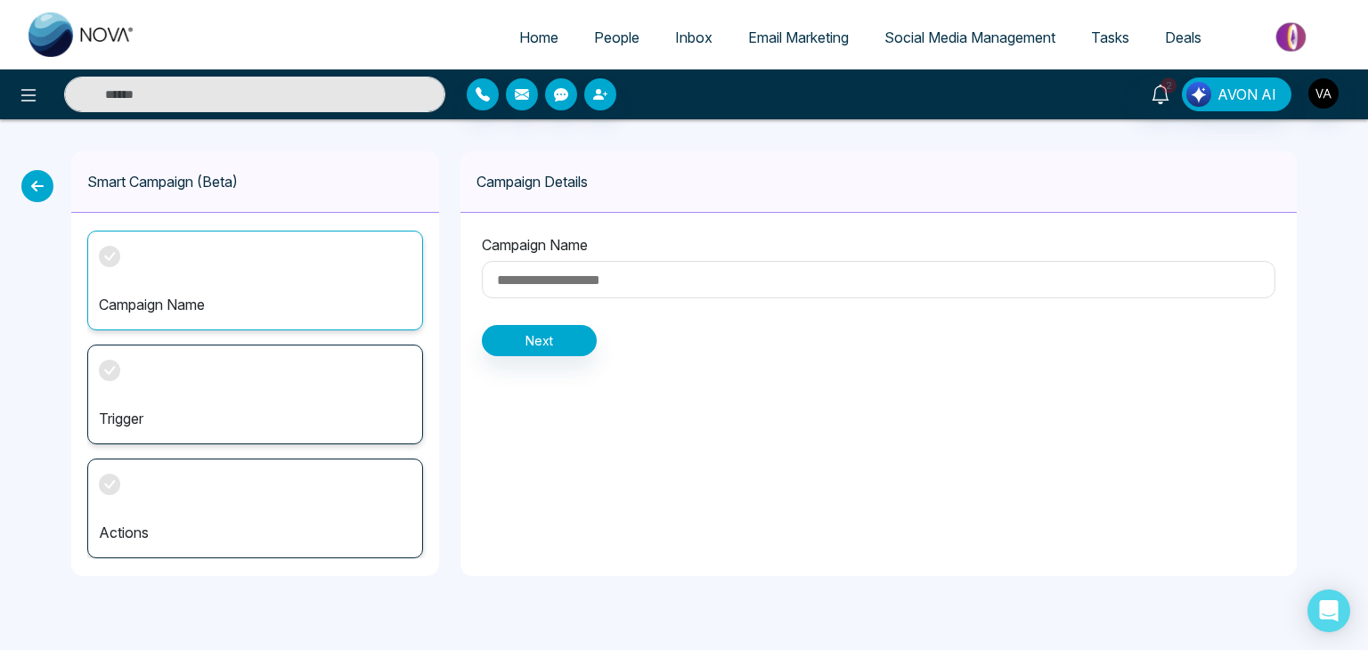
click at [256, 348] on div "Trigger" at bounding box center [255, 395] width 336 height 100
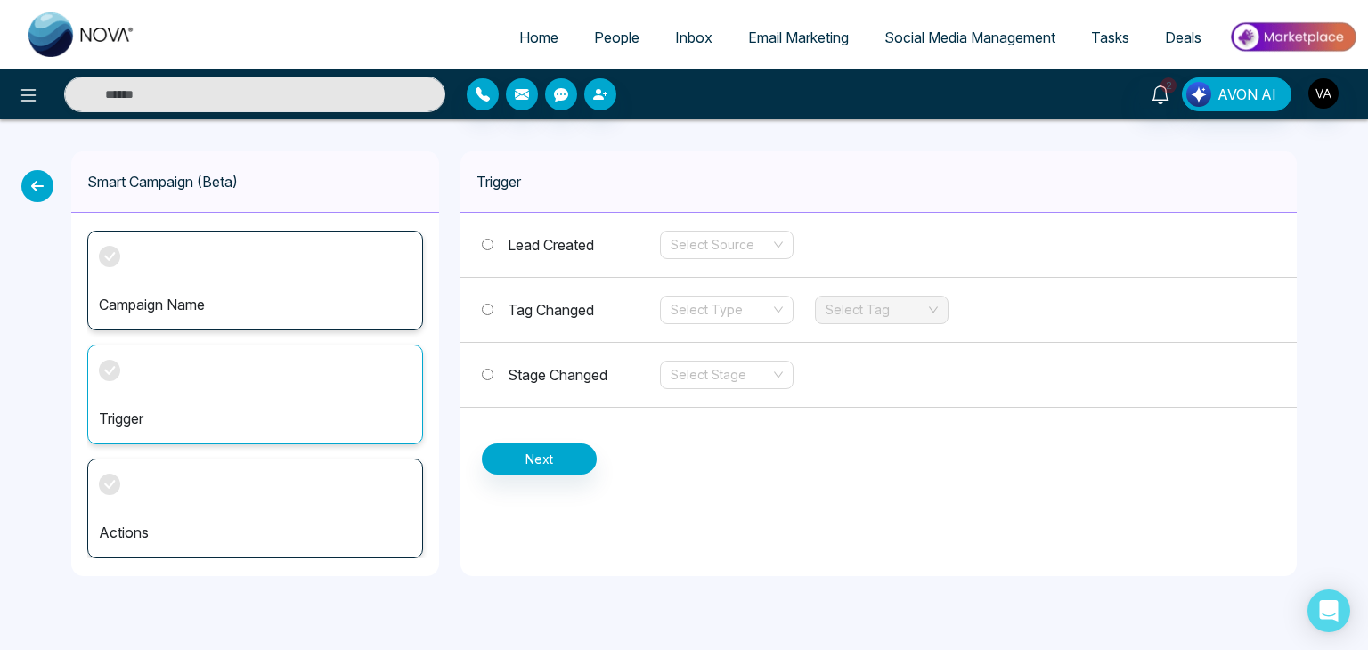
click at [272, 487] on div "Actions" at bounding box center [255, 509] width 336 height 100
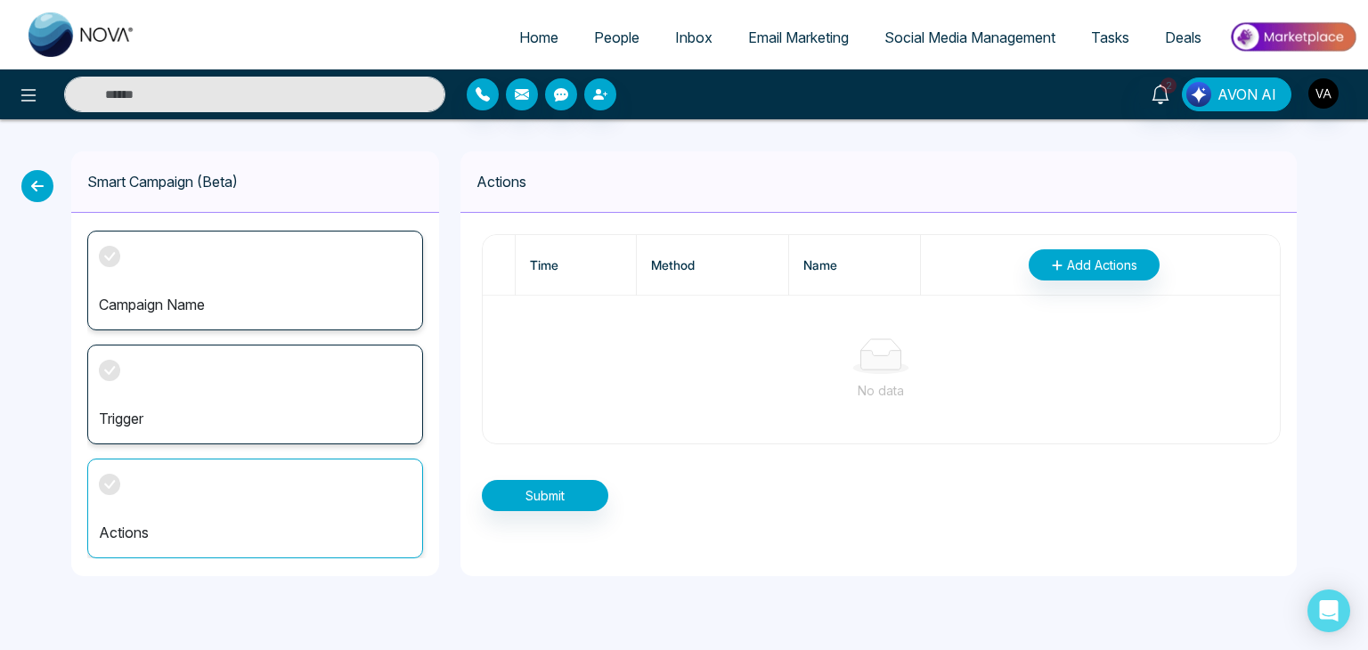
click at [305, 377] on div "Trigger" at bounding box center [255, 395] width 336 height 100
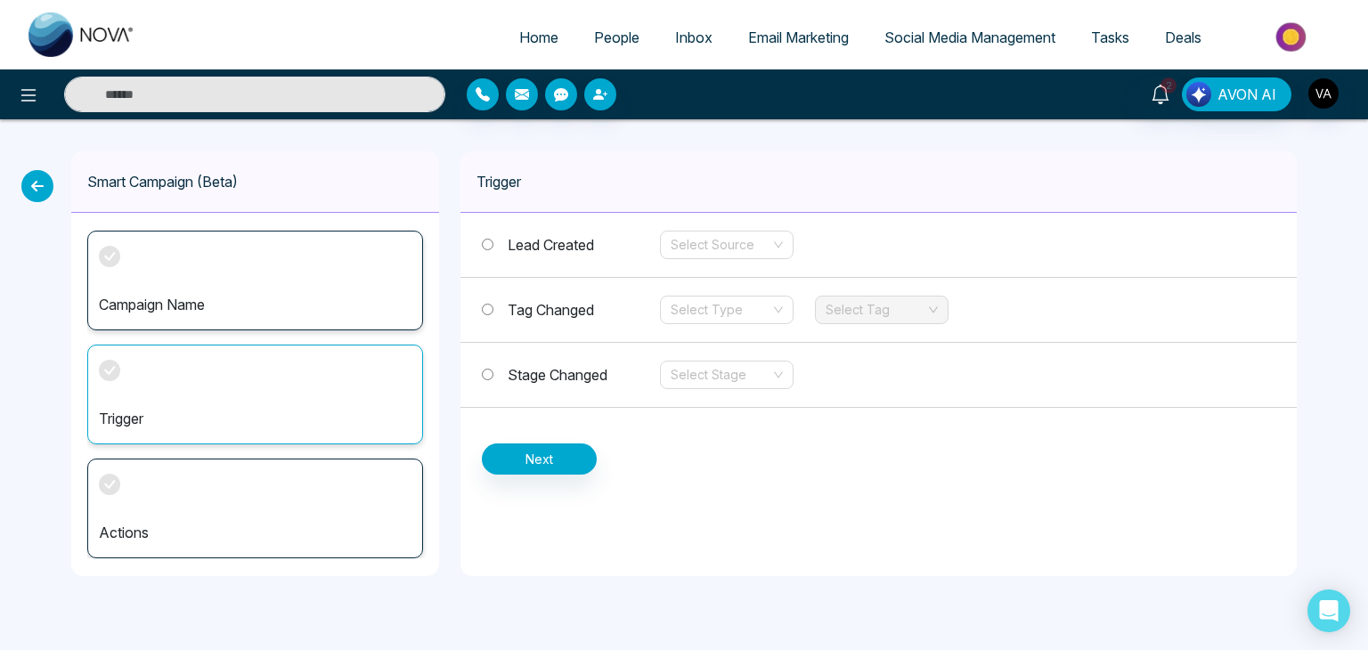
click at [281, 294] on p "Campaign Name" at bounding box center [255, 304] width 313 height 21
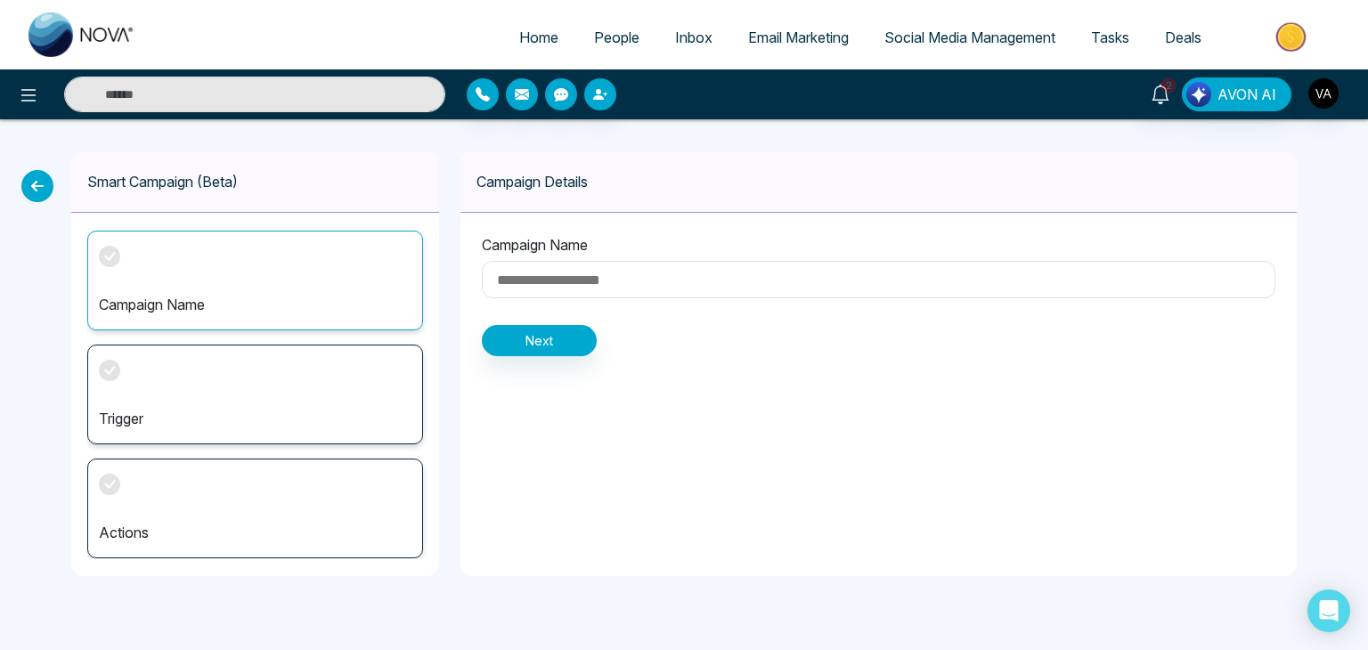
click at [296, 386] on div "Trigger" at bounding box center [255, 395] width 336 height 100
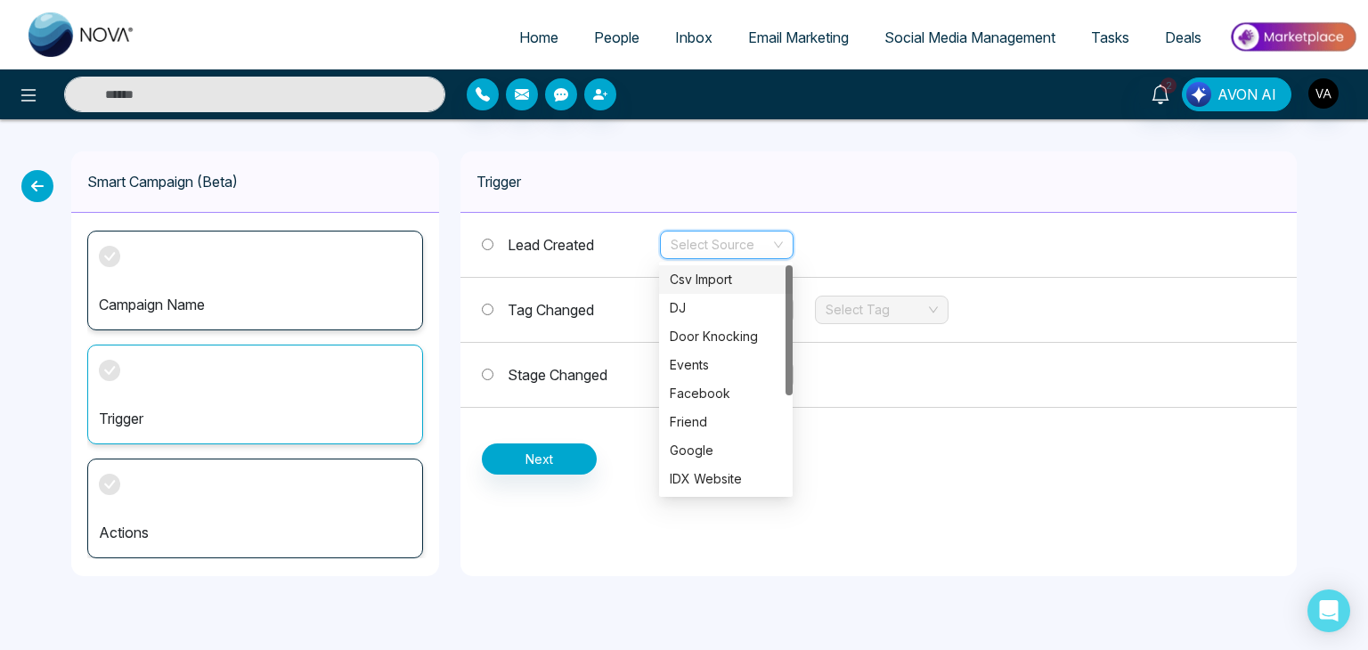
click at [727, 247] on input "search" at bounding box center [720, 244] width 100 height 27
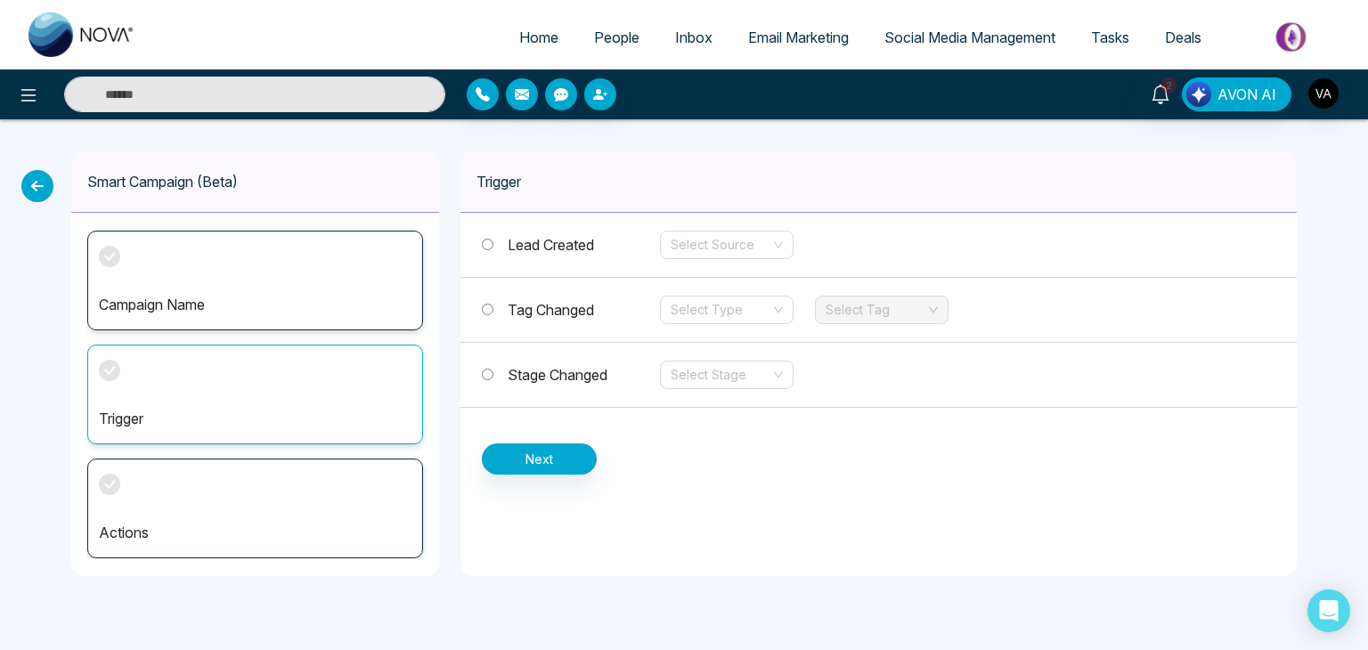
click at [686, 149] on div "Smart Campaign (Beta) Campaign Name Trigger Actions Trigger Lead Created Select…" at bounding box center [684, 363] width 1368 height 489
click at [41, 190] on icon at bounding box center [37, 186] width 32 height 32
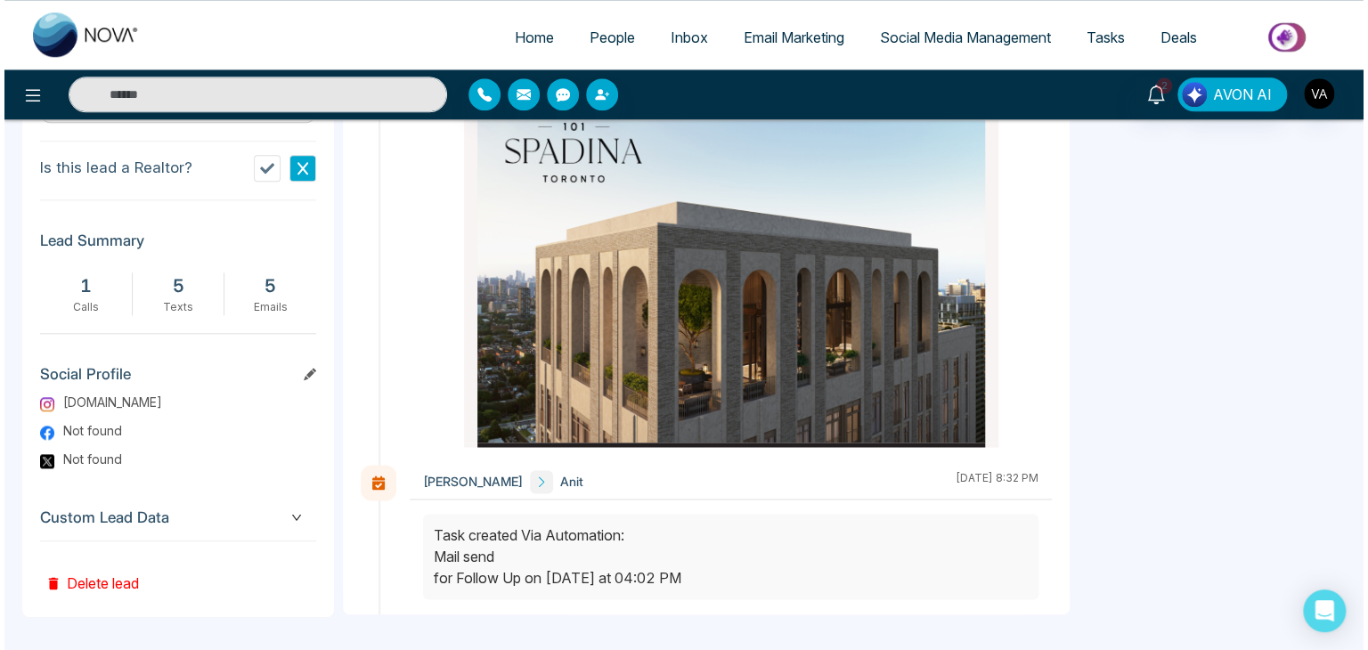
scroll to position [4845, 0]
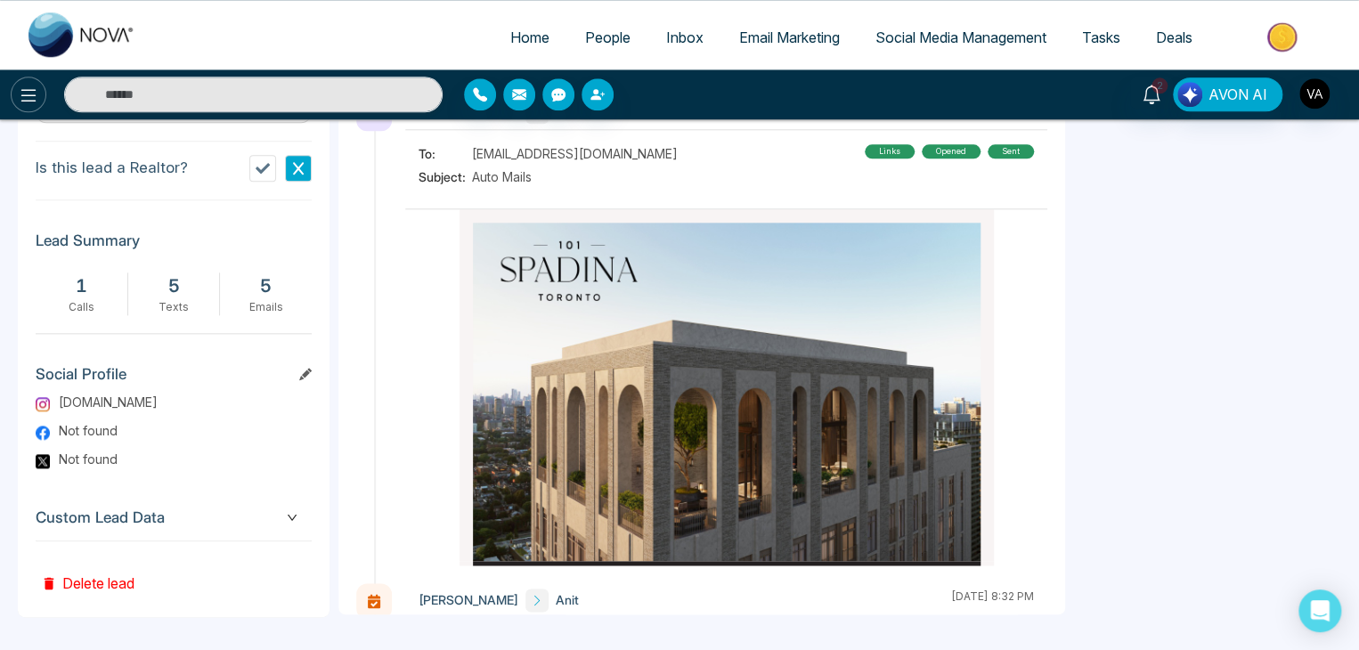
click at [30, 89] on icon at bounding box center [28, 95] width 15 height 12
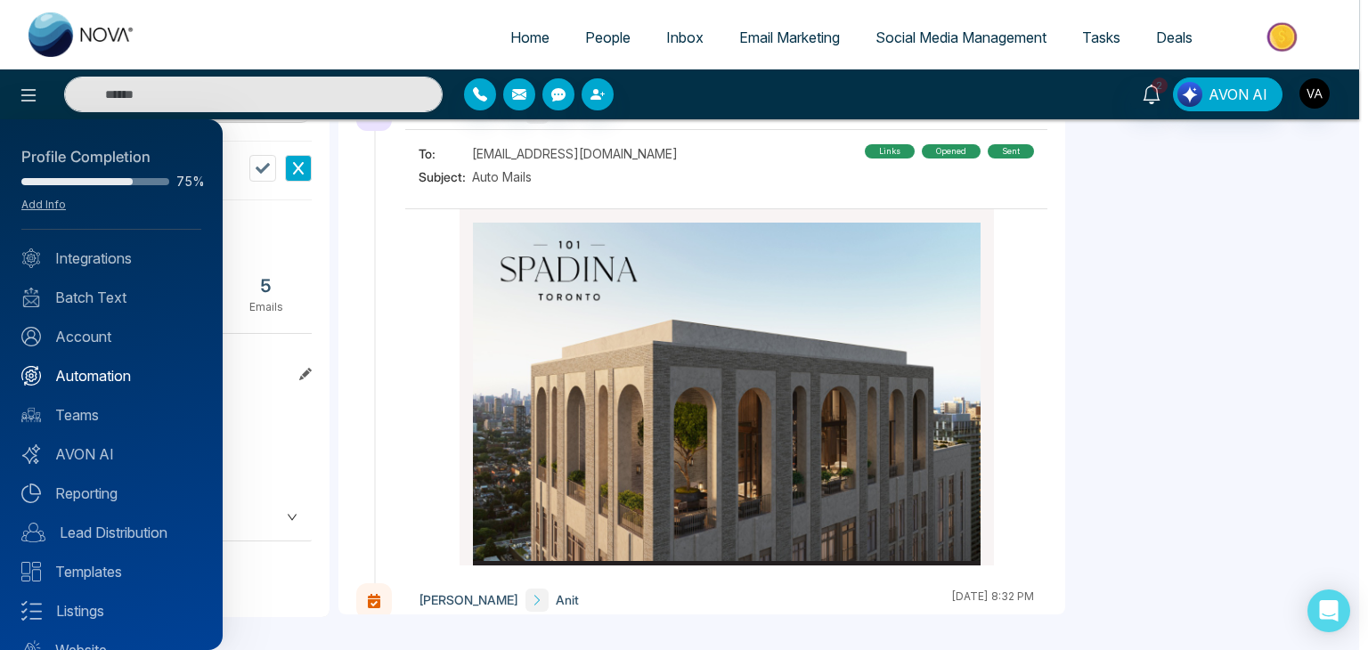
click at [101, 365] on link "Automation" at bounding box center [111, 375] width 180 height 21
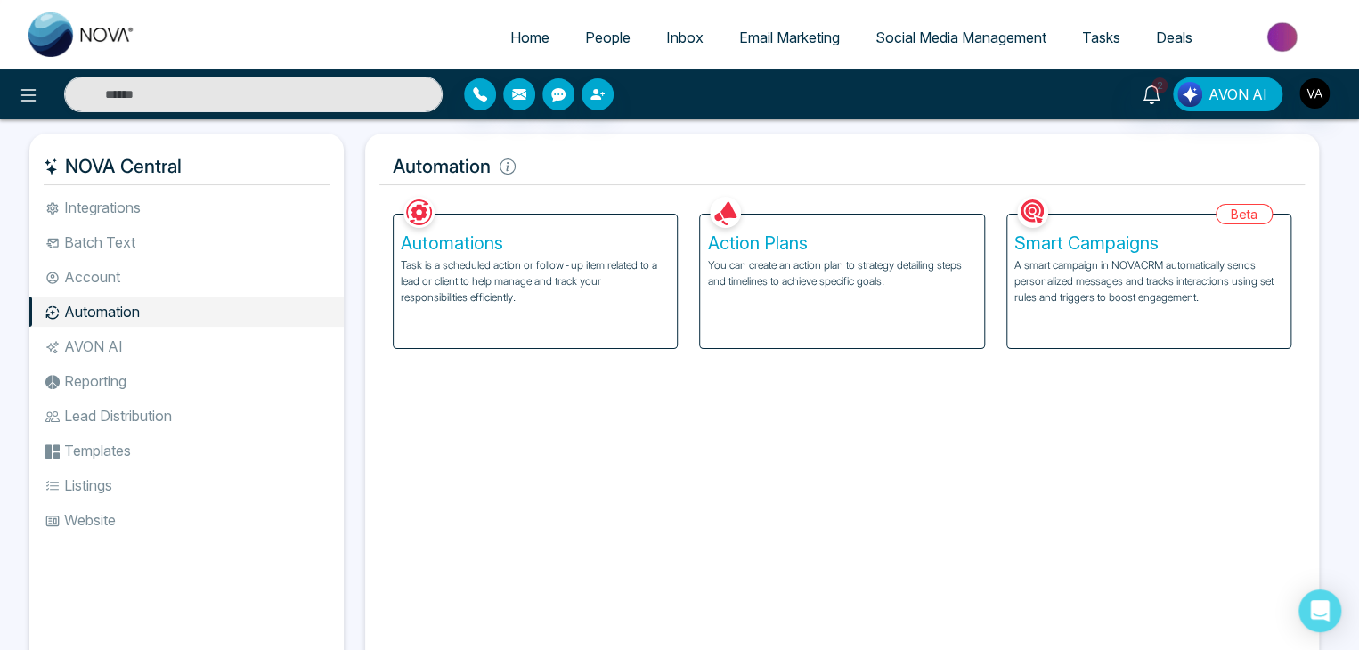
click at [1160, 286] on p "A smart campaign in NOVACRM automatically sends personalized messages and track…" at bounding box center [1148, 281] width 269 height 48
click at [1136, 312] on div "Smart Campaigns A smart campaign in NOVACRM automatically sends personalized me…" at bounding box center [1148, 282] width 283 height 134
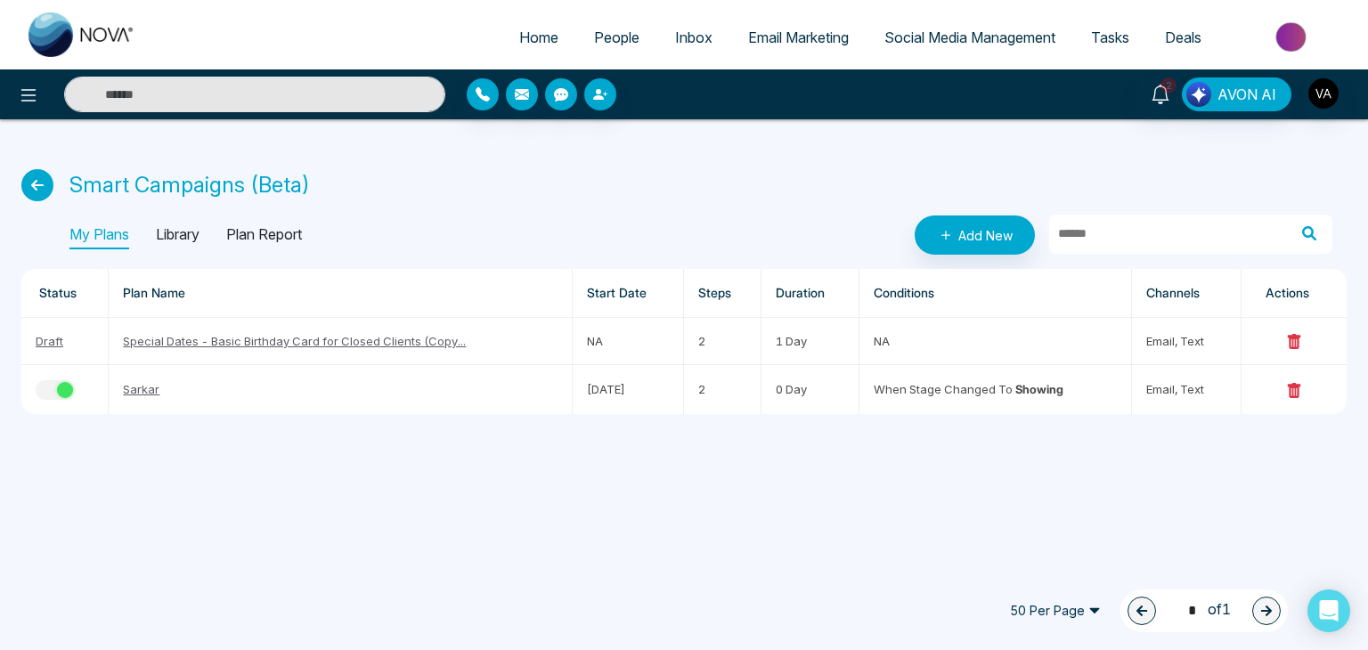
click at [678, 183] on div "Smart Campaigns (Beta)" at bounding box center [683, 185] width 1325 height 32
click at [266, 244] on p "Plan Report" at bounding box center [264, 235] width 76 height 28
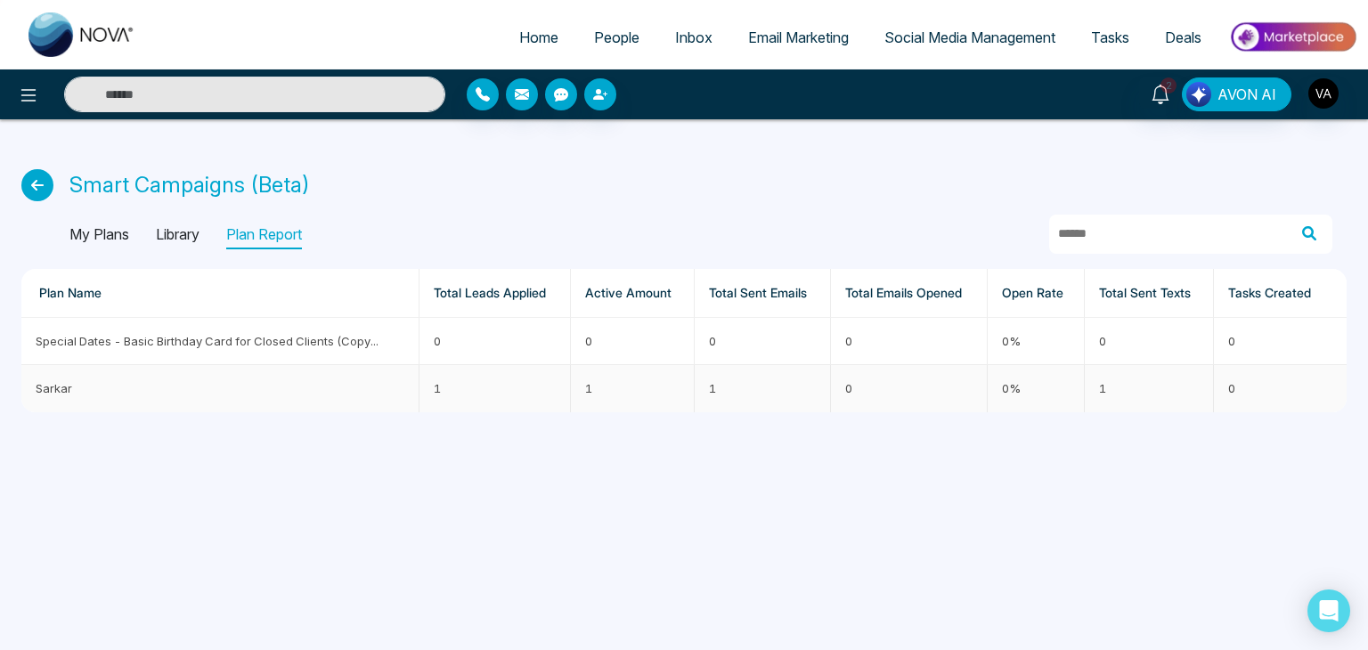
click at [48, 390] on span "Sarkar" at bounding box center [54, 388] width 37 height 14
click at [166, 228] on p "Library" at bounding box center [178, 235] width 44 height 28
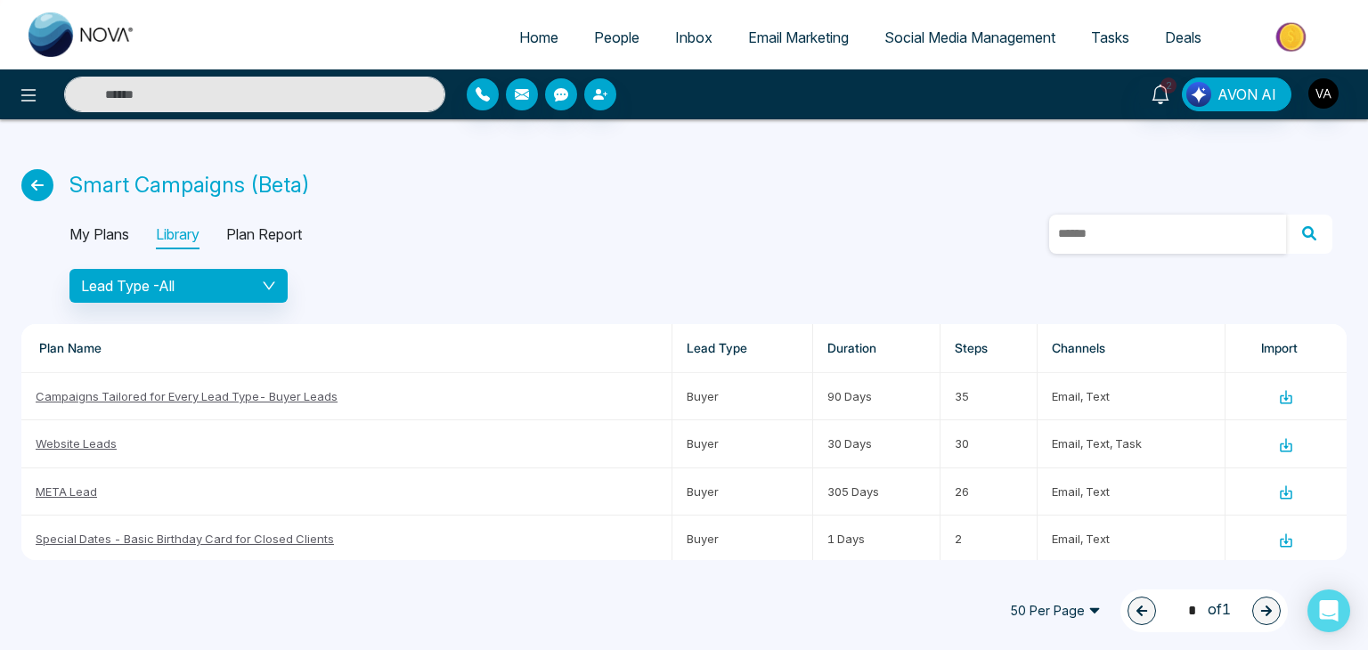
click at [1208, 232] on input "text" at bounding box center [1167, 234] width 237 height 39
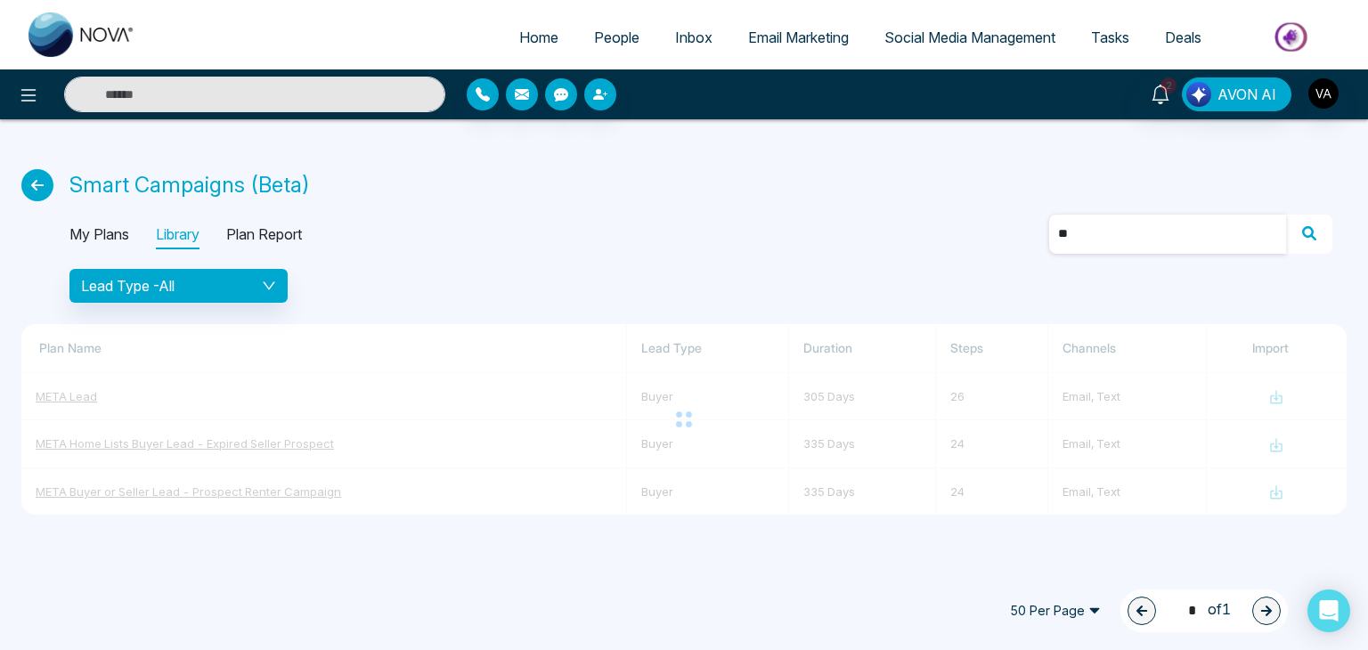
type input "*"
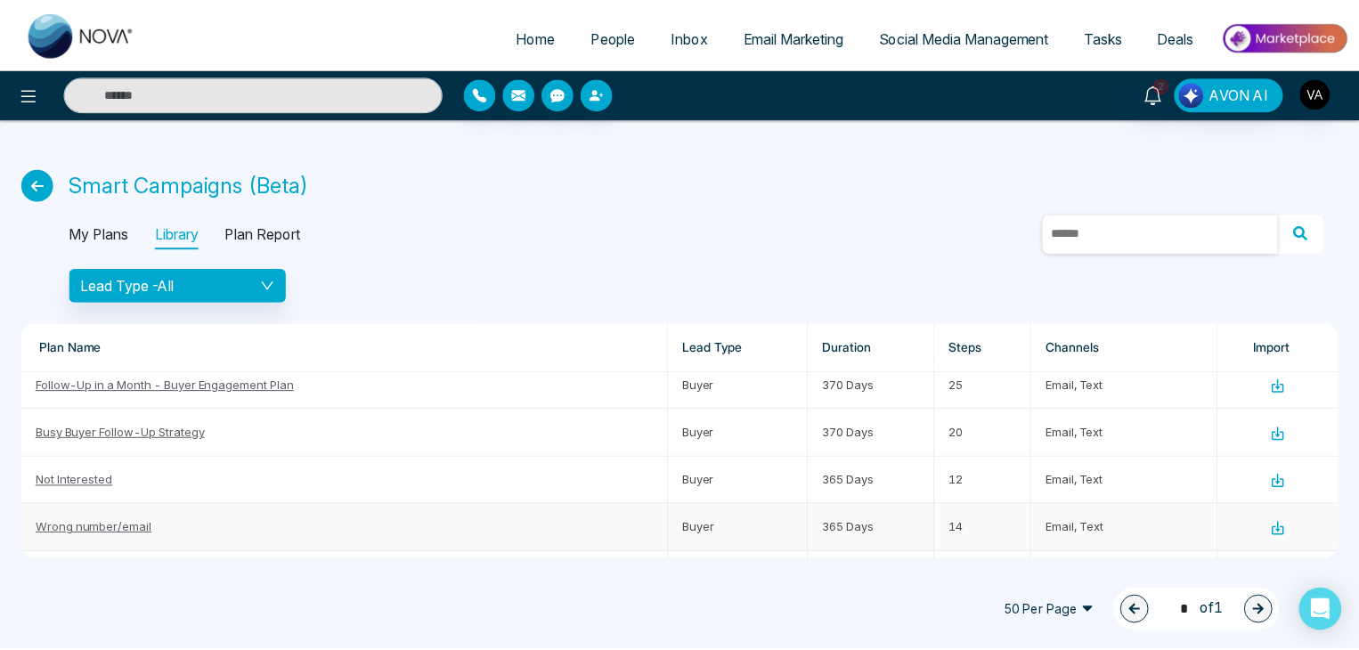
scroll to position [1581, 0]
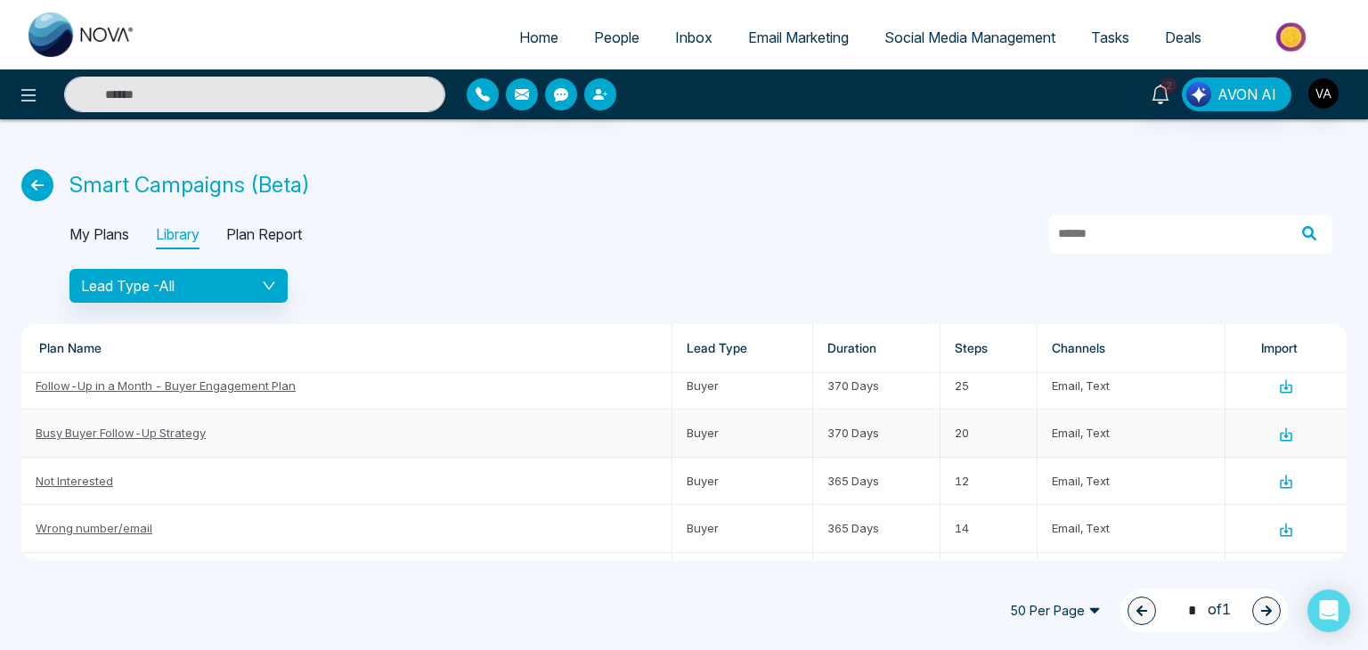
click at [181, 426] on link "Busy Buyer Follow-Up Strategy" at bounding box center [121, 433] width 170 height 14
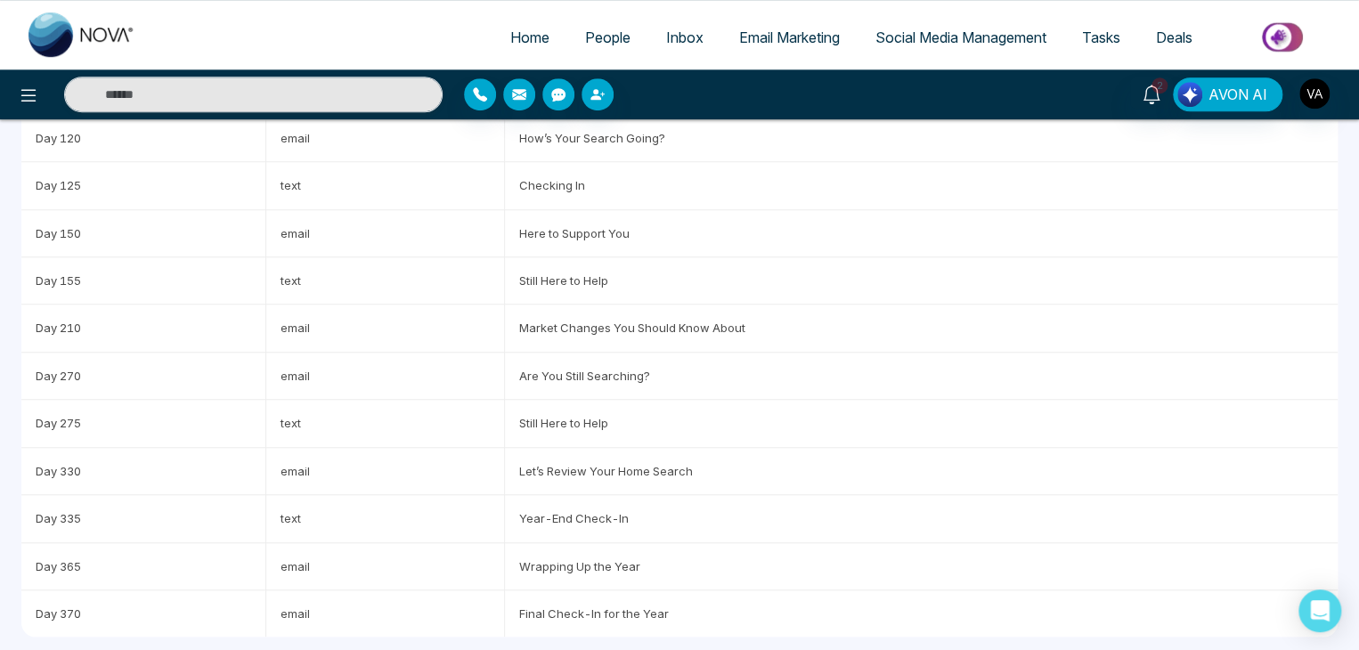
scroll to position [591, 0]
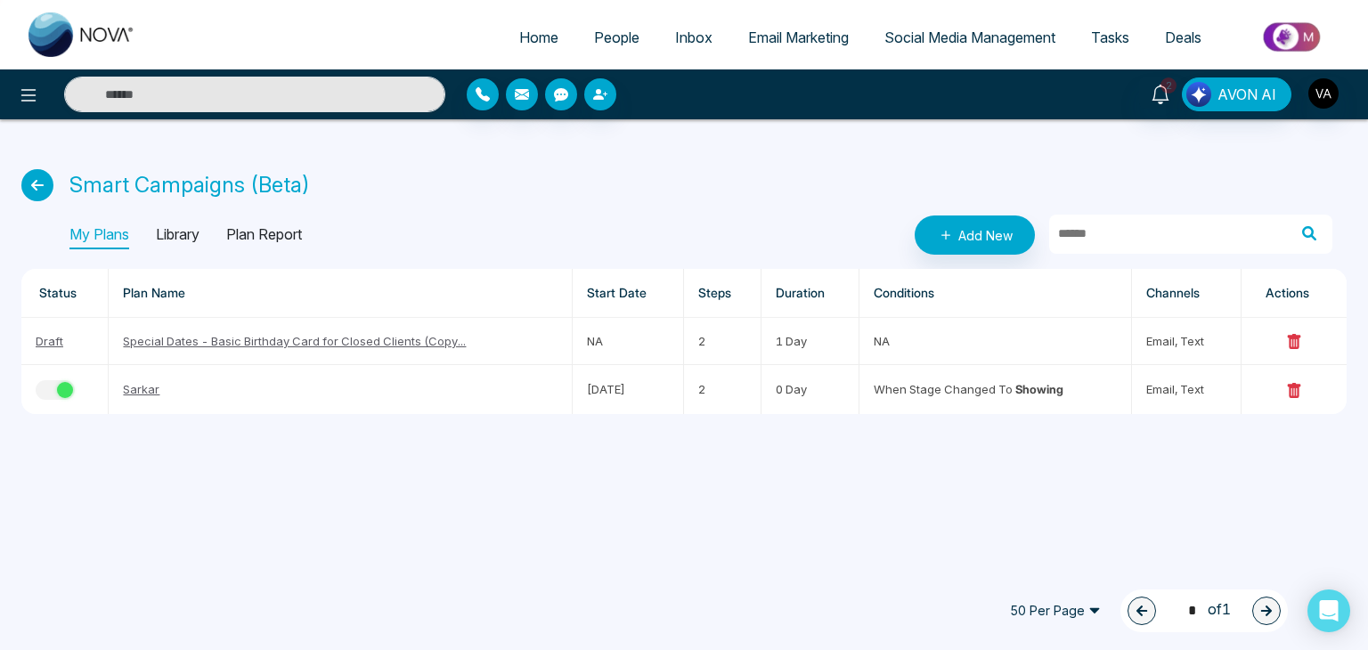
click at [173, 248] on p "Library" at bounding box center [178, 235] width 44 height 28
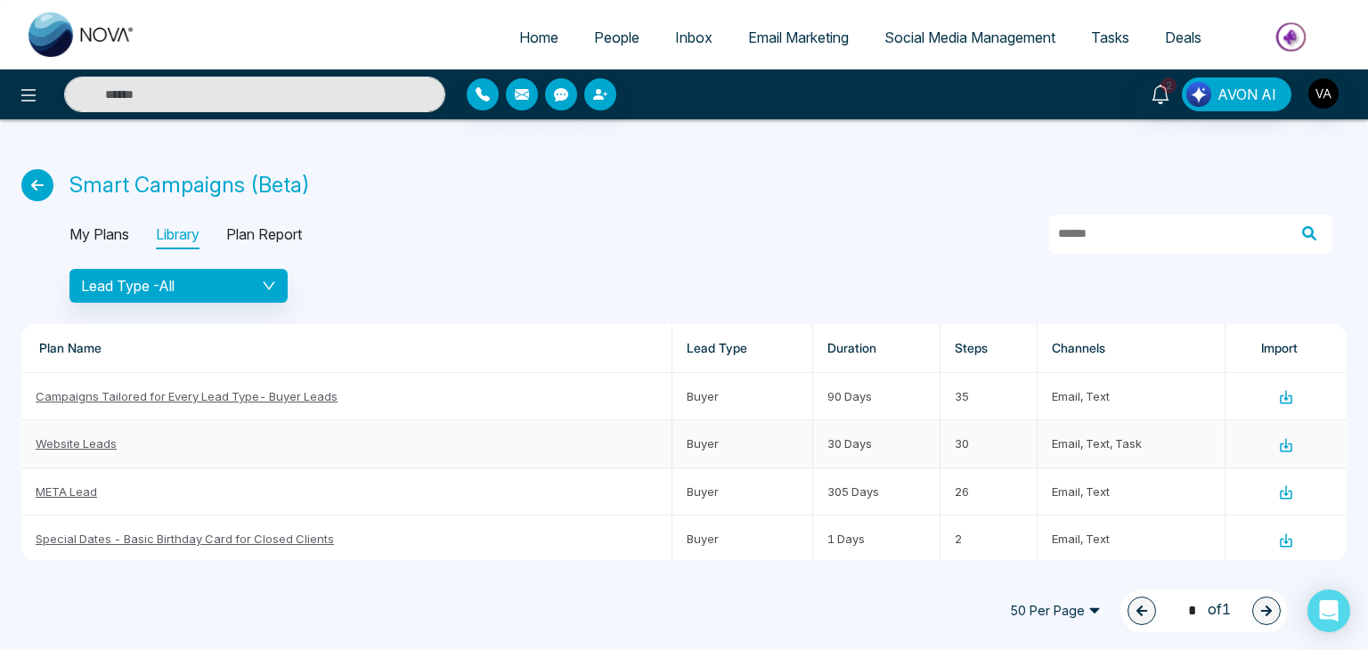
click at [108, 443] on link "Website Leads" at bounding box center [76, 443] width 81 height 14
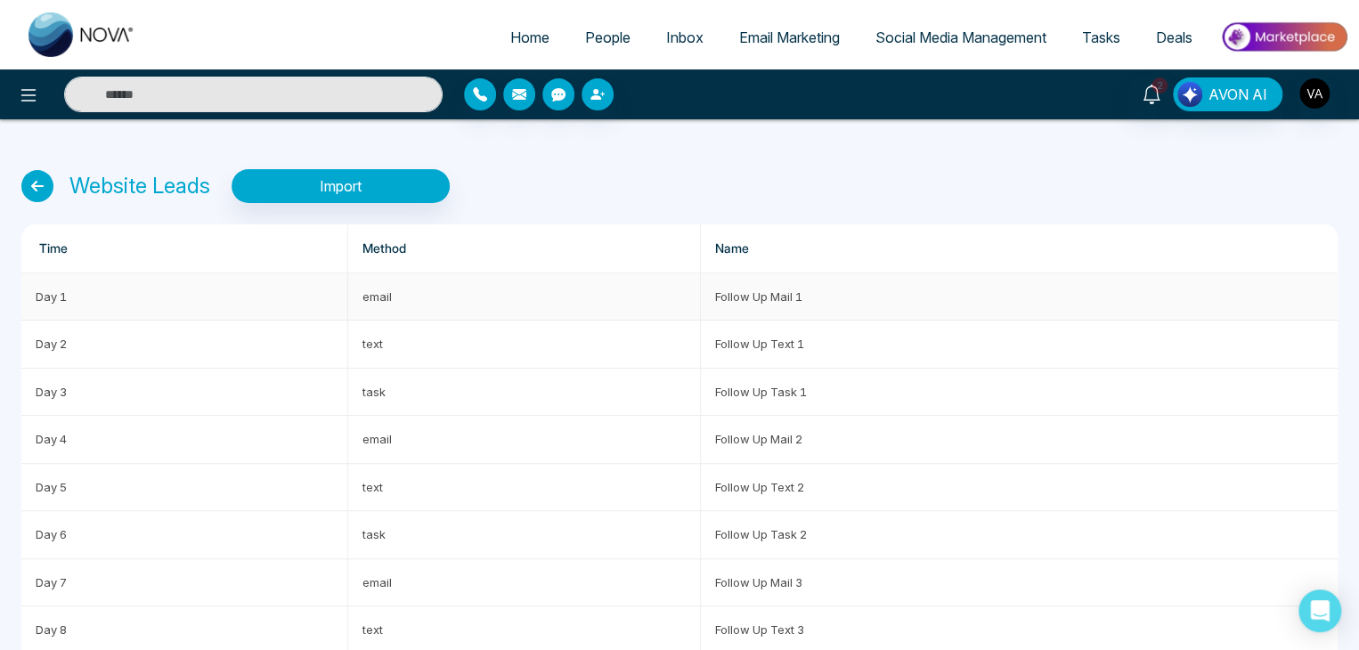
click at [782, 296] on td "Follow Up Mail 1" at bounding box center [1019, 296] width 637 height 47
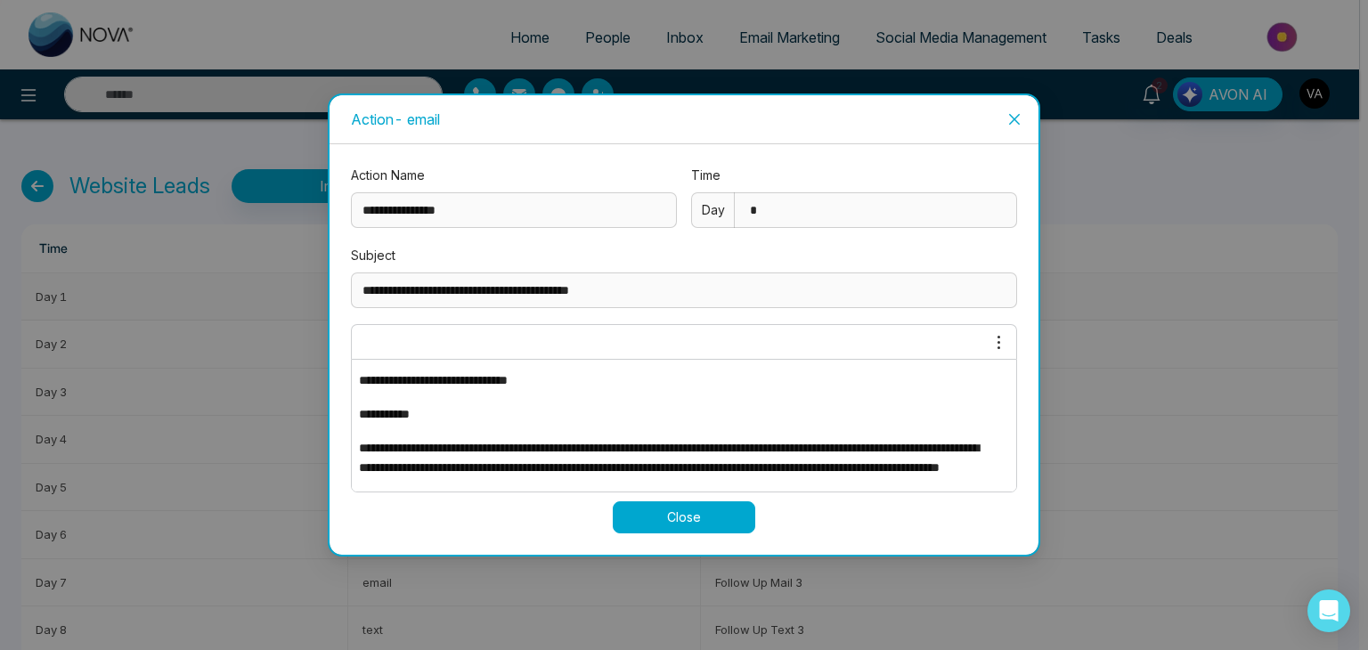
click at [782, 296] on div "**********" at bounding box center [684, 329] width 666 height 327
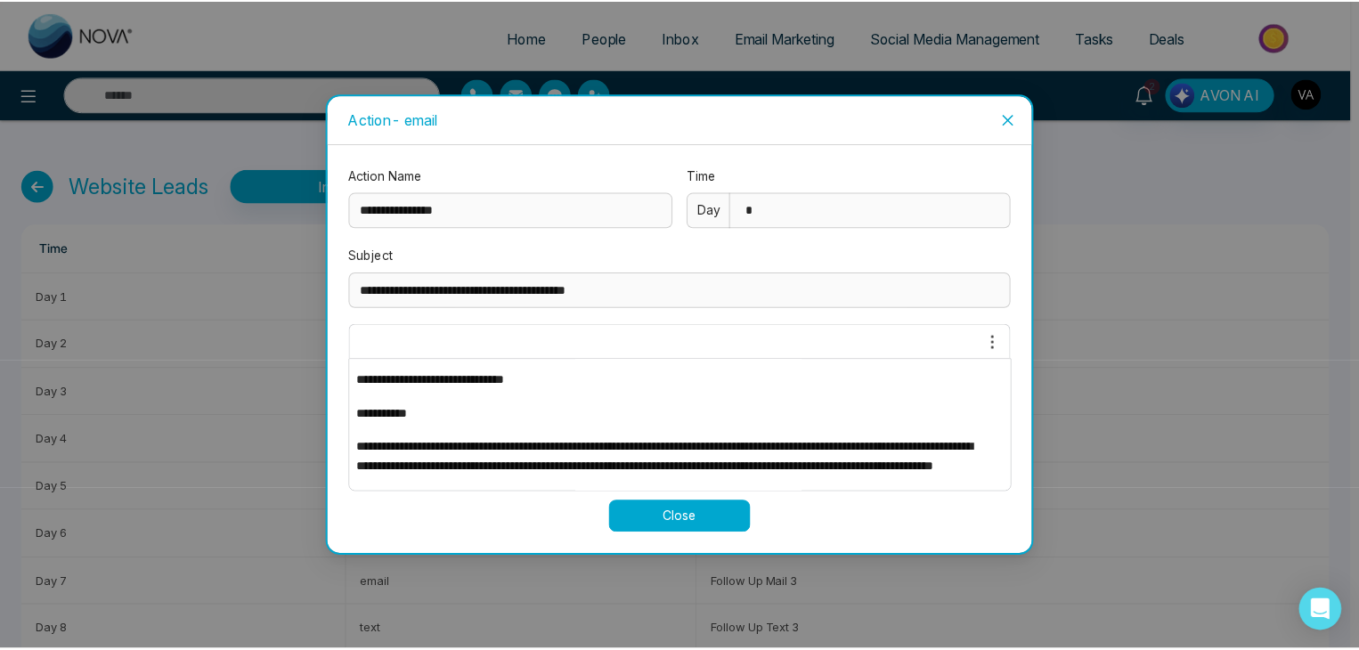
scroll to position [118, 0]
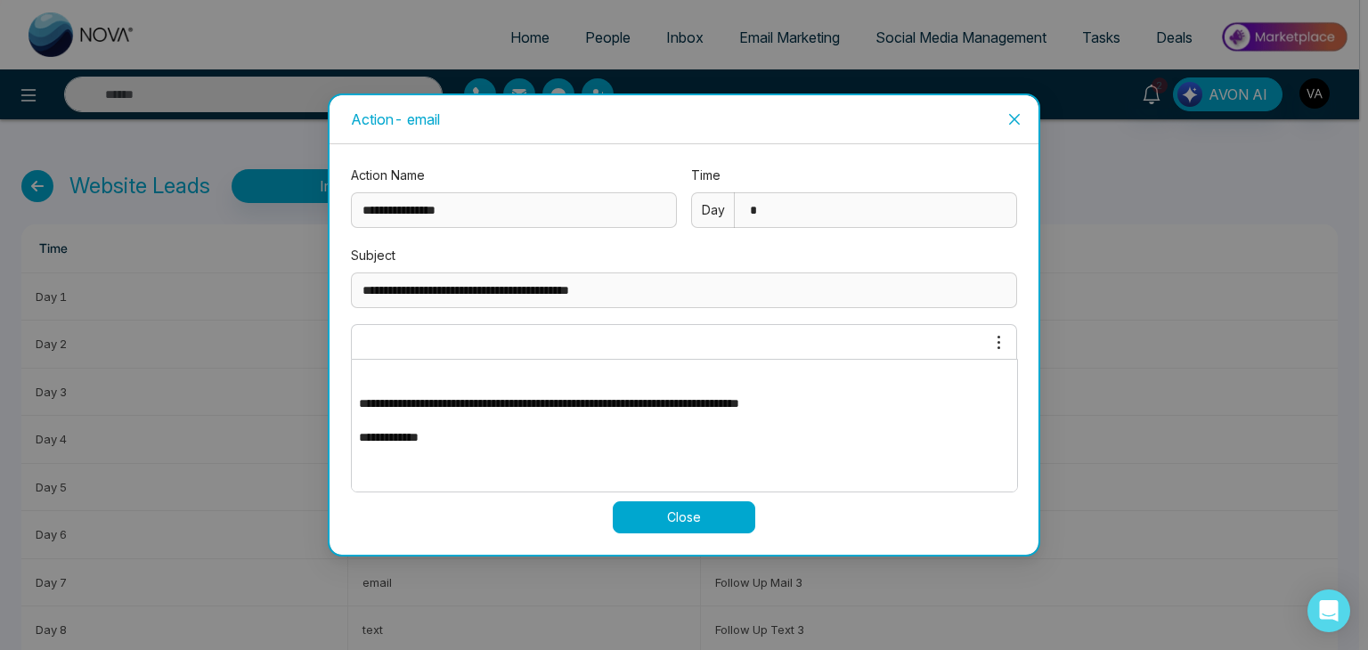
click at [1011, 121] on icon "close" at bounding box center [1014, 119] width 11 height 11
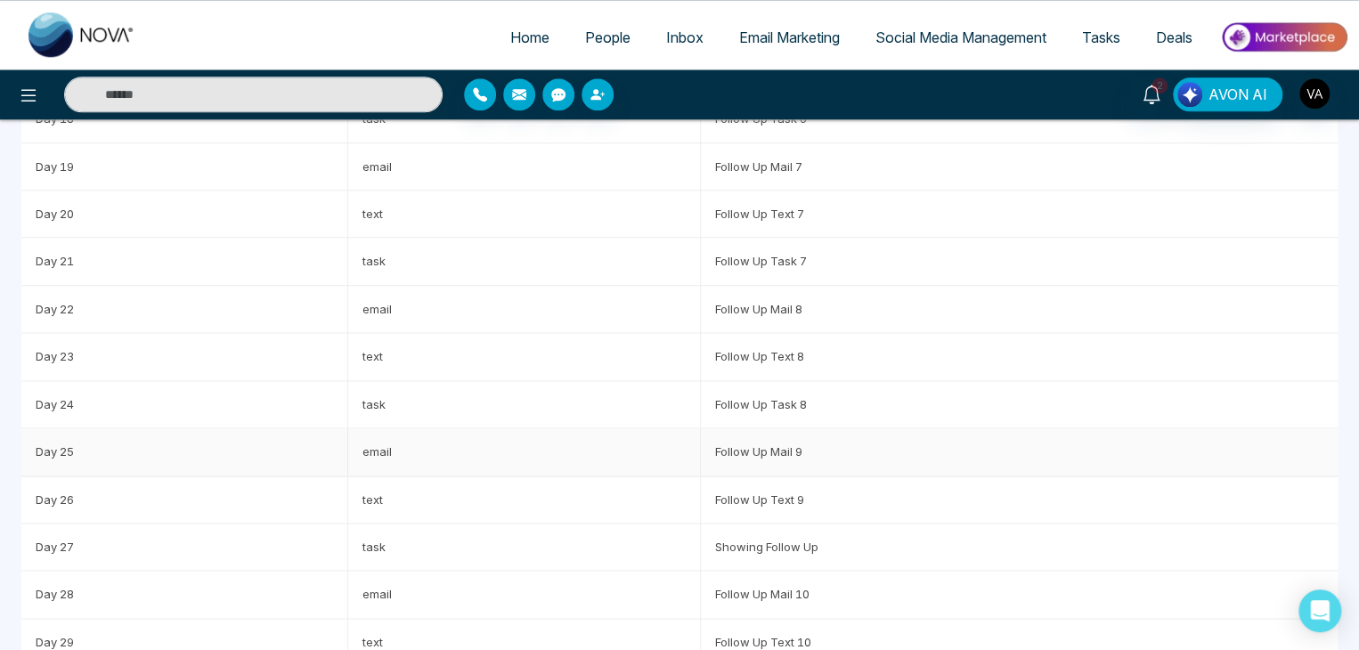
scroll to position [1065, 0]
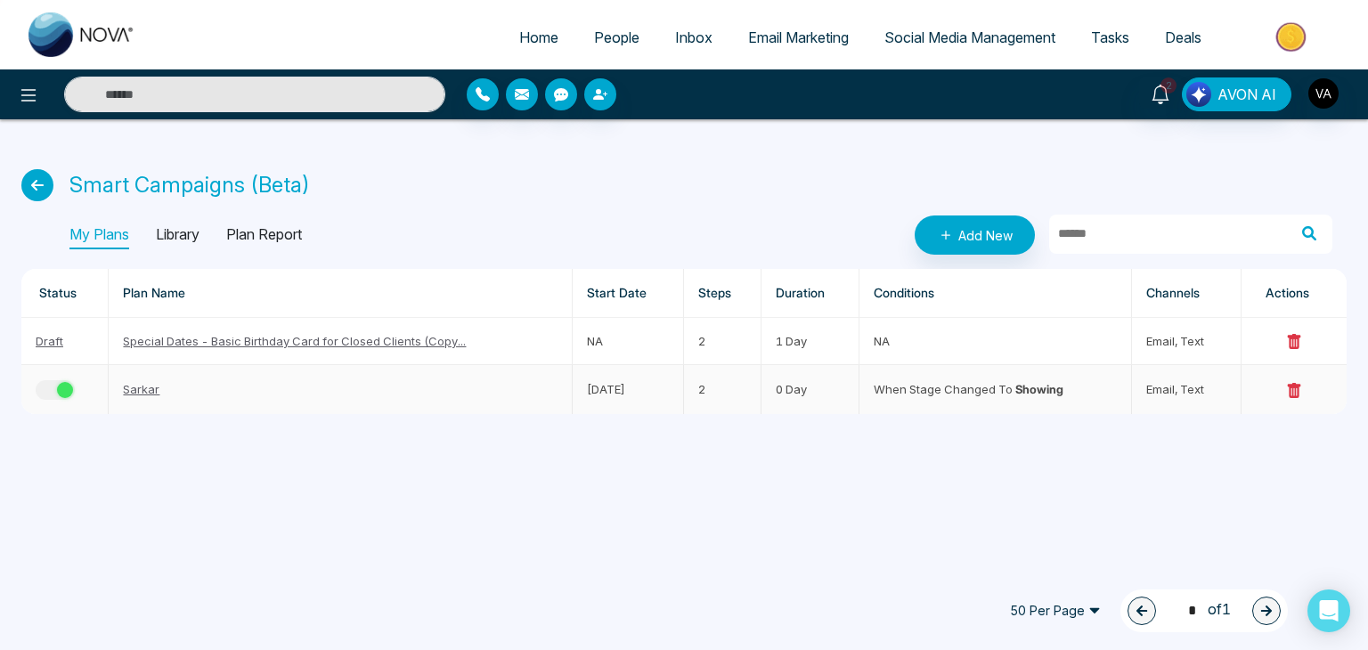
click at [62, 386] on div "button" at bounding box center [65, 390] width 16 height 16
click at [697, 397] on td "2" at bounding box center [722, 389] width 77 height 48
click at [703, 592] on div "50 Per Page 1 * of 1" at bounding box center [649, 610] width 1277 height 43
click at [1072, 597] on span "50 Per Page" at bounding box center [1055, 611] width 116 height 28
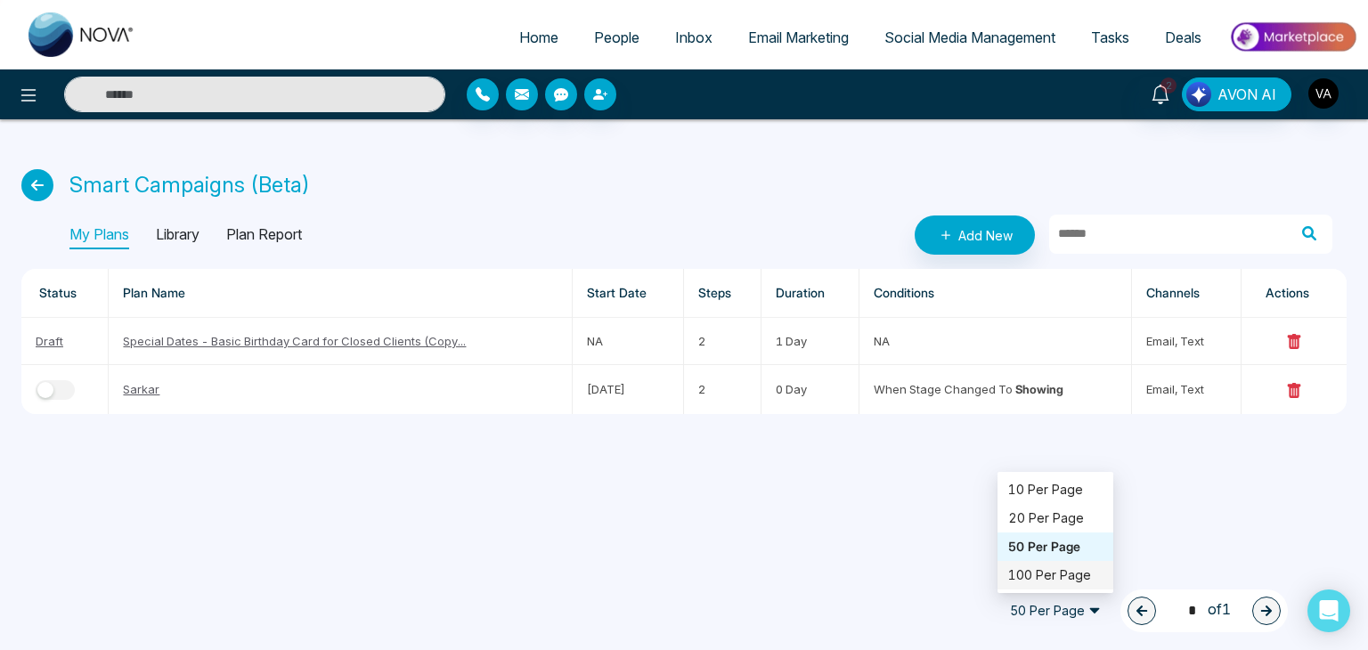
click at [1047, 569] on div "100 Per Page" at bounding box center [1055, 575] width 94 height 20
click at [1055, 610] on span "100 Per Page" at bounding box center [1055, 611] width 116 height 28
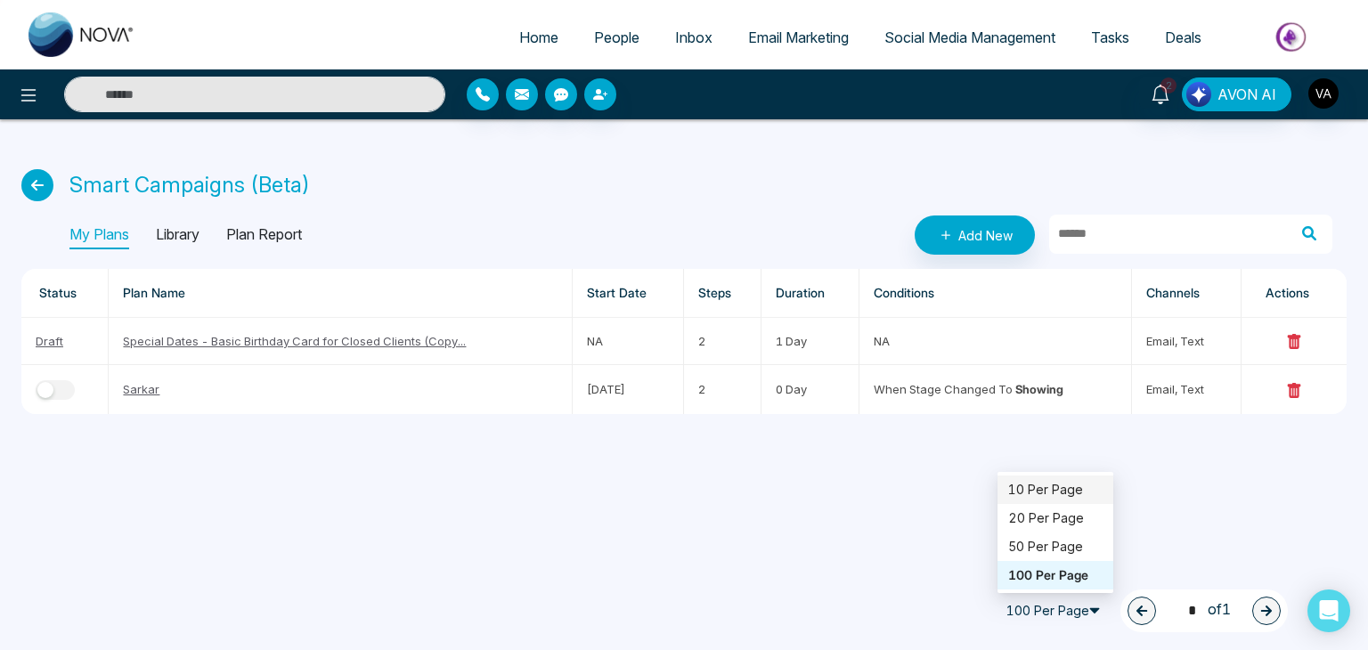
click at [1066, 492] on div "10 Per Page" at bounding box center [1055, 490] width 94 height 20
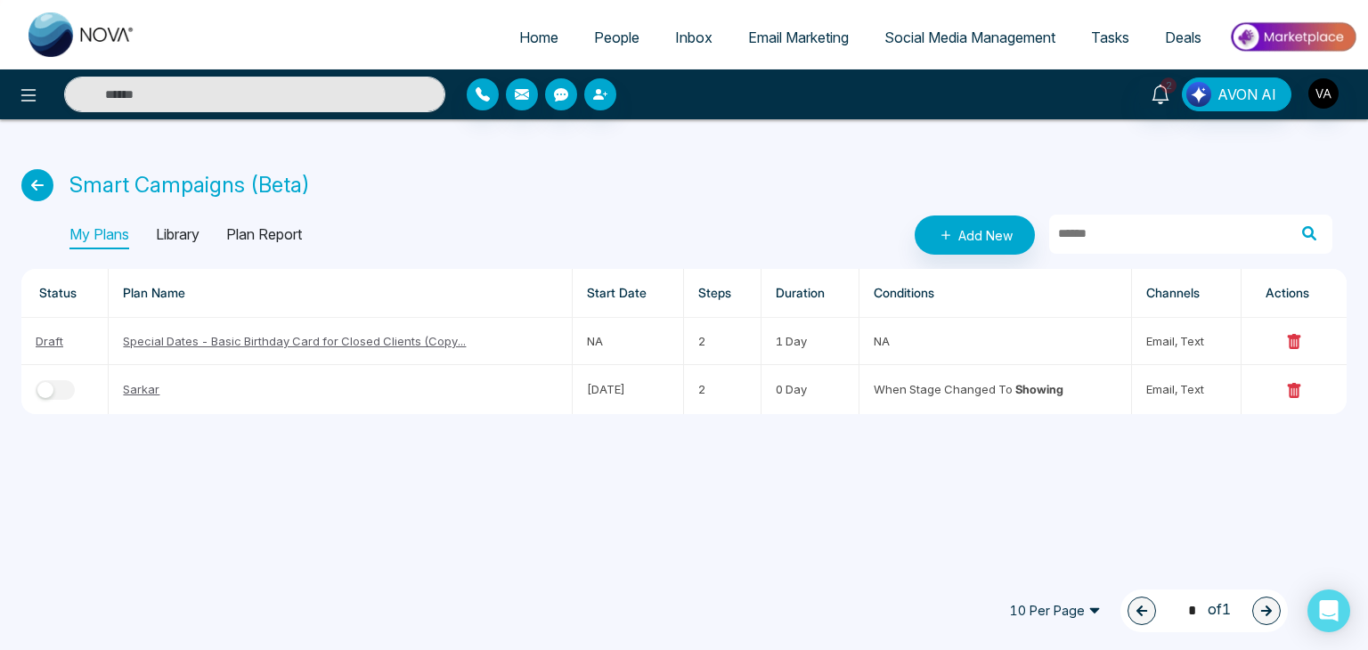
click at [478, 227] on div "My Plans Library Plan Report Add New" at bounding box center [700, 234] width 1263 height 39
click at [936, 229] on link "Add New" at bounding box center [974, 234] width 120 height 39
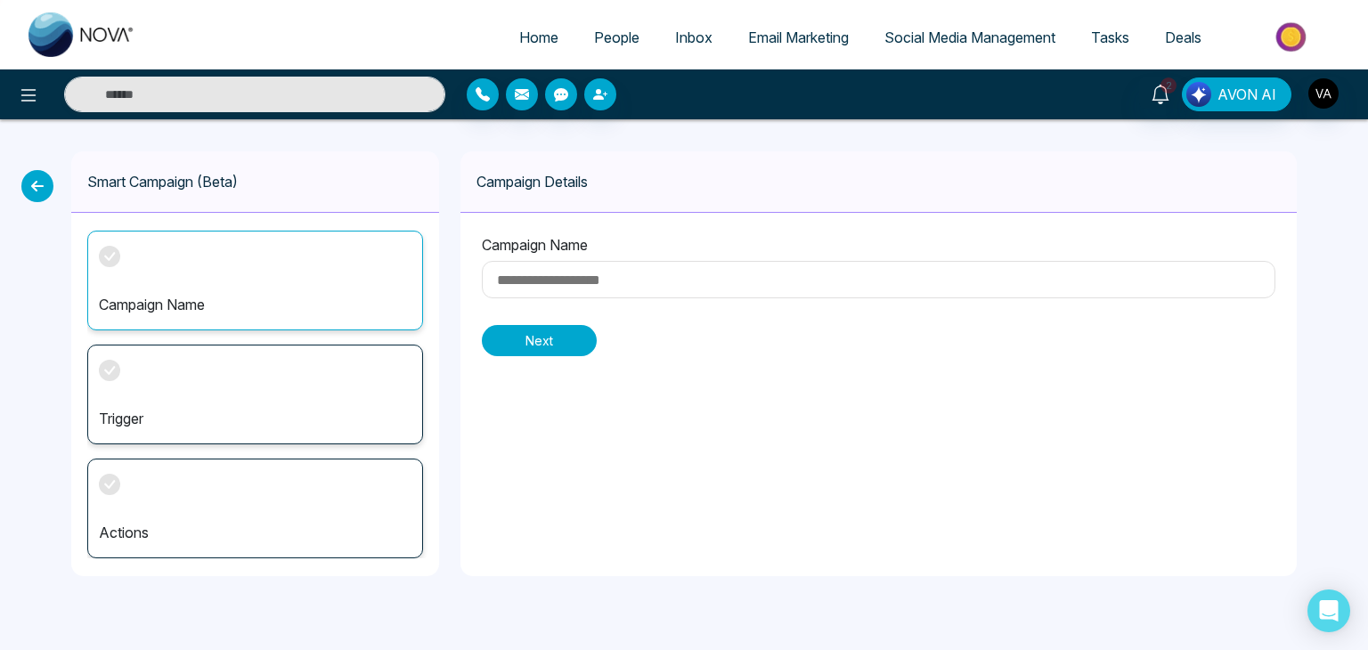
click at [544, 334] on button "Next" at bounding box center [539, 340] width 115 height 31
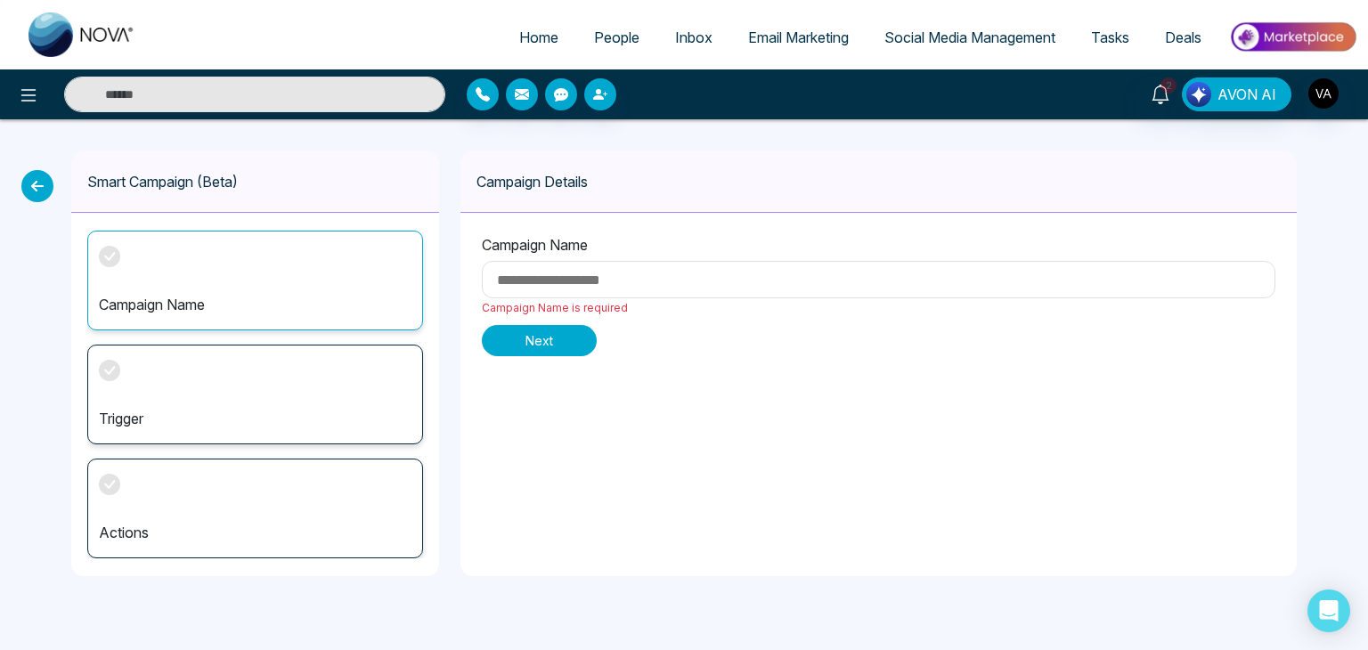
click at [544, 334] on button "Next" at bounding box center [539, 340] width 115 height 31
click at [34, 192] on icon at bounding box center [37, 186] width 32 height 32
